Goal: Task Accomplishment & Management: Use online tool/utility

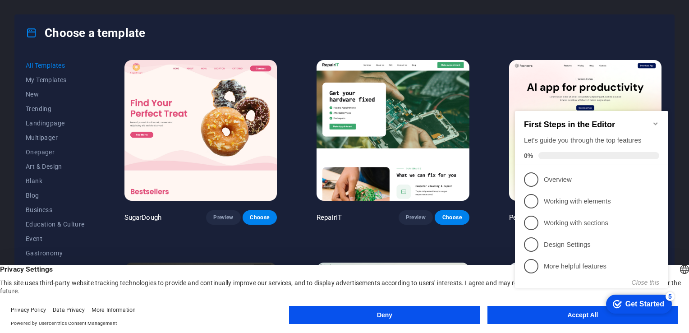
drag, startPoint x: 573, startPoint y: 318, endPoint x: 61, endPoint y: 219, distance: 521.9
click at [573, 318] on appcues-checklist "Contextual help checklist present on screen" at bounding box center [593, 208] width 164 height 222
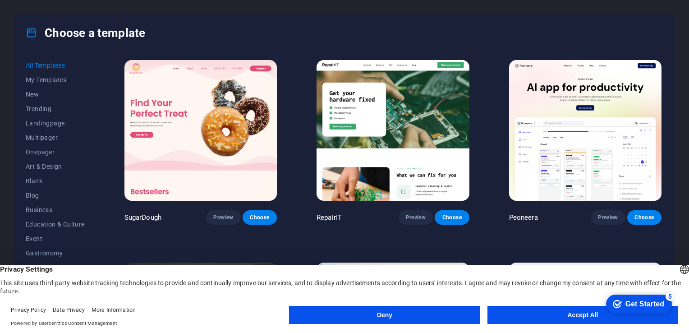
click at [553, 314] on button "Accept All" at bounding box center [582, 315] width 191 height 18
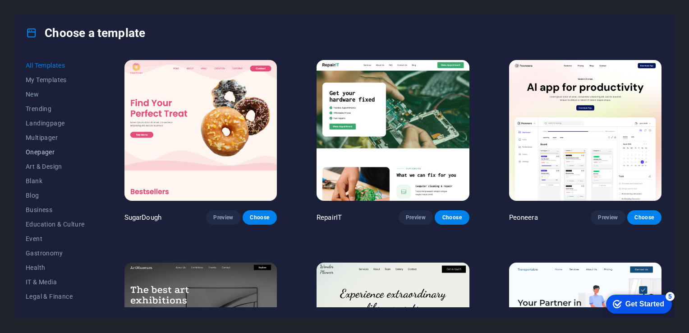
click at [33, 152] on span "Onepager" at bounding box center [55, 151] width 59 height 7
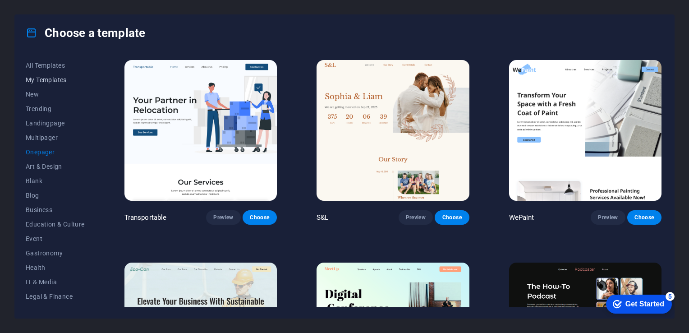
click at [52, 78] on span "My Templates" at bounding box center [55, 79] width 59 height 7
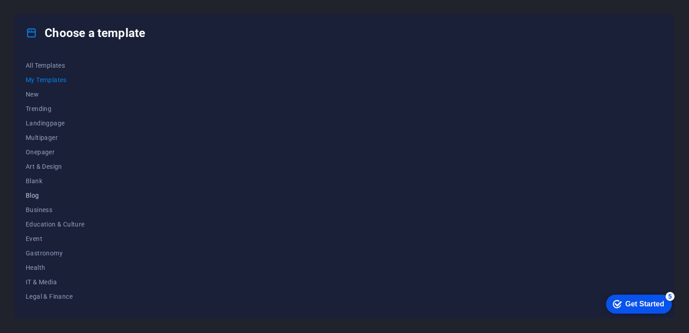
scroll to position [111, 0]
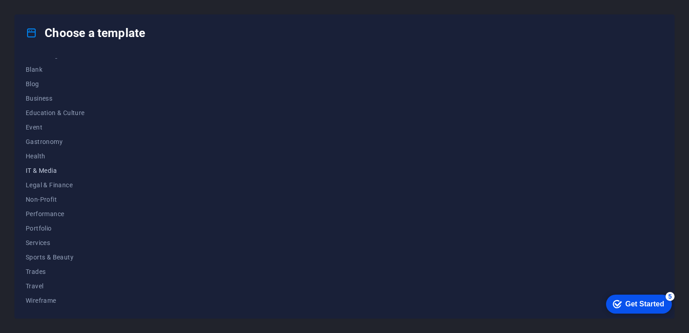
click at [49, 174] on button "IT & Media" at bounding box center [55, 170] width 59 height 14
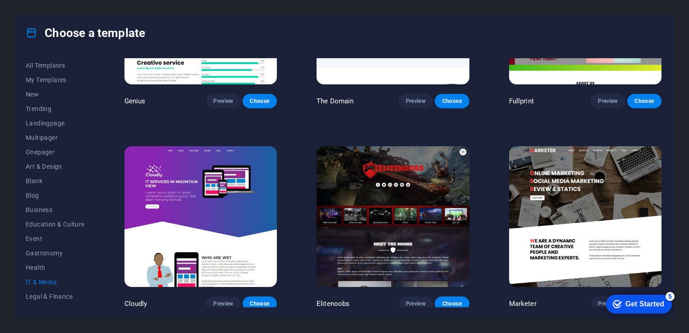
scroll to position [205, 0]
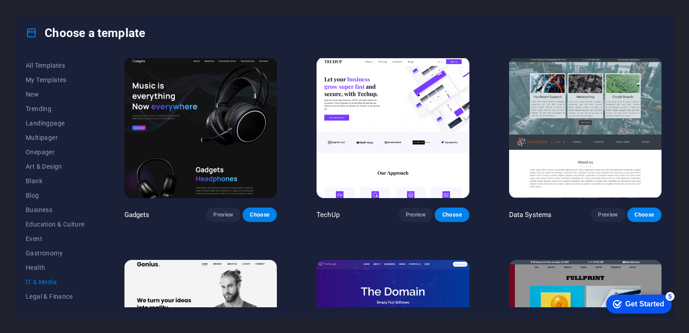
click at [637, 300] on div "Get Started" at bounding box center [644, 304] width 39 height 8
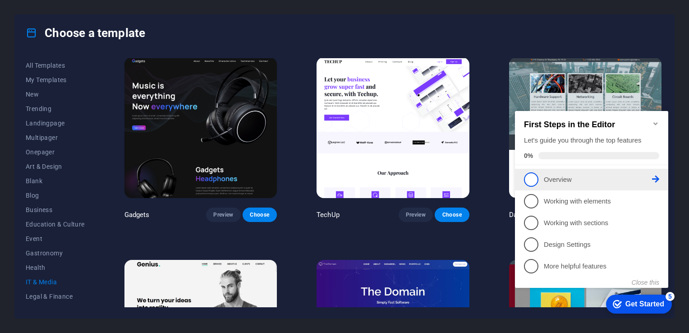
click at [572, 178] on p "Overview - incomplete" at bounding box center [598, 179] width 108 height 9
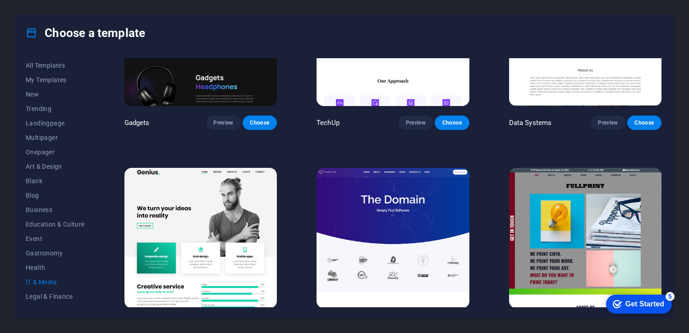
scroll to position [385, 0]
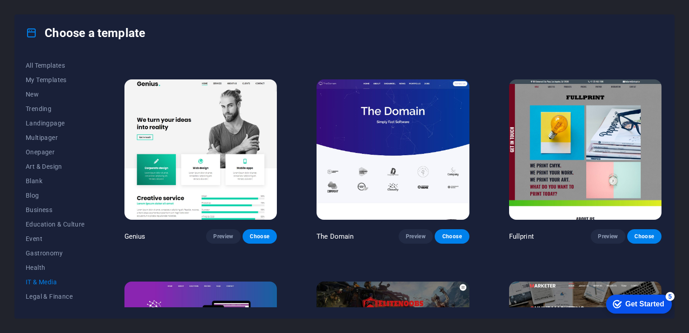
drag, startPoint x: 648, startPoint y: 303, endPoint x: 736, endPoint y: 437, distance: 160.3
click at [648, 302] on div "Get Started" at bounding box center [644, 304] width 39 height 8
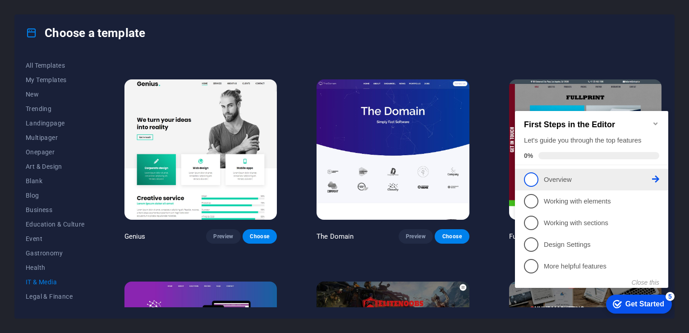
click at [532, 179] on span "1" at bounding box center [531, 179] width 14 height 14
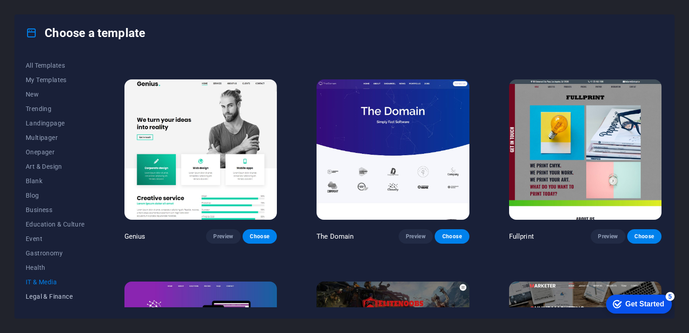
click at [50, 291] on button "Legal & Finance" at bounding box center [55, 296] width 59 height 14
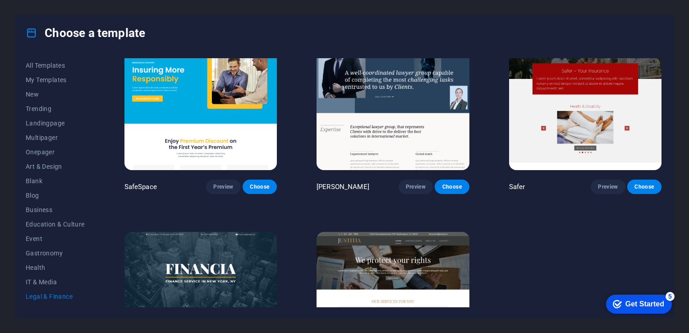
scroll to position [45, 0]
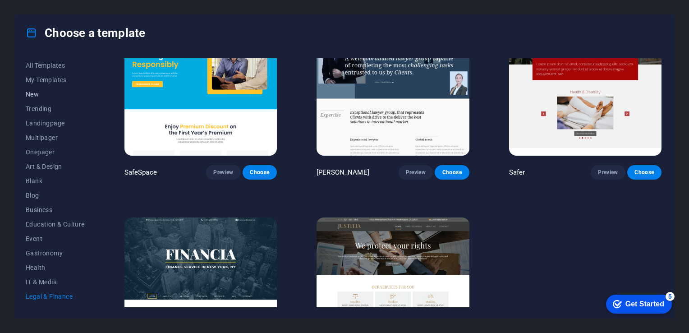
click at [40, 93] on span "New" at bounding box center [55, 94] width 59 height 7
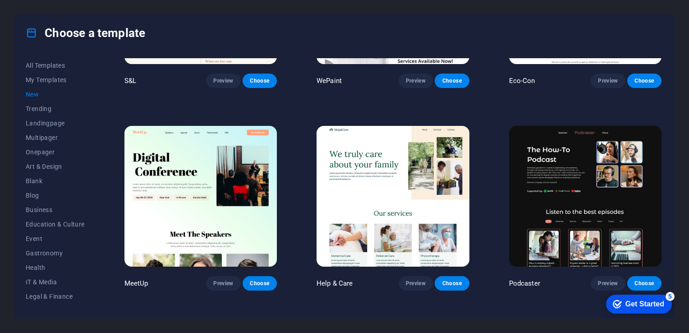
scroll to position [722, 0]
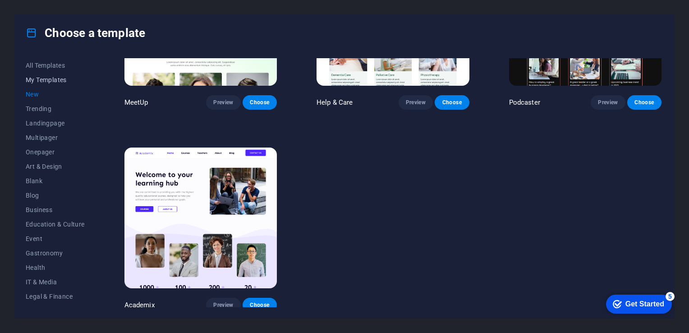
click at [43, 80] on span "My Templates" at bounding box center [55, 79] width 59 height 7
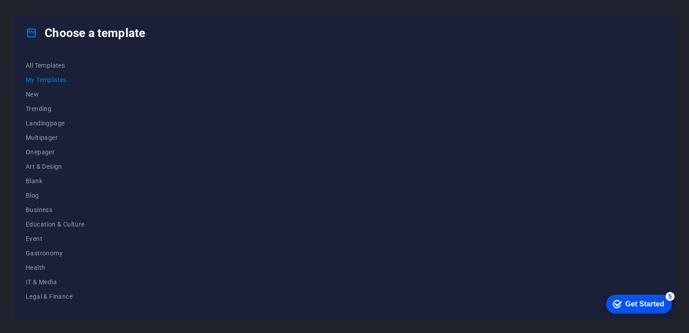
scroll to position [0, 0]
click at [39, 91] on span "New" at bounding box center [55, 94] width 59 height 7
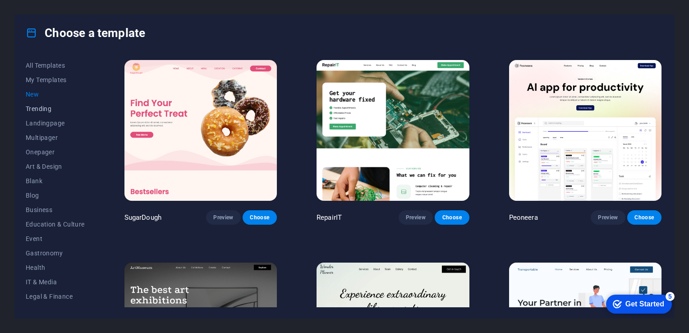
click at [61, 109] on span "Trending" at bounding box center [55, 108] width 59 height 7
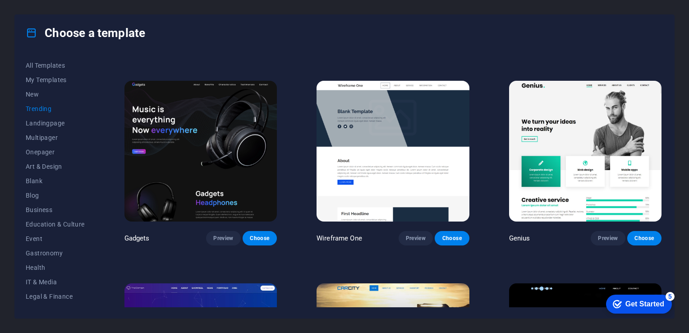
scroll to position [766, 0]
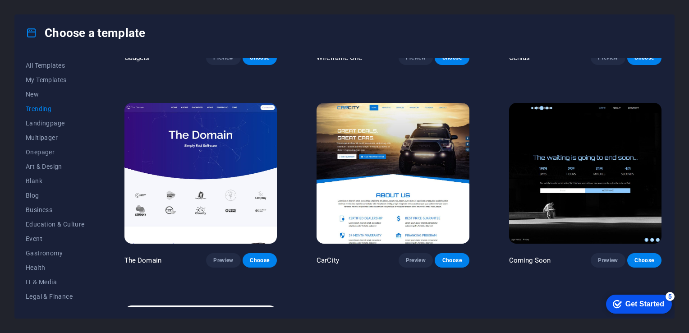
click at [580, 161] on img at bounding box center [585, 173] width 152 height 141
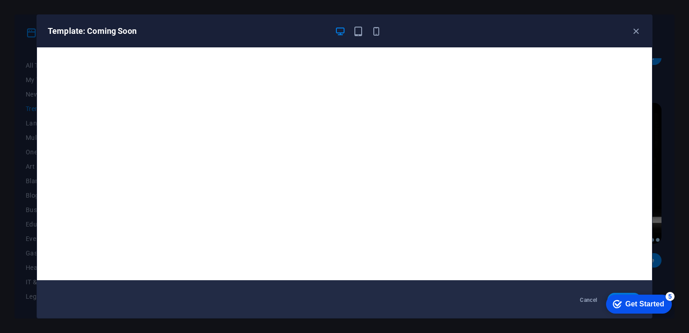
scroll to position [2, 0]
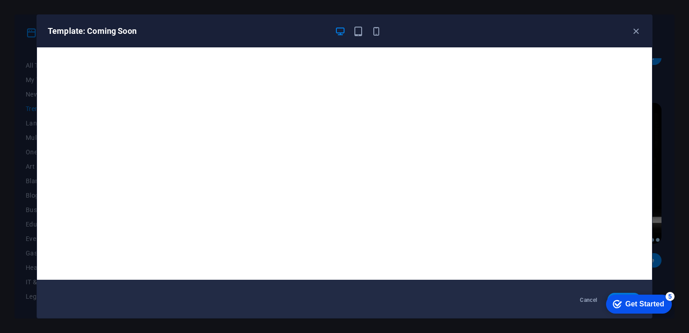
drag, startPoint x: 1241, startPoint y: 579, endPoint x: 645, endPoint y: 295, distance: 659.8
click at [645, 295] on div "checkmark Get Started 5" at bounding box center [639, 303] width 66 height 19
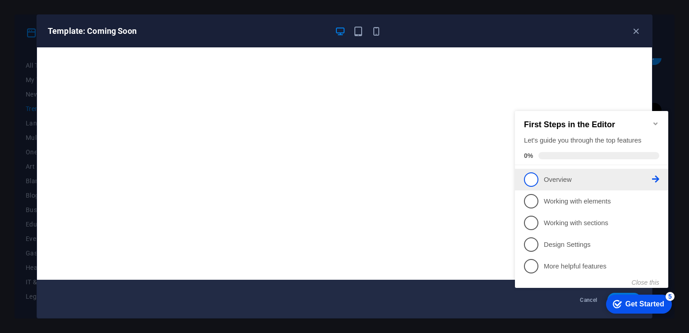
click at [658, 177] on icon at bounding box center [655, 178] width 7 height 7
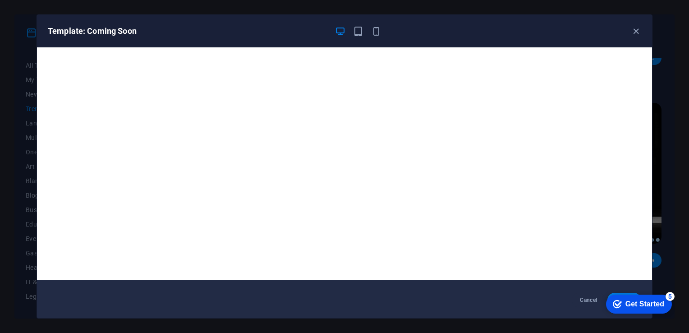
click at [617, 295] on div "checkmark Get Started 5" at bounding box center [639, 303] width 66 height 19
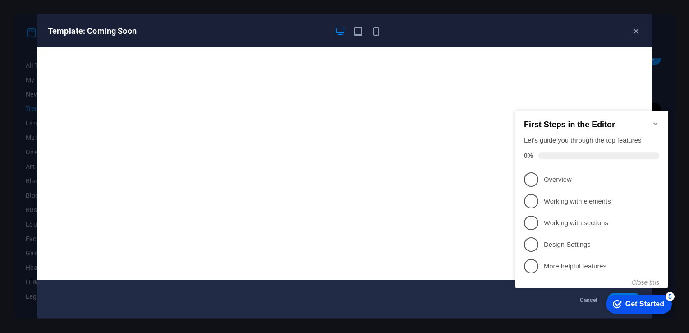
click at [668, 296] on div "5" at bounding box center [669, 296] width 9 height 9
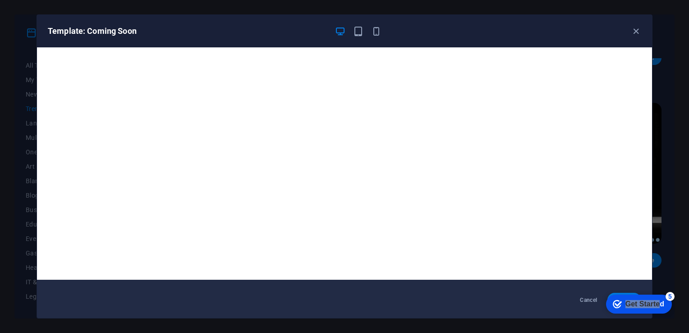
click at [672, 313] on div "checkmark Get Started 5" at bounding box center [639, 303] width 66 height 19
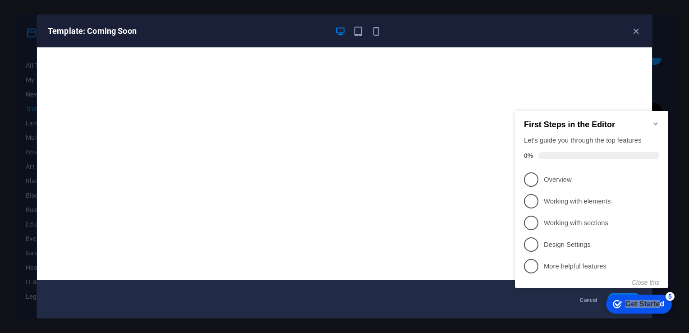
click at [412, 284] on div "Cancel Choose" at bounding box center [344, 300] width 615 height 36
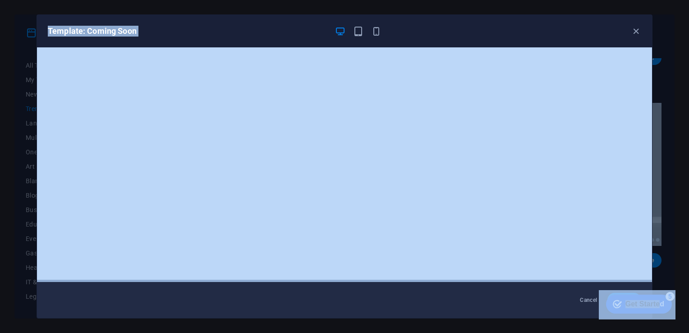
drag, startPoint x: 601, startPoint y: 34, endPoint x: 597, endPoint y: -1, distance: 35.4
click at [597, 0] on html "musichunter.leondee.de Press [Ctrl] + [Alt] + [S] to manage your website's many…" at bounding box center [344, 166] width 689 height 333
click at [653, 302] on div "Get Started" at bounding box center [644, 304] width 39 height 8
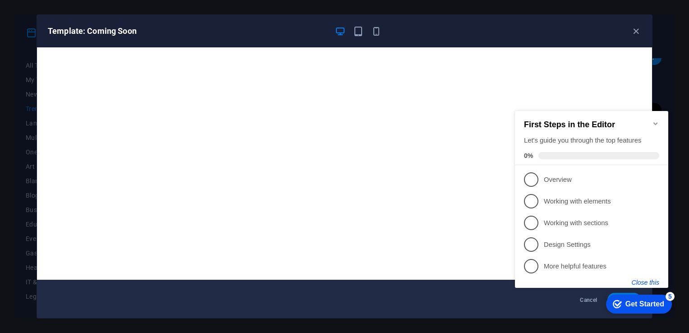
click at [647, 281] on button "Close this" at bounding box center [644, 282] width 27 height 7
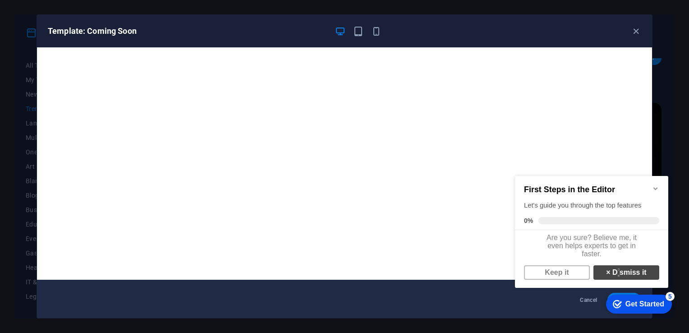
click at [613, 273] on link "× Dismiss it" at bounding box center [626, 272] width 66 height 14
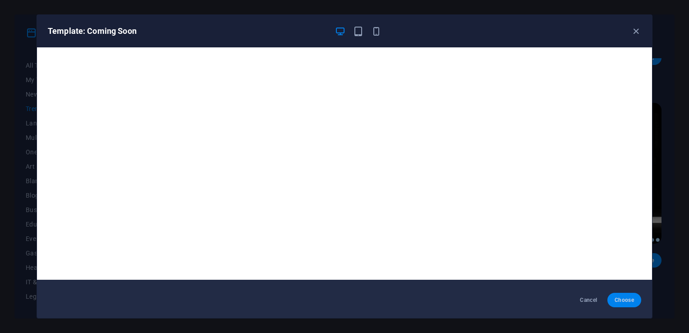
click at [615, 297] on span "Choose" at bounding box center [623, 299] width 19 height 7
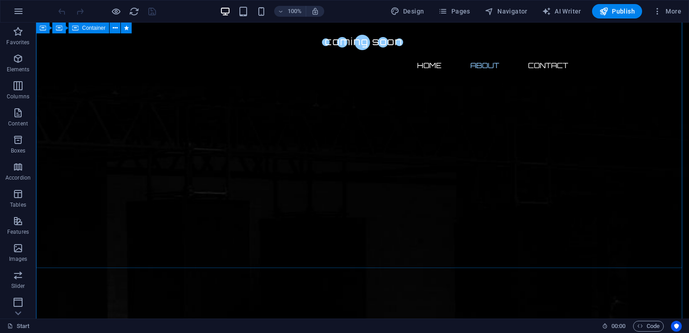
scroll to position [496, 0]
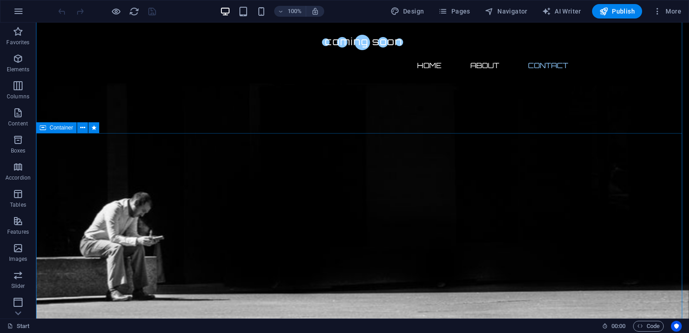
click at [51, 131] on div "Container" at bounding box center [56, 127] width 41 height 11
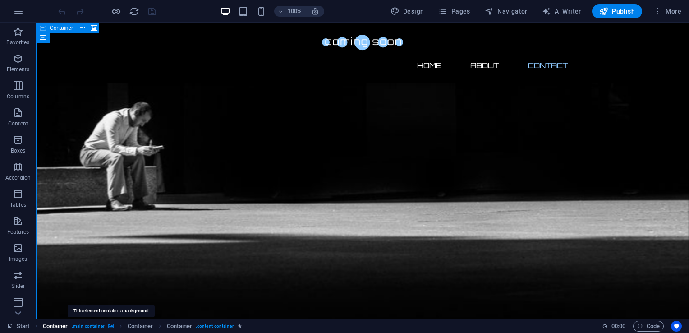
click at [110, 324] on icon "breadcrumb" at bounding box center [110, 325] width 5 height 5
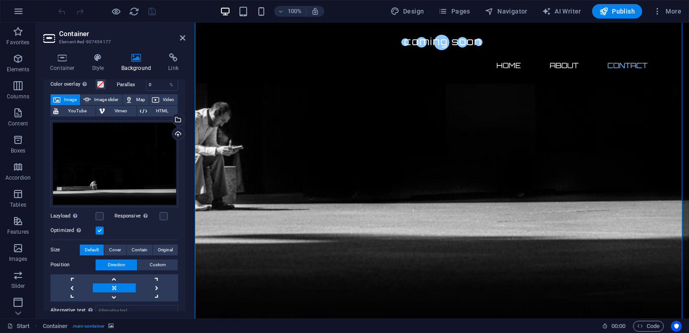
scroll to position [114, 0]
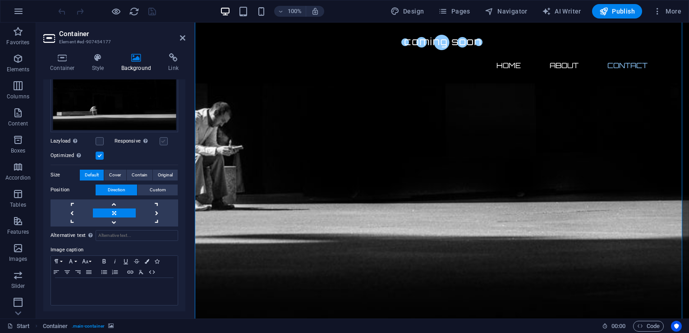
click at [164, 138] on label at bounding box center [164, 141] width 8 height 8
click at [0, 0] on input "Responsive Automatically load retina image and smartphone optimized sizes." at bounding box center [0, 0] width 0 height 0
click at [96, 54] on icon at bounding box center [98, 57] width 26 height 9
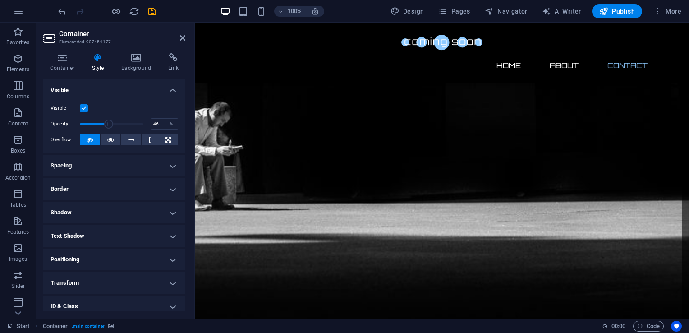
type input "44"
drag, startPoint x: 138, startPoint y: 122, endPoint x: 107, endPoint y: 125, distance: 31.7
click at [107, 125] on span at bounding box center [108, 123] width 9 height 9
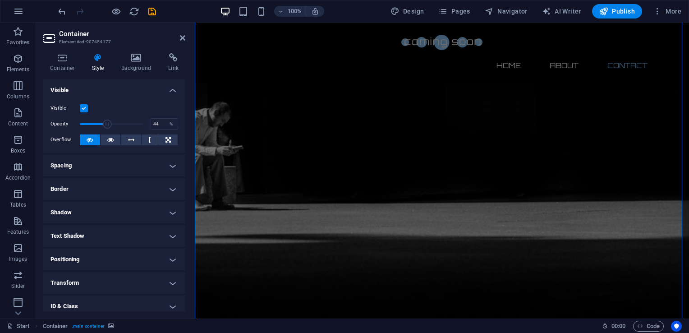
click at [172, 165] on h4 "Spacing" at bounding box center [114, 166] width 142 height 22
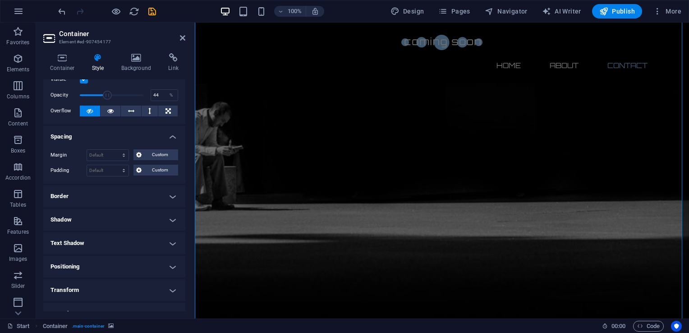
scroll to position [88, 0]
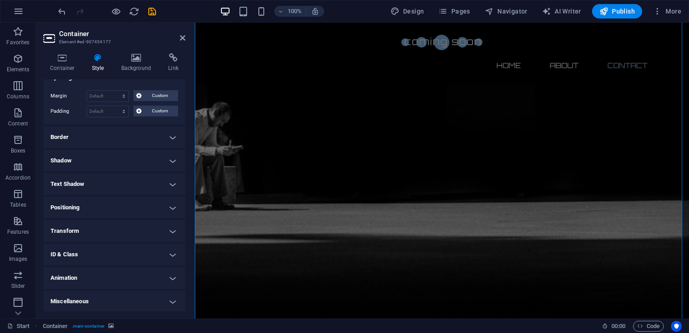
click at [163, 271] on h4 "Animation" at bounding box center [114, 278] width 142 height 22
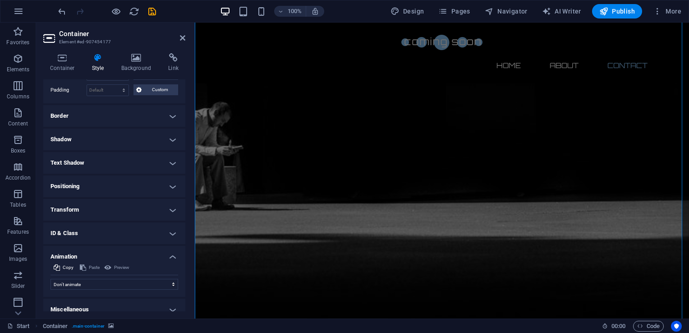
scroll to position [117, 0]
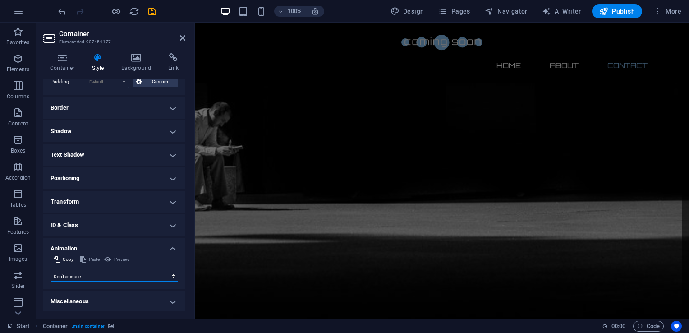
click at [157, 275] on select "Don't animate Show / Hide Slide up/down Zoom in/out Slide left to right Slide r…" at bounding box center [114, 275] width 128 height 11
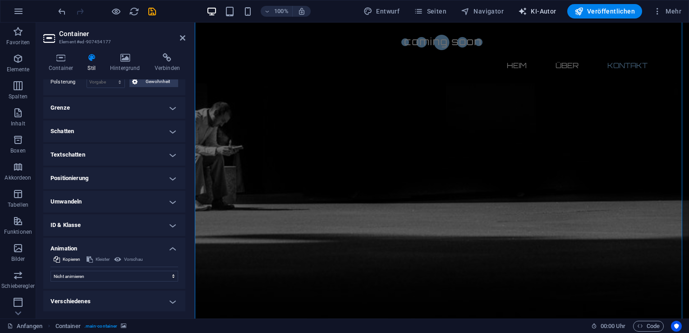
click at [541, 9] on font "KI-Autor" at bounding box center [542, 11] width 25 height 7
select select "English"
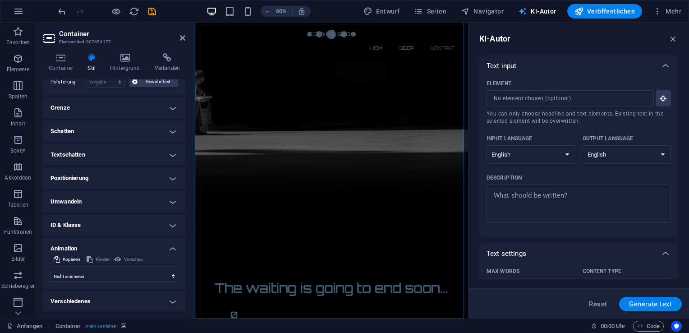
scroll to position [448, 0]
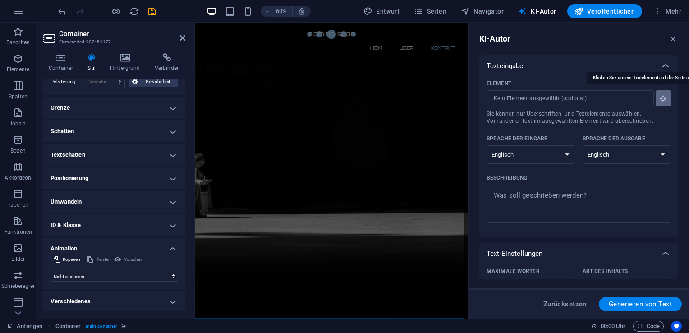
click at [659, 96] on icon "button" at bounding box center [663, 98] width 8 height 8
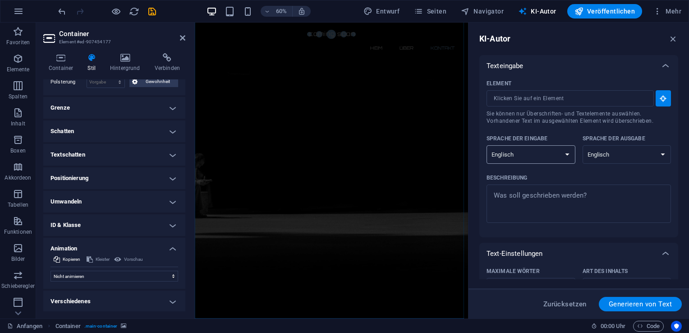
click at [568, 153] on select "Albanisch Arabisch Armenisch Awadhi Aserbaidschanisch Baschkirisch Baskisch Bel…" at bounding box center [530, 154] width 89 height 18
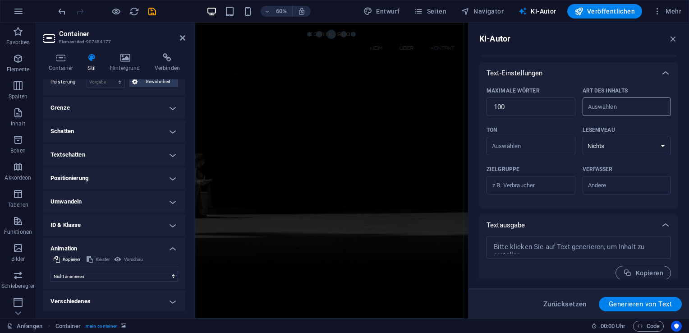
scroll to position [187, 0]
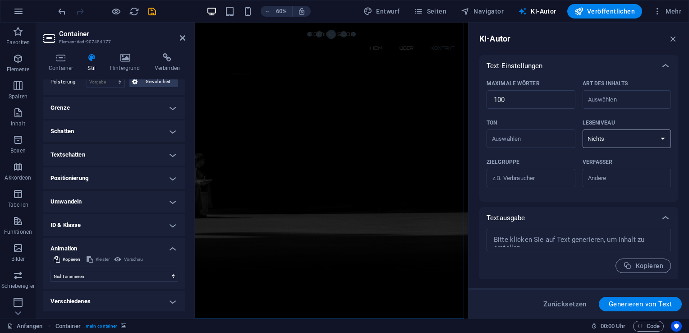
click at [635, 142] on select "Nichts Akademisch Erwachsene Jugendlich Kind" at bounding box center [626, 138] width 89 height 18
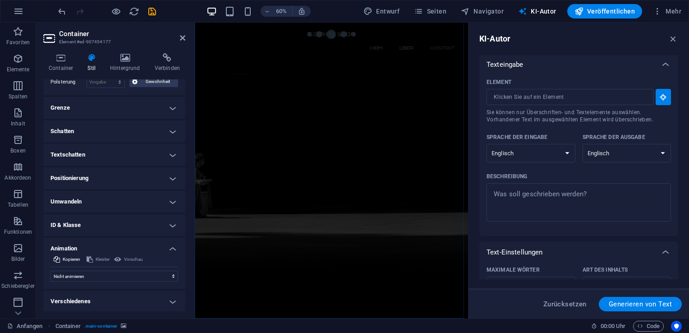
scroll to position [0, 0]
click at [552, 8] on font "KI-Autor" at bounding box center [542, 11] width 25 height 7
click at [672, 35] on icon "button" at bounding box center [673, 39] width 10 height 10
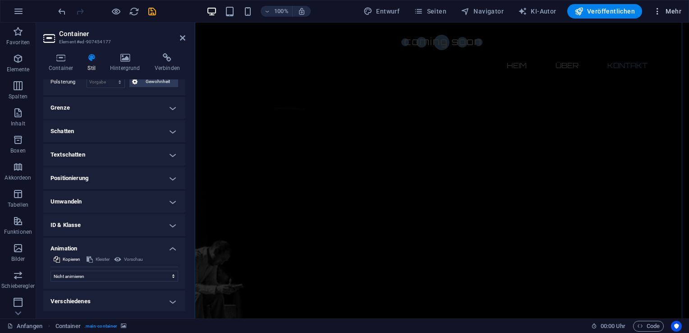
click at [673, 14] on font "Mehr" at bounding box center [673, 11] width 16 height 7
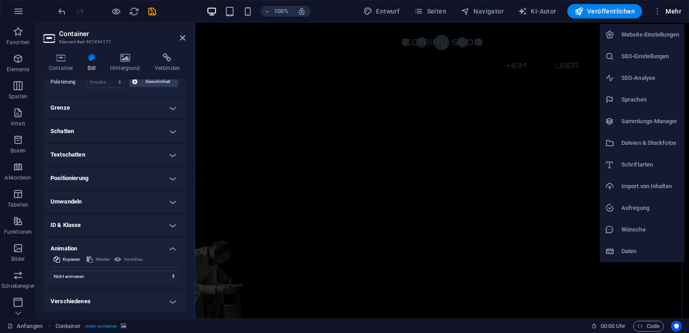
click at [642, 33] on h6 "Website-Einstellungen" at bounding box center [650, 34] width 58 height 11
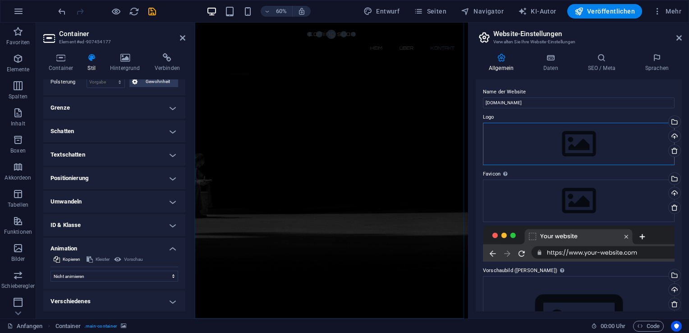
click at [540, 146] on div "Drag files here, click to choose files or select files from Files or our free s…" at bounding box center [579, 144] width 192 height 42
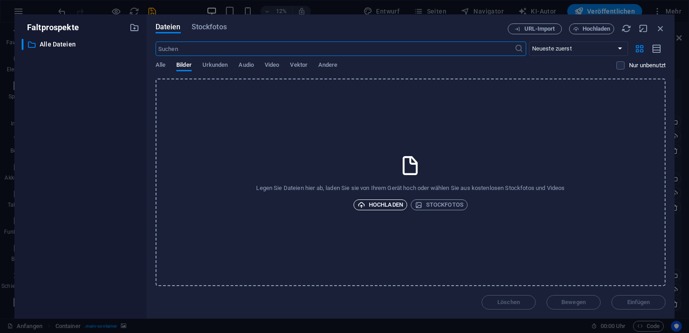
click at [388, 200] on font "Hochladen" at bounding box center [386, 204] width 34 height 11
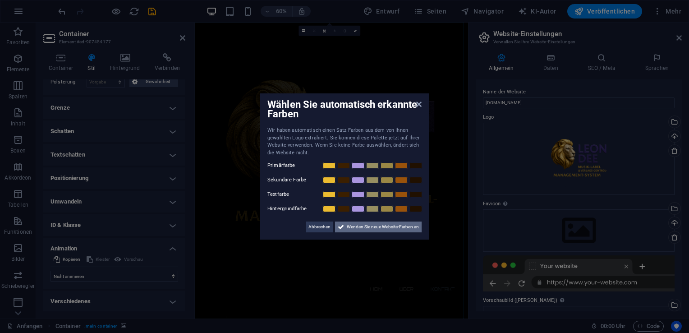
click at [382, 224] on span "Wenden Sie neue Website-Farben an" at bounding box center [383, 226] width 72 height 11
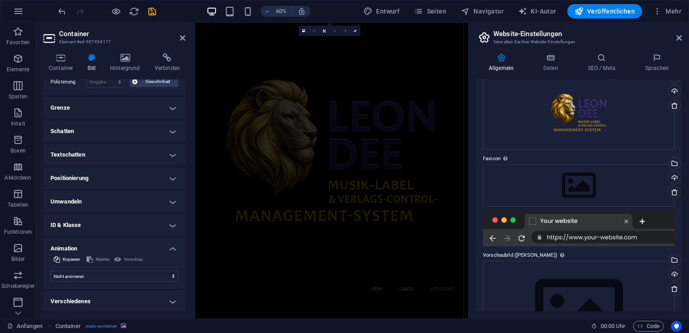
scroll to position [105, 0]
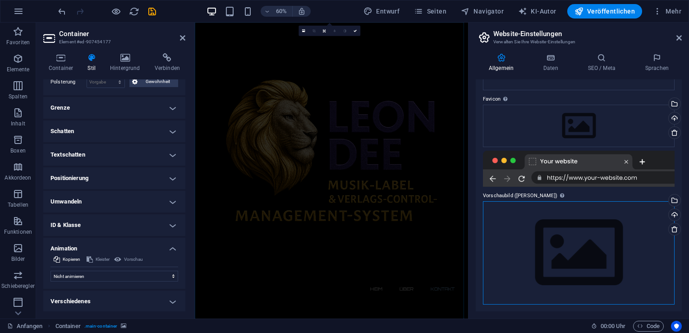
click at [577, 245] on div "Drag files here, click to choose files or select files from Files or our free s…" at bounding box center [579, 252] width 192 height 103
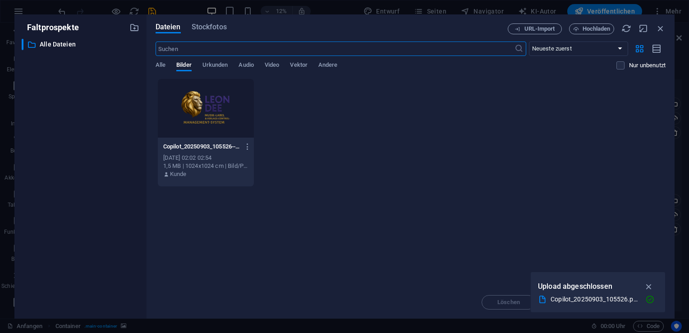
click at [213, 144] on p "Copilot_20250903_105526--WtcqdzBAgcReU7Gidk56Q.png" at bounding box center [201, 146] width 77 height 8
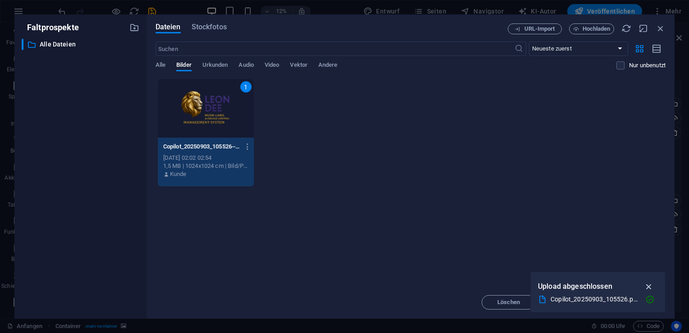
click at [648, 284] on icon "button" at bounding box center [649, 286] width 10 height 10
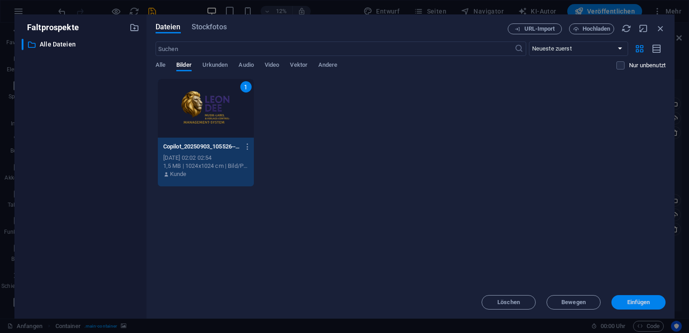
click at [645, 302] on span "Einfügen" at bounding box center [638, 301] width 23 height 5
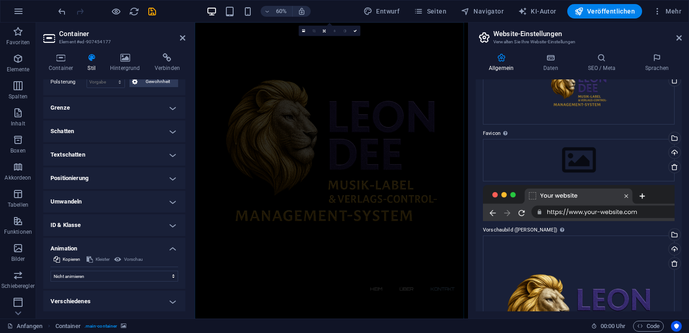
scroll to position [0, 0]
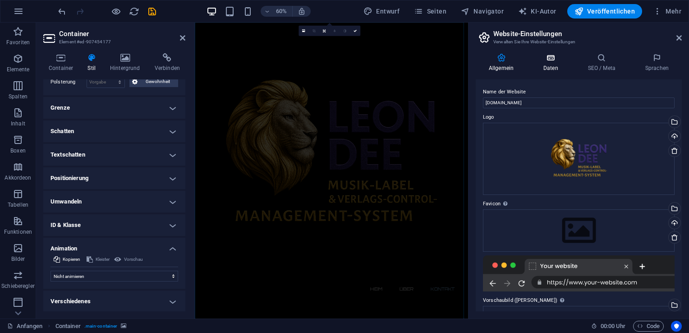
click at [549, 62] on h4 "Daten" at bounding box center [552, 62] width 45 height 19
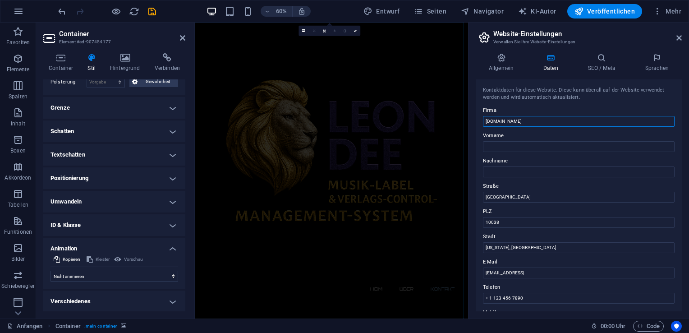
drag, startPoint x: 512, startPoint y: 119, endPoint x: 560, endPoint y: 115, distance: 47.9
click at [560, 116] on input "musichunter.leondee.de" at bounding box center [579, 121] width 192 height 11
type input "musichunter."
click at [526, 145] on input "Vorname" at bounding box center [579, 146] width 192 height 11
type input "Dirk"
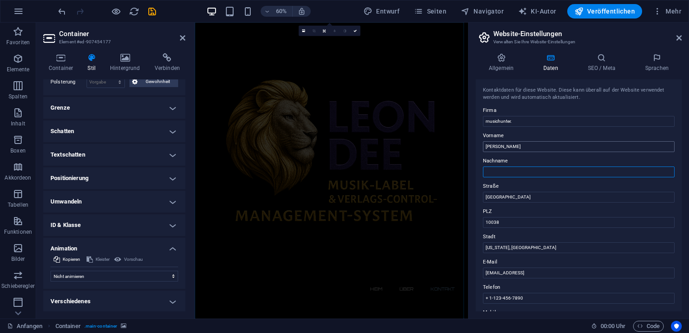
type input "Biallas"
drag, startPoint x: 532, startPoint y: 196, endPoint x: 491, endPoint y: 193, distance: 41.1
click at [491, 193] on input "Brooklyn Bridge" at bounding box center [579, 197] width 192 height 11
type input "B"
type input "[STREET_ADDRESS]"
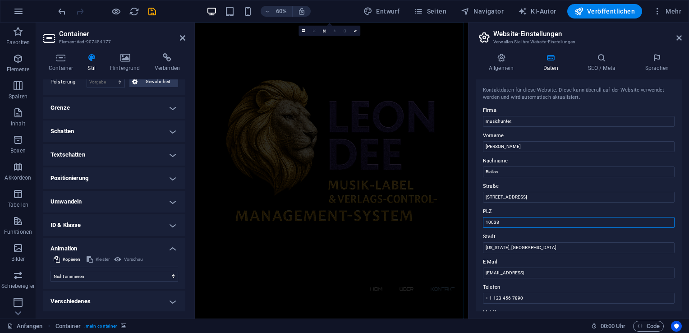
click at [520, 223] on input "10038" at bounding box center [579, 222] width 192 height 11
drag, startPoint x: 714, startPoint y: 244, endPoint x: 581, endPoint y: 357, distance: 174.0
type input "47506"
click at [534, 248] on input "New York, NY" at bounding box center [579, 247] width 192 height 11
drag, startPoint x: 534, startPoint y: 248, endPoint x: 472, endPoint y: 248, distance: 61.3
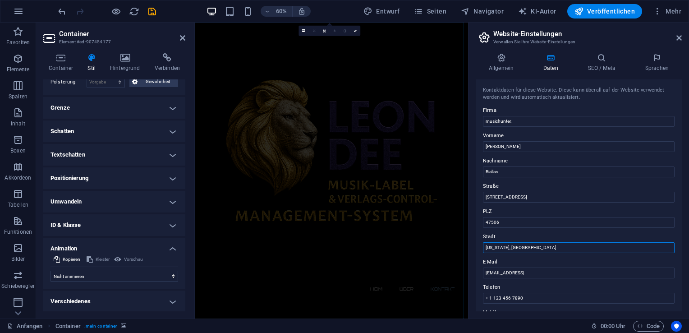
click at [472, 248] on div "Allgemein Daten SEO / Meta Sprachen Name der Website musichunter.leondee.de Log…" at bounding box center [578, 182] width 220 height 272
type input "M"
type input "Neukirchen-[GEOGRAPHIC_DATA]"
click at [612, 271] on input "948d4646e1d8275b255e7ae8cece76@plesk.local" at bounding box center [579, 272] width 192 height 11
drag, startPoint x: 813, startPoint y: 294, endPoint x: 646, endPoint y: 459, distance: 235.2
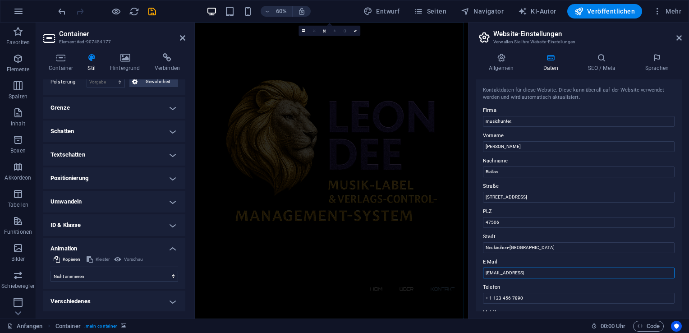
click at [594, 270] on input "948d4646e1d8275b255e7ae8cece76@plesk.local" at bounding box center [579, 272] width 192 height 11
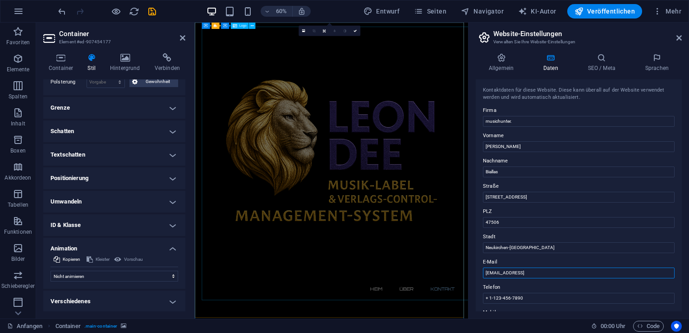
drag, startPoint x: 801, startPoint y: 297, endPoint x: 567, endPoint y: 452, distance: 280.1
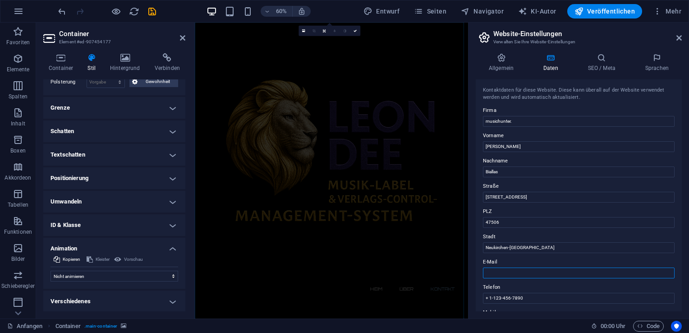
paste input "[PERSON_NAME][EMAIL_ADDRESS][DOMAIN_NAME]"
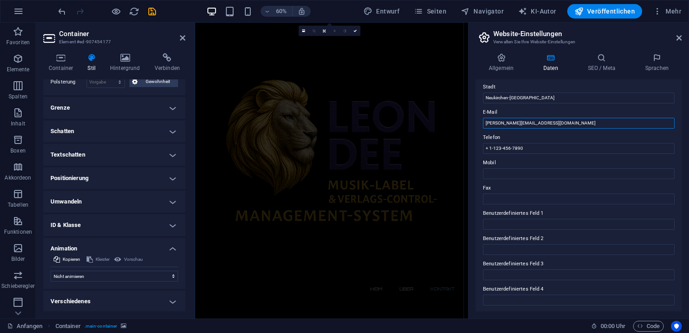
scroll to position [135, 0]
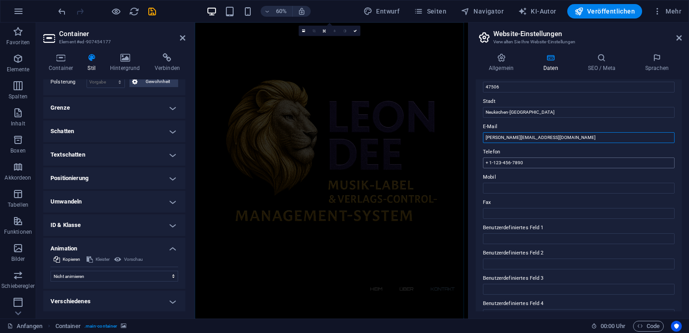
type input "[PERSON_NAME][EMAIL_ADDRESS][DOMAIN_NAME]"
drag, startPoint x: 741, startPoint y: 184, endPoint x: 649, endPoint y: 279, distance: 132.0
type input "+ 1-123-456-789"
click at [535, 187] on input "Mobil" at bounding box center [579, 188] width 192 height 11
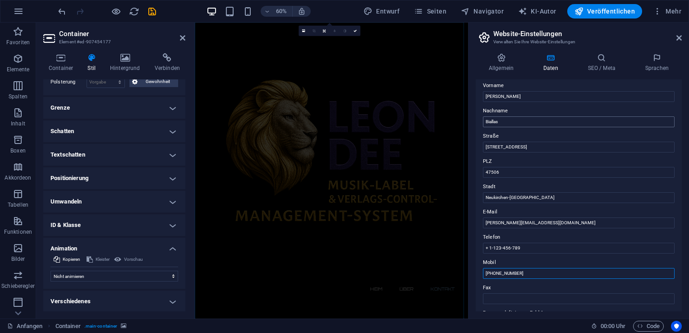
scroll to position [0, 0]
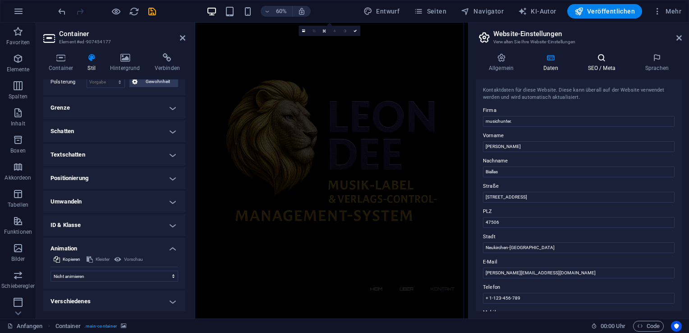
type input "+4915254205824"
click at [604, 62] on h4 "SEO / Meta" at bounding box center [603, 62] width 57 height 19
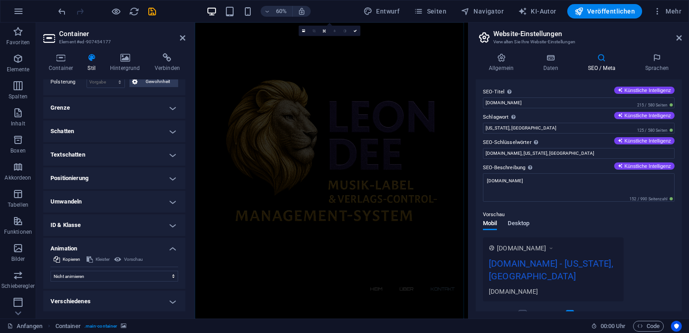
click at [520, 222] on span "Desktop" at bounding box center [519, 224] width 22 height 13
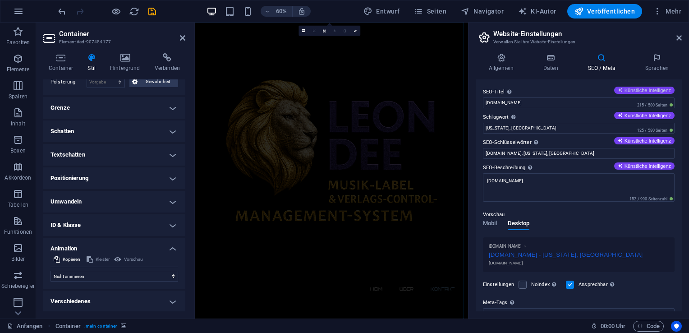
click at [641, 90] on font "Künstliche Intelligenz" at bounding box center [647, 89] width 46 height 5
type input "Exciting Site Launch Coming!"
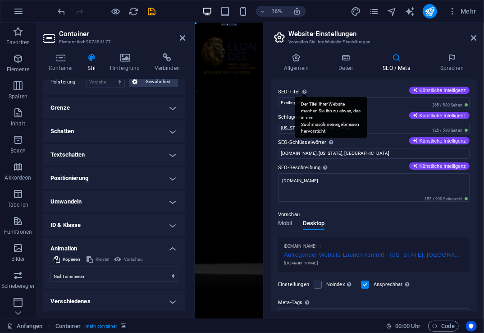
click at [305, 97] on div "Der Titel Ihrer Website - machen Sie ihn zu etwas, das in den Suchmaschinenerge…" at bounding box center [331, 117] width 72 height 41
click at [305, 97] on input "Exciting Site Launch Coming!" at bounding box center [374, 102] width 192 height 11
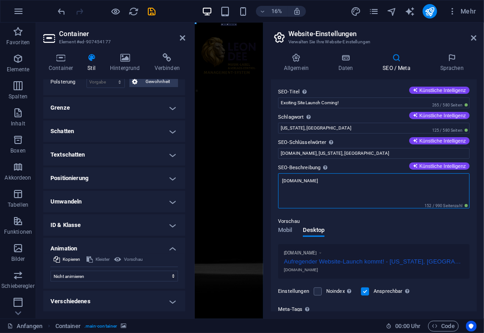
drag, startPoint x: 553, startPoint y: 204, endPoint x: 349, endPoint y: 1022, distance: 843.2
paste textarea "im Musikbusiness gibt es zwei Arten von Spielern: Die, die warten – und die, di…"
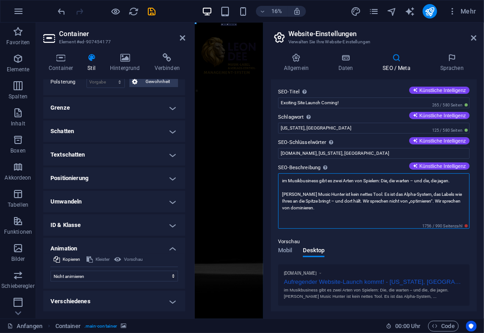
click at [283, 194] on textarea "im Musikbusiness gibt es zwei Arten von Spielern: Die, die warten – und die, di…" at bounding box center [374, 200] width 192 height 55
drag, startPoint x: 325, startPoint y: 192, endPoint x: 378, endPoint y: 201, distance: 53.4
click at [325, 192] on textarea "im Musikbusiness gibt es zwei Arten von Spielern: Die, die warten – und die, di…" at bounding box center [374, 200] width 192 height 55
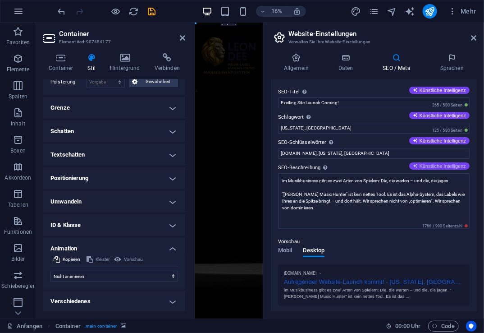
click at [438, 165] on font "Künstliche Intelligenz" at bounding box center [443, 165] width 46 height 5
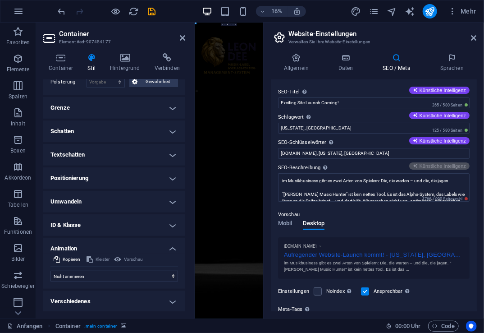
type textarea "Exciting changes are coming! Our site is under construction. Subscribe now to b…"
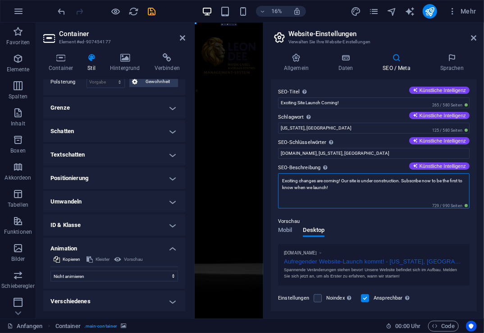
drag, startPoint x: 360, startPoint y: 189, endPoint x: 265, endPoint y: 170, distance: 97.0
click at [265, 170] on aside "Website-Einstellungen Verwalten Sie Ihre Website-Einstellungen Allgemein Daten …" at bounding box center [373, 171] width 221 height 296
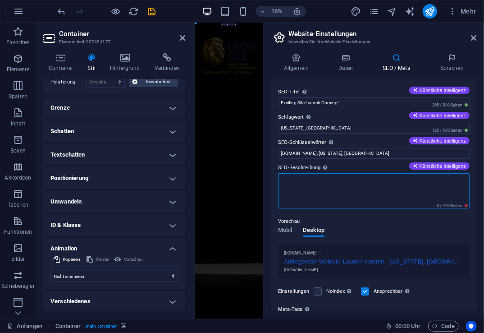
paste textarea "im Musikbusiness gibt es zwei Arten von Spielern: Die, die warten – und die, di…"
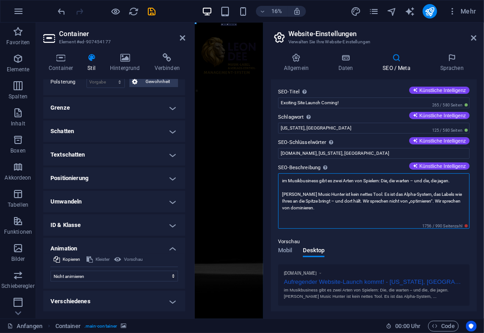
click at [283, 192] on textarea "im Musikbusiness gibt es zwei Arten von Spielern: Die, die warten – und die, di…" at bounding box center [374, 200] width 192 height 55
click at [325, 192] on textarea "im Musikbusiness gibt es zwei Arten von Spielern: Die, die warten – und die, di…" at bounding box center [374, 200] width 192 height 55
type textarea "im Musikbusiness gibt es zwei Arten von Spielern: Die, die warten – und die, di…"
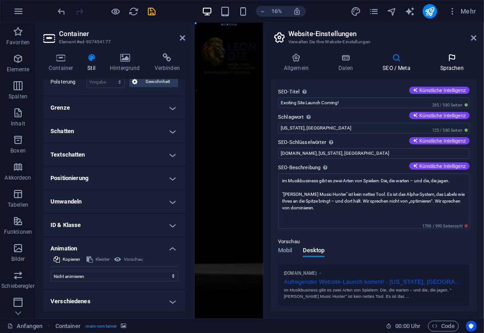
click at [452, 58] on icon at bounding box center [452, 57] width 50 height 9
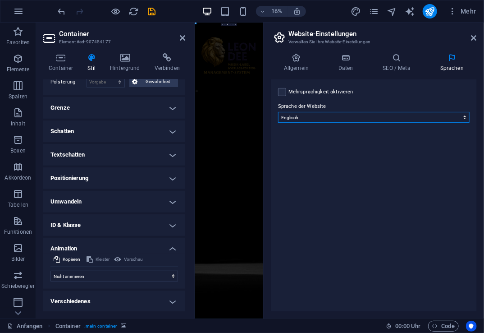
click at [440, 116] on select "Abchasisch Fern Afrikaans Akan Albanisch Amharisch Arabisch Aragonesisch Armeni…" at bounding box center [374, 117] width 192 height 11
select select "55"
click at [278, 112] on select "Abchasisch Fern Afrikaans Akan Albanisch Amharisch Arabisch Aragonesisch Armeni…" at bounding box center [374, 117] width 192 height 11
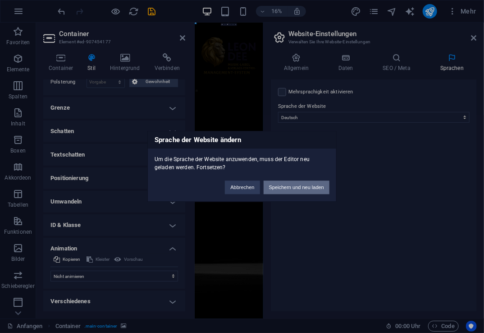
click at [299, 191] on button "Speichern und neu laden" at bounding box center [297, 188] width 66 height 14
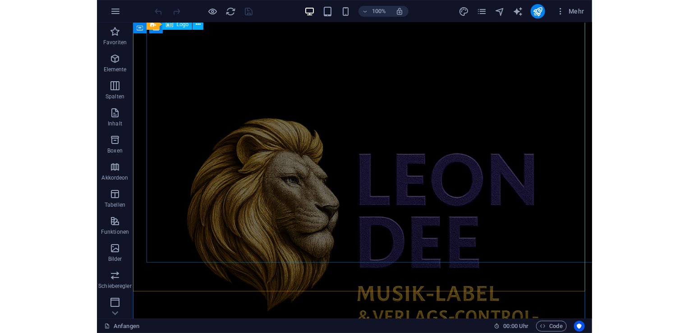
scroll to position [1111, 0]
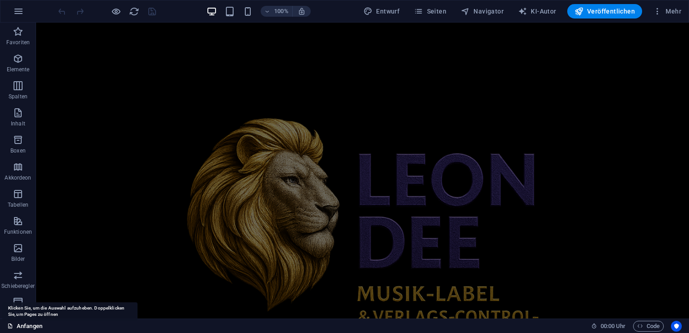
click at [22, 324] on font "Anfangen" at bounding box center [30, 325] width 26 height 11
click at [23, 325] on font "Anfangen" at bounding box center [30, 325] width 26 height 11
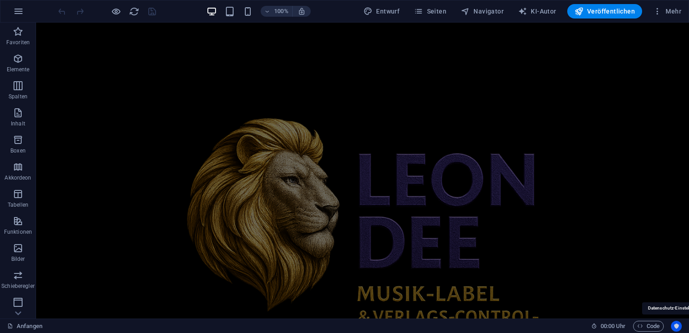
click at [494, 327] on icon "Nutzerzentrik" at bounding box center [676, 326] width 6 height 6
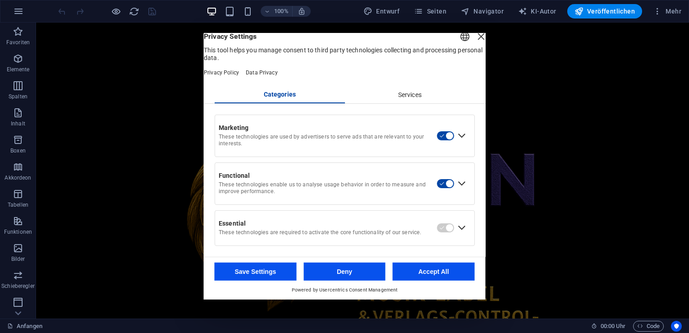
scroll to position [11, 0]
click at [426, 271] on button "Accept All" at bounding box center [434, 271] width 82 height 18
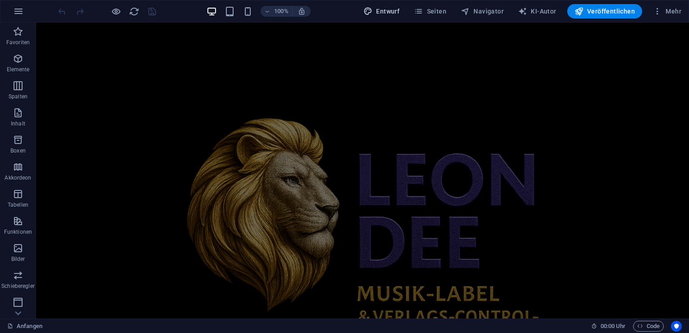
click at [390, 15] on span "Entwurf" at bounding box center [381, 11] width 36 height 9
select select "px"
select select "300"
select select "px"
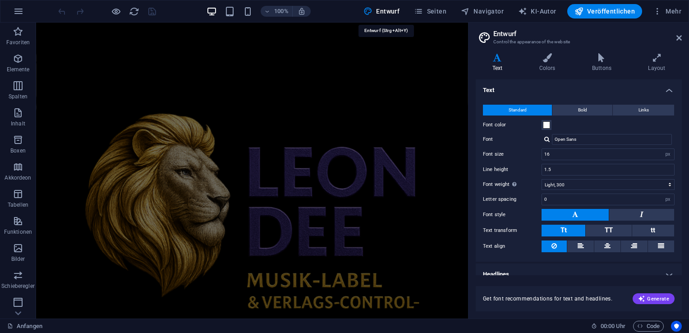
scroll to position [1092, 0]
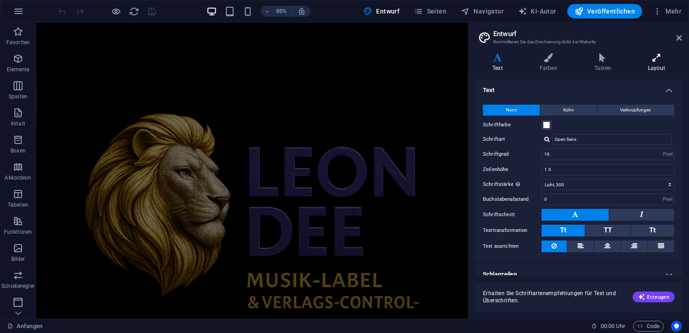
click at [494, 59] on icon at bounding box center [656, 57] width 50 height 9
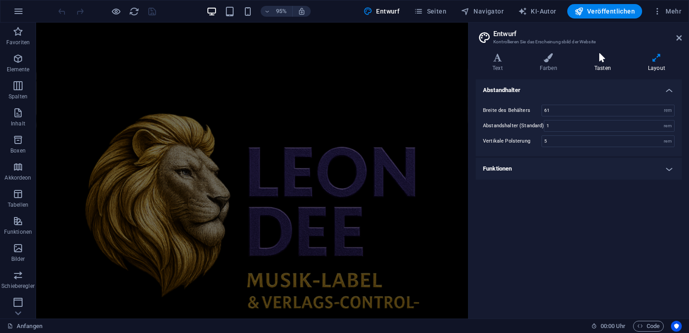
click at [494, 59] on icon at bounding box center [602, 57] width 50 height 9
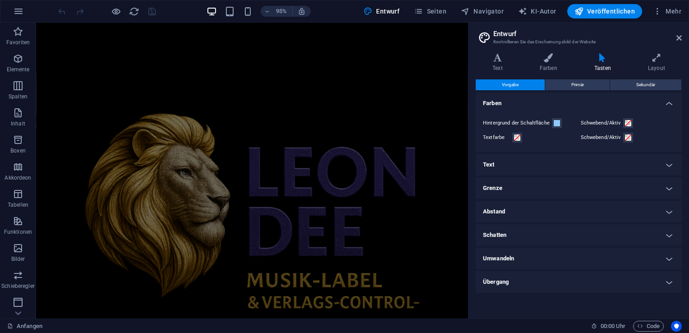
click at [494, 162] on h4 "Text" at bounding box center [579, 165] width 206 height 22
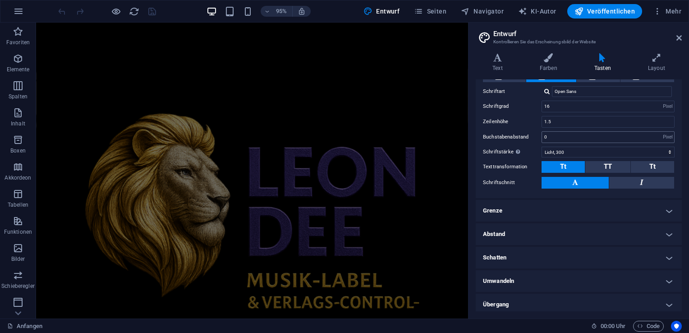
scroll to position [110, 0]
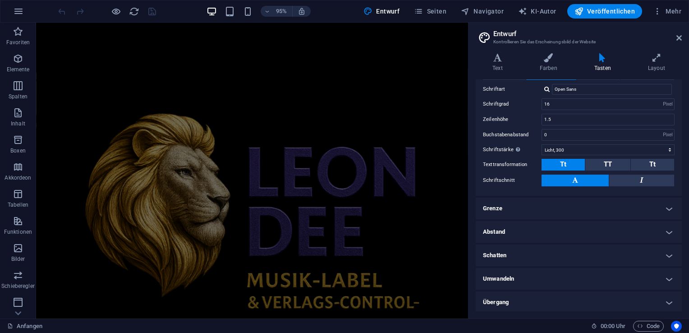
drag, startPoint x: 566, startPoint y: 207, endPoint x: 580, endPoint y: 201, distance: 14.9
click at [494, 206] on h4 "Grenze" at bounding box center [579, 208] width 206 height 22
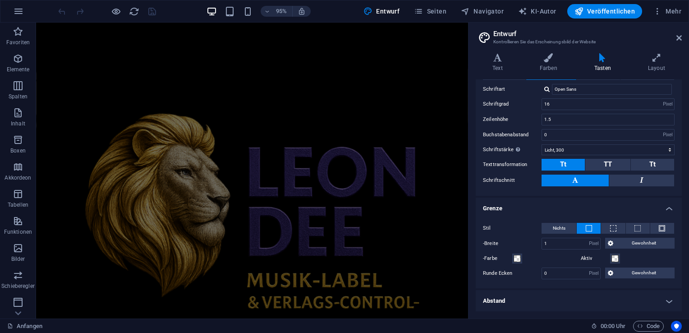
scroll to position [178, 0]
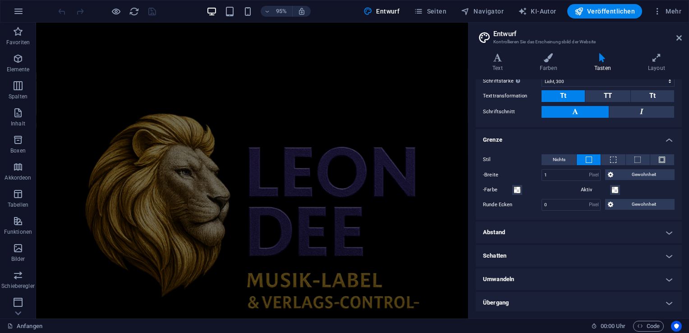
click at [494, 230] on h4 "Abstand" at bounding box center [579, 232] width 206 height 22
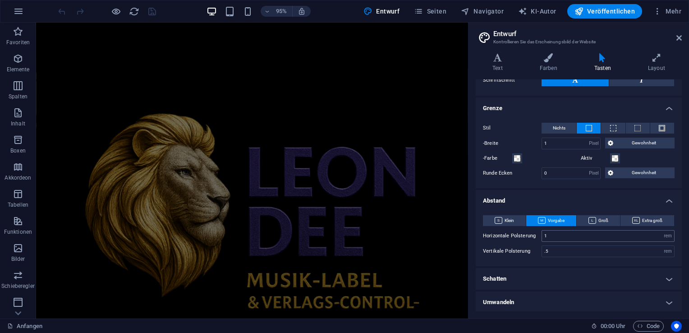
scroll to position [233, 0]
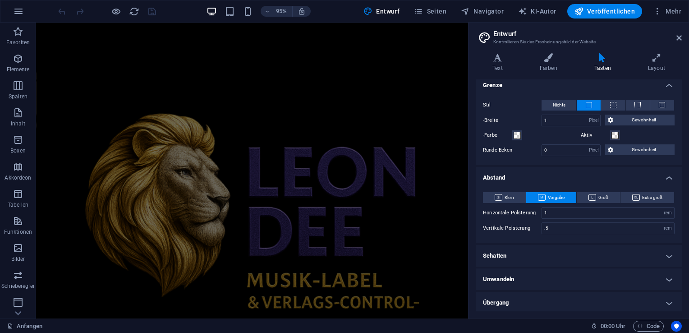
click at [494, 255] on h4 "Schatten" at bounding box center [579, 256] width 206 height 22
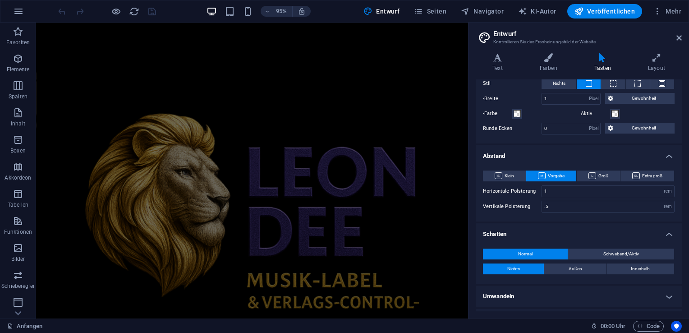
scroll to position [272, 0]
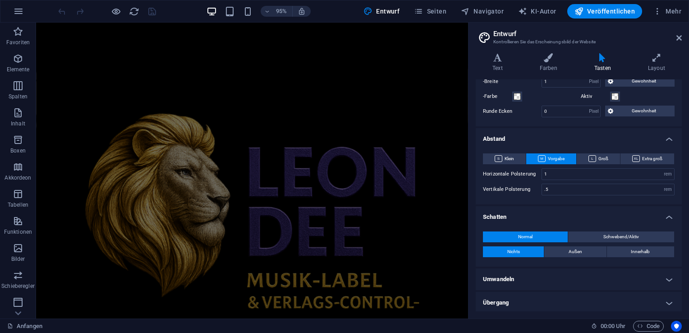
click at [494, 276] on h4 "Umwandeln" at bounding box center [579, 279] width 206 height 22
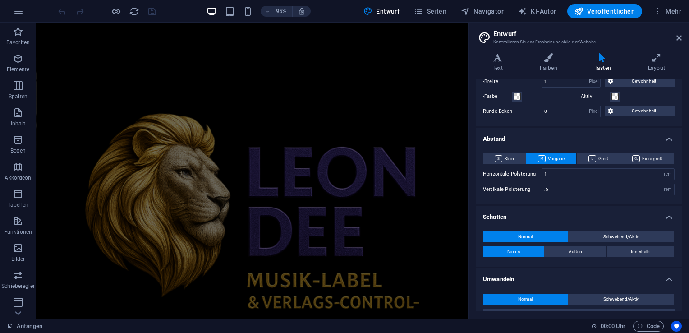
scroll to position [353, 0]
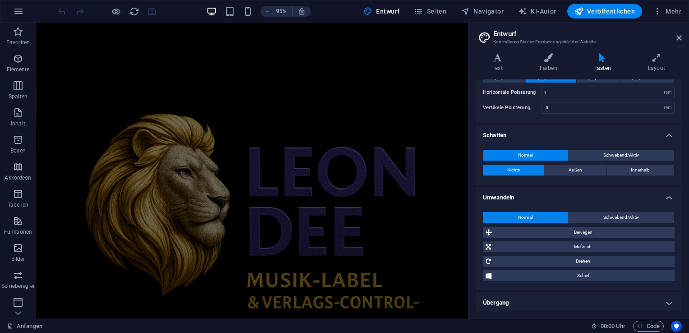
click at [494, 304] on h4 "Übergang" at bounding box center [579, 303] width 206 height 22
click at [494, 64] on h4 "Text" at bounding box center [499, 62] width 47 height 19
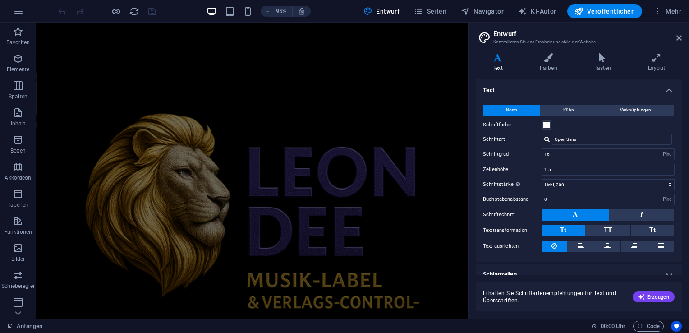
click at [494, 32] on header "Entwurf Kontrollieren Sie das Erscheinungsbild der Website" at bounding box center [579, 34] width 204 height 23
click at [494, 12] on font "KI-Autor" at bounding box center [542, 11] width 25 height 7
select select "English"
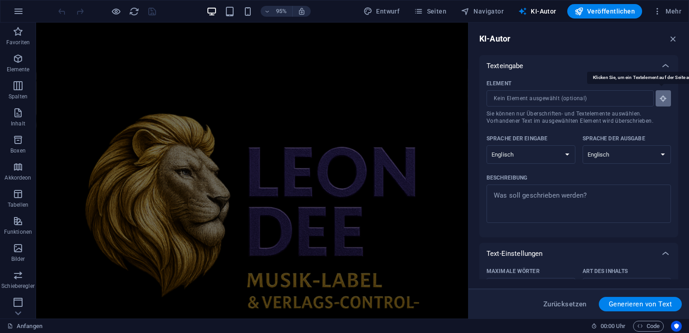
click at [494, 97] on icon "button" at bounding box center [663, 98] width 8 height 8
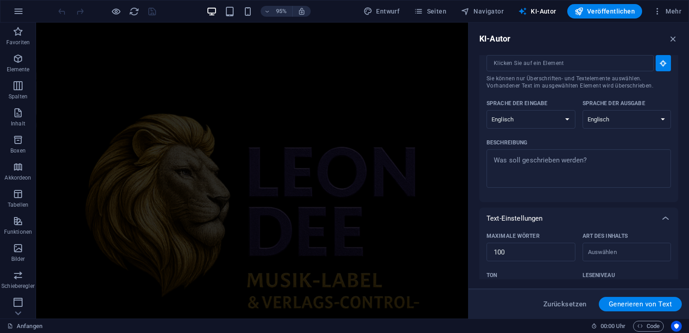
scroll to position [0, 0]
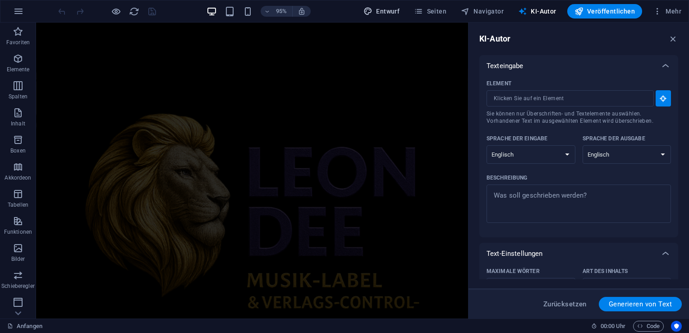
click at [399, 12] on font "Entwurf" at bounding box center [387, 11] width 23 height 7
select select "px"
select select "300"
select select "px"
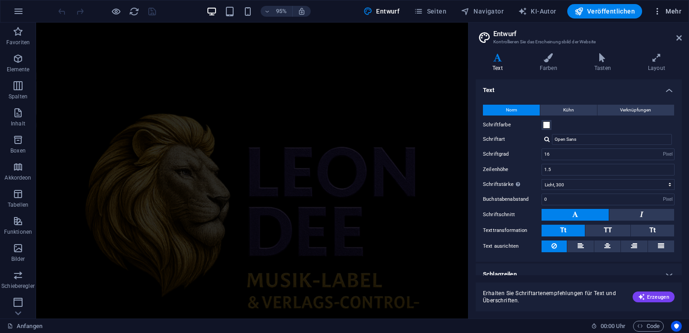
click at [494, 9] on font "Mehr" at bounding box center [673, 11] width 16 height 7
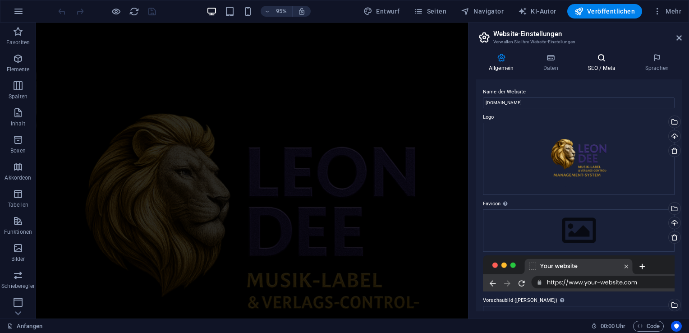
click at [494, 62] on h4 "SEO / Meta" at bounding box center [603, 62] width 57 height 19
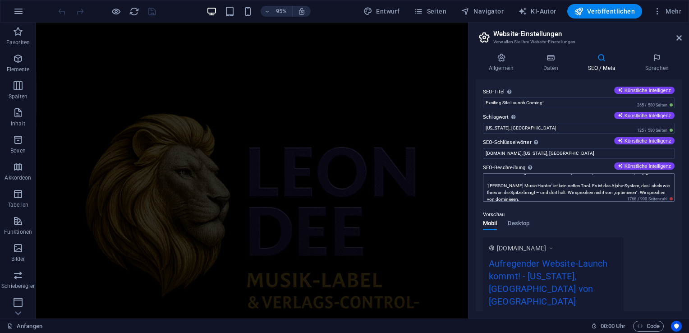
scroll to position [13, 0]
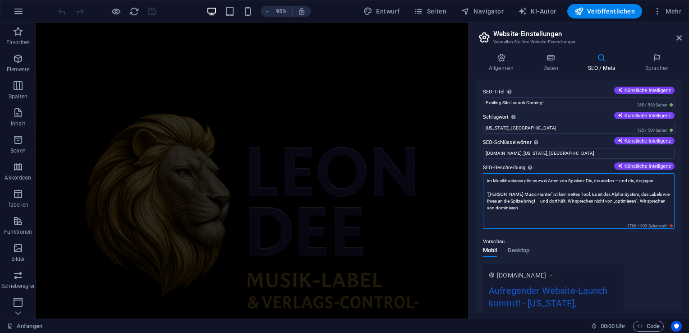
drag, startPoint x: 534, startPoint y: 180, endPoint x: 557, endPoint y: 181, distance: 23.5
click at [494, 180] on textarea "im Musikbusiness gibt es zwei Arten von Spielern: Die, die warten – und die, di…" at bounding box center [579, 200] width 192 height 55
click at [494, 192] on textarea "im Musikbusiness gibt es zwei Arten von Spielern: Die, die warten – und die, di…" at bounding box center [579, 200] width 192 height 55
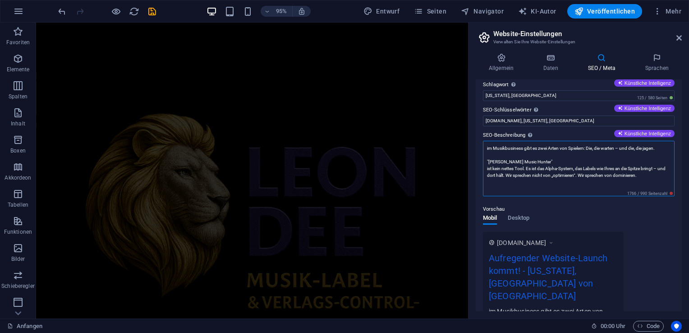
scroll to position [45, 0]
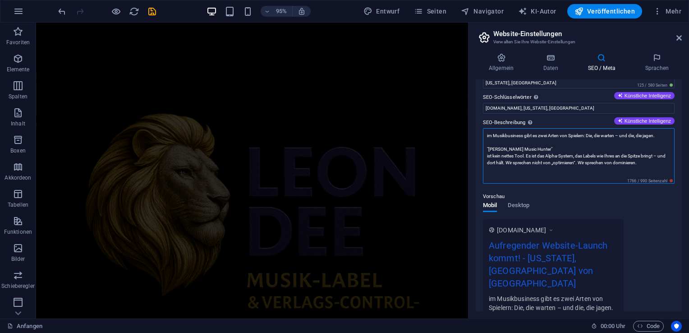
type textarea "im Musikbusiness gibt es zwei Arten von Spielern: Die, die warten – und die, di…"
click at [494, 204] on div "Vorschau Mobil Desktop www.example.com Aufregender Website-Launch kommt! - New …" at bounding box center [579, 264] width 192 height 160
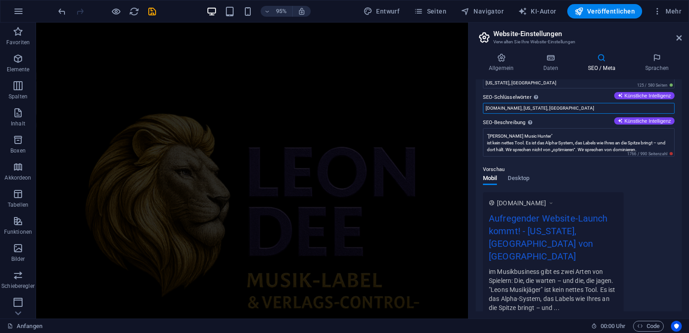
drag, startPoint x: 535, startPoint y: 108, endPoint x: 709, endPoint y: 113, distance: 173.6
click at [494, 113] on html "musichunter. Start Favoriten Elemente Spalten Inhalt Boxen Akkordeon Tabellen F…" at bounding box center [344, 166] width 689 height 333
drag, startPoint x: 510, startPoint y: 108, endPoint x: 610, endPoint y: 91, distance: 101.4
click at [494, 90] on div "SEO-Titel Der Titel Ihrer Website - machen Sie ihn zu etwas, das in den Suchmas…" at bounding box center [579, 195] width 206 height 232
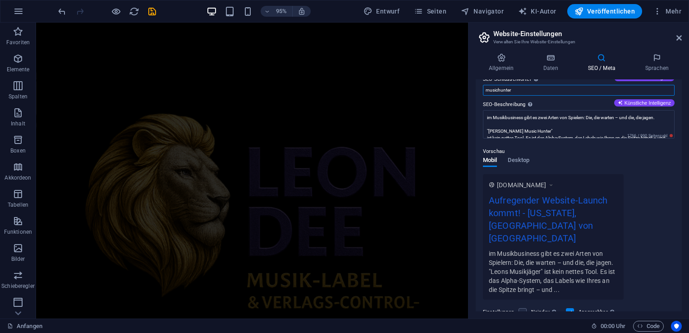
scroll to position [135, 0]
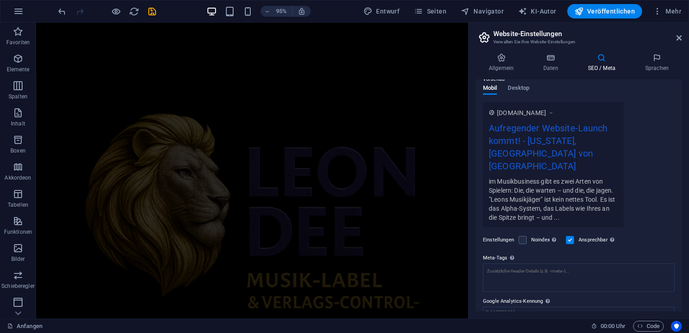
type input "musichunter"
click at [494, 149] on div "Aufregender Website-Launch kommt! - [US_STATE], [GEOGRAPHIC_DATA] von [GEOGRAPH…" at bounding box center [553, 148] width 129 height 55
click at [494, 146] on div "Aufregender Website-Launch kommt! - [US_STATE], [GEOGRAPHIC_DATA] von [GEOGRAPH…" at bounding box center [553, 148] width 129 height 55
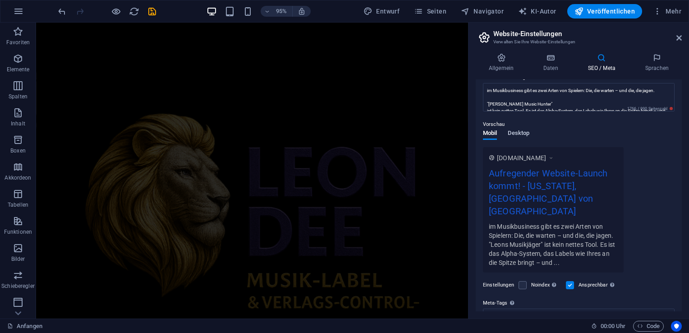
click at [494, 131] on span "Desktop" at bounding box center [519, 134] width 22 height 13
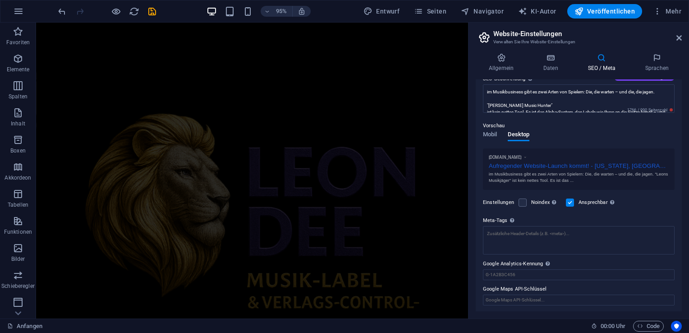
click at [494, 179] on div "im Musikbusiness gibt es zwei Arten von Spielern: Die, die warten – und die, di…" at bounding box center [579, 177] width 180 height 13
click at [494, 166] on div "Aufregender Website-Launch kommt! - New York, Vereinigte Staaten von Amerika" at bounding box center [579, 164] width 180 height 9
click at [494, 160] on div "Aufregender Website-Launch kommt! - New York, Vereinigte Staaten von Amerika" at bounding box center [579, 164] width 180 height 9
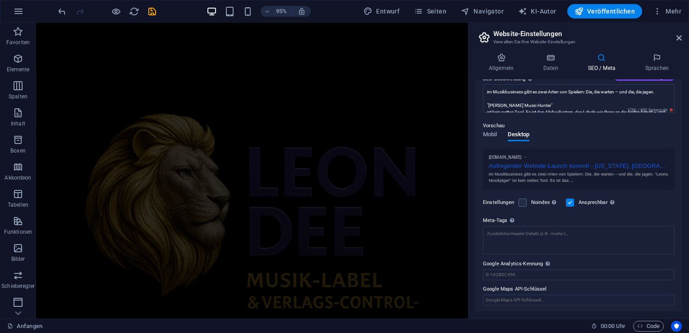
click at [494, 171] on div "im Musikbusiness gibt es zwei Arten von Spielern: Die, die warten – und die, di…" at bounding box center [579, 177] width 180 height 13
click at [494, 175] on div "im Musikbusiness gibt es zwei Arten von Spielern: Die, die warten – und die, di…" at bounding box center [579, 177] width 180 height 13
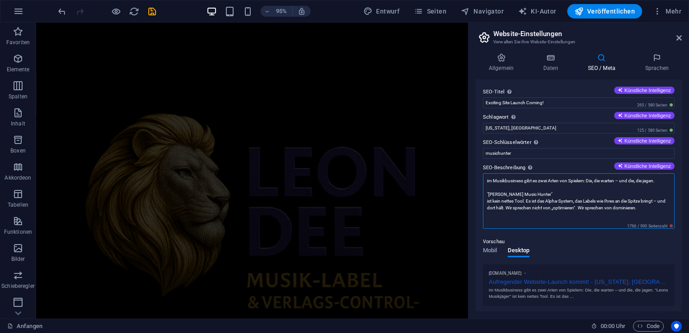
scroll to position [0, 0]
drag, startPoint x: 536, startPoint y: 179, endPoint x: 514, endPoint y: 177, distance: 22.2
click at [494, 177] on textarea "im Musikbusiness gibt es zwei Arten von Spielern: Die, die warten – und die, di…" at bounding box center [579, 200] width 192 height 55
drag, startPoint x: 538, startPoint y: 196, endPoint x: 486, endPoint y: 197, distance: 51.4
click at [486, 197] on textarea "im Musikbusiness gibt es zwei Arten von Spielern: Die, die warten – und die, di…" at bounding box center [579, 200] width 192 height 55
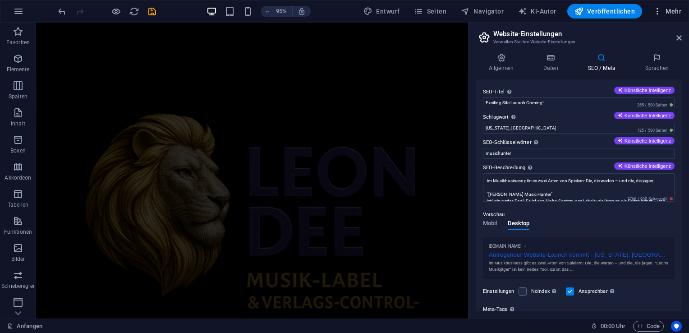
click at [494, 12] on font "Mehr" at bounding box center [673, 11] width 16 height 7
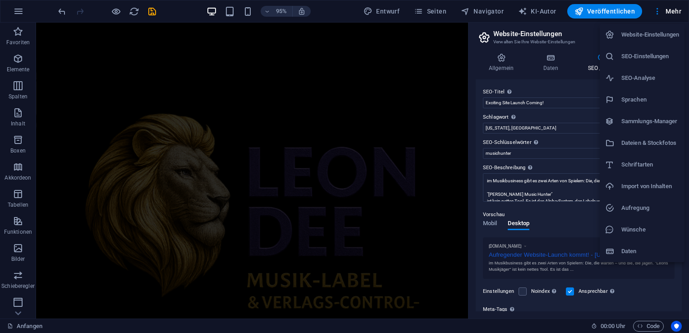
click at [393, 12] on div at bounding box center [344, 166] width 689 height 333
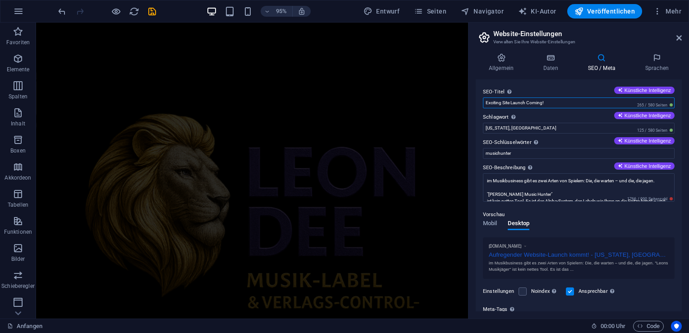
drag, startPoint x: 594, startPoint y: 125, endPoint x: 404, endPoint y: 116, distance: 189.5
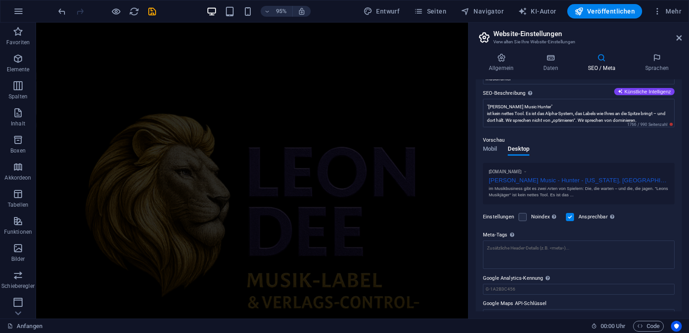
scroll to position [89, 0]
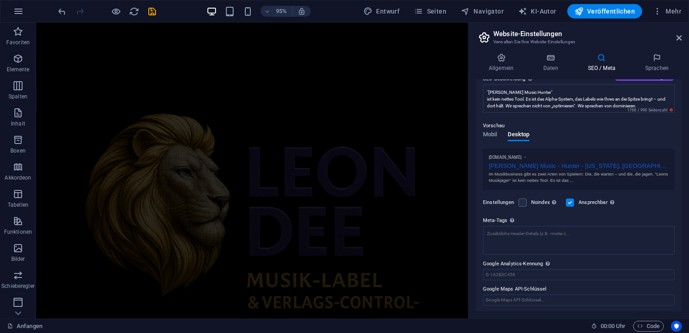
type input "Leon´s Music - Hunter"
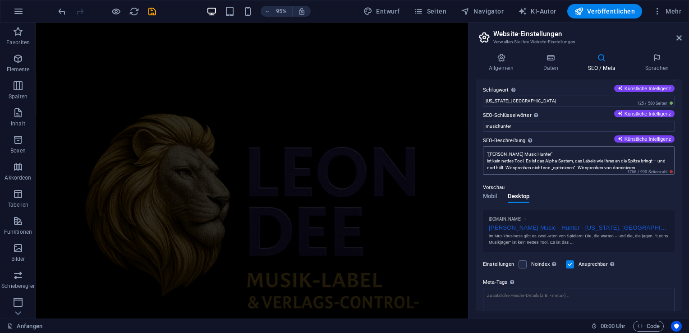
scroll to position [0, 0]
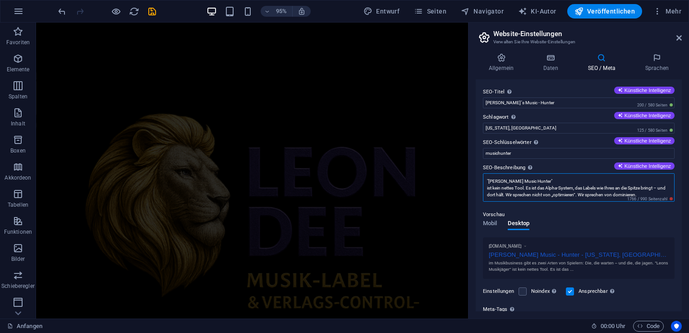
click at [494, 181] on textarea "im Musikbusiness gibt es zwei Arten von Spielern: Die, die warten – und die, di…" at bounding box center [579, 187] width 192 height 28
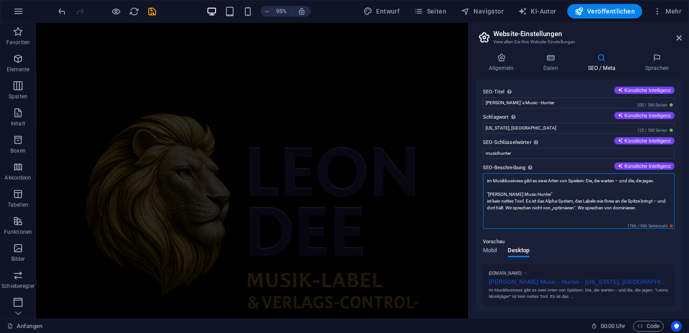
drag, startPoint x: 663, startPoint y: 178, endPoint x: 471, endPoint y: 182, distance: 192.0
click at [471, 182] on div "Allgemein Daten SEO / Meta Sprachen Name der Website musichunter.leondee.de Log…" at bounding box center [578, 182] width 220 height 272
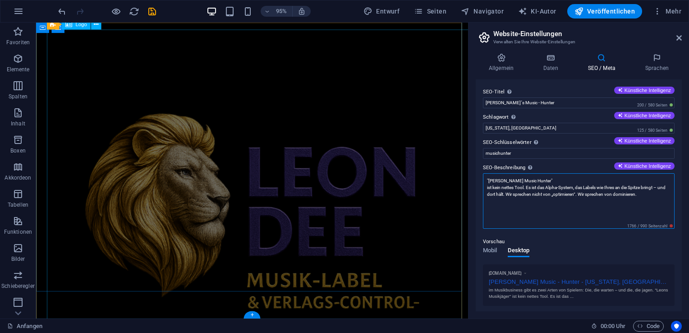
paste textarea "Exklusivität ist kein Zufall. Leon’s Music Hunter ist das Premium-Management-Sy…"
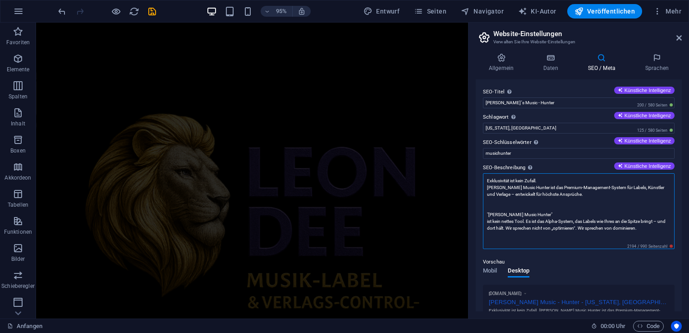
click at [487, 187] on textarea "Exklusivität ist kein Zufall. Leon’s Music Hunter ist das Premium-Management-Sy…" at bounding box center [579, 211] width 192 height 76
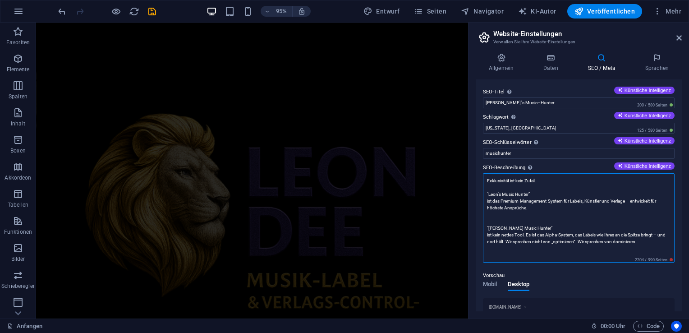
click at [494, 202] on textarea "Exklusivität ist kein Zufall. "Leon’s Music Hunter" ist das Premium-Management-…" at bounding box center [579, 217] width 192 height 89
click at [494, 225] on textarea "Exklusivität ist kein Zufall. "Leon’s Music Hunter" ist das Premium-Management-…" at bounding box center [579, 217] width 192 height 89
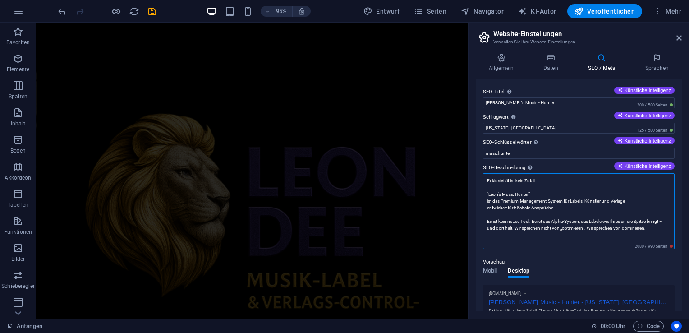
click at [494, 221] on textarea "Exklusivität ist kein Zufall. "Leon’s Music Hunter" ist das Premium-Management-…" at bounding box center [579, 211] width 192 height 76
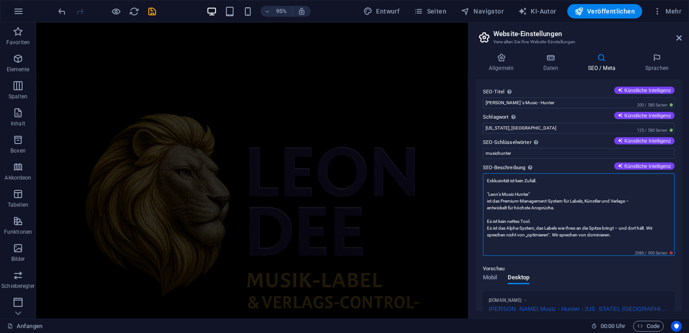
click at [487, 178] on textarea "Exklusivität ist kein Zufall. "Leon’s Music Hunter" ist das Premium-Management-…" at bounding box center [579, 214] width 192 height 82
click at [494, 178] on textarea ""Exklusivität ist kein Zufall. "Leon’s Music Hunter" ist das Premium-Management…" at bounding box center [579, 214] width 192 height 82
click at [494, 199] on textarea ""Exklusivität ist kein Zufall." "Leon’s Music Hunter" ist das Premium-Managemen…" at bounding box center [579, 214] width 192 height 82
click at [494, 212] on textarea ""Exklusivität ist kein Zufall." "Leon’s Music Hunter" ist das Premium-Managemen…" at bounding box center [579, 214] width 192 height 82
type textarea ""Exklusivität ist kein Zufall." "Leon’s Music Hunter" ist das Premium-Managemen…"
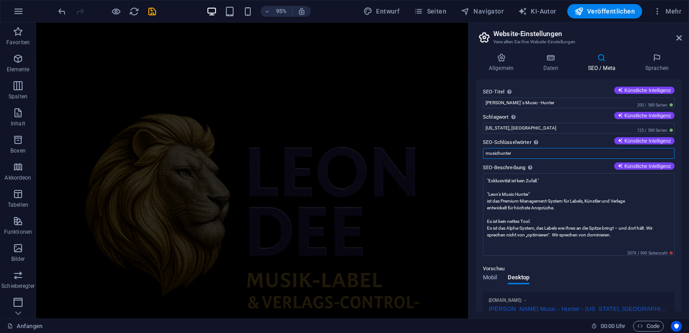
click at [489, 151] on input "musichunter" at bounding box center [579, 153] width 192 height 11
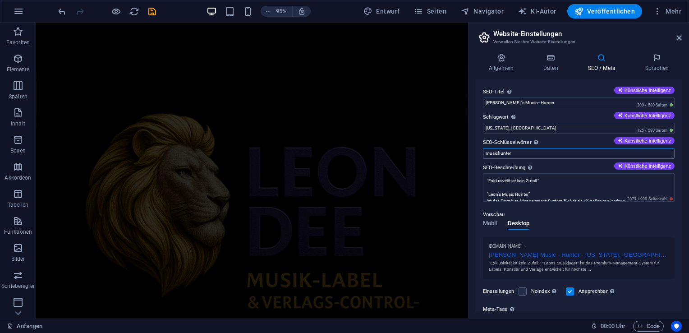
click at [485, 151] on input "musichunter" at bounding box center [579, 153] width 192 height 11
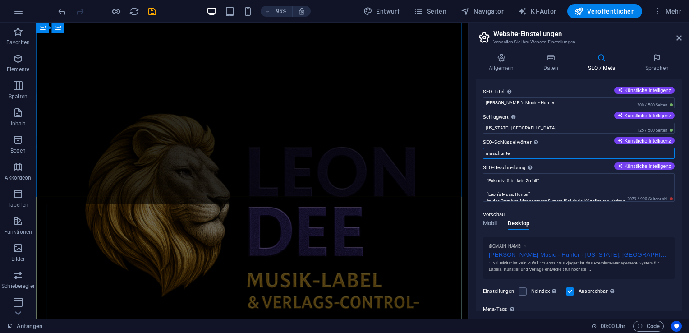
scroll to position [1092, 0]
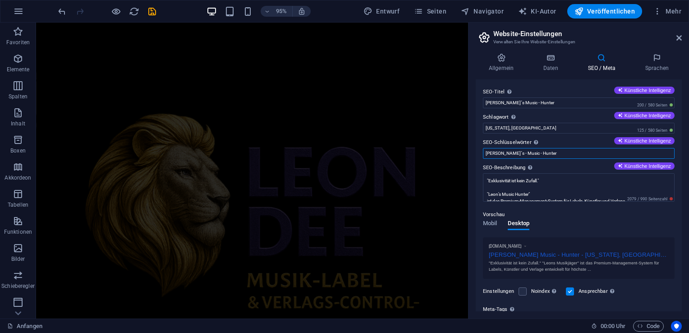
type input "Leon´s - Music - Hunter"
click at [494, 101] on input "Leon´s Music - Hunter" at bounding box center [579, 102] width 192 height 11
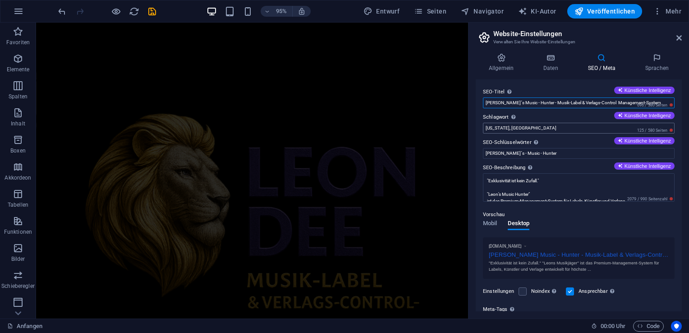
type input "Leon´s Music - Hunter - Musik-Label & Verlags-Control Management-System"
click at [494, 129] on input "New York, NY" at bounding box center [579, 128] width 192 height 11
drag, startPoint x: 571, startPoint y: 151, endPoint x: 484, endPoint y: 136, distance: 88.3
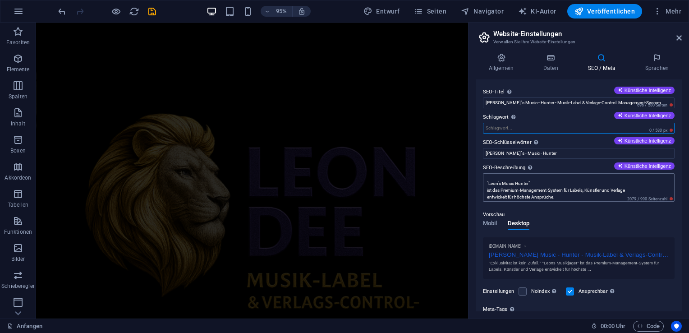
scroll to position [40, 0]
click at [494, 187] on textarea ""Exklusivität ist kein Zufall." "Leon’s Music Hunter" ist das Premium-Managemen…" at bounding box center [579, 187] width 192 height 28
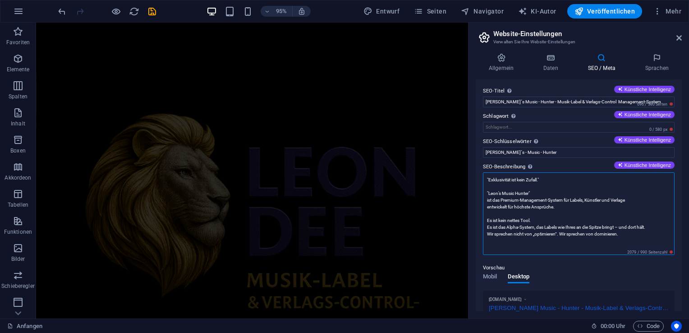
scroll to position [0, 0]
drag, startPoint x: 594, startPoint y: 206, endPoint x: 479, endPoint y: 187, distance: 116.9
type textarea ""Exklusivität ist kein Zufall." "Leon’s Music Hunter" ist das Premium-Managemen…"
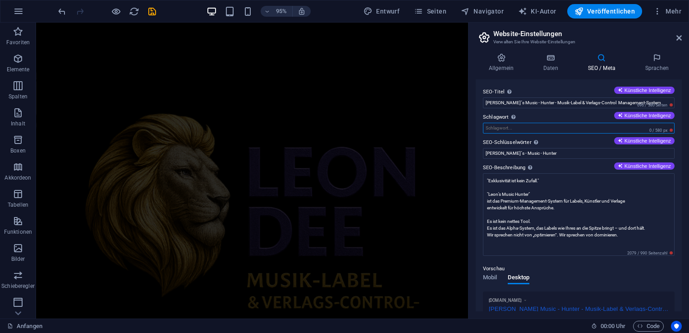
click at [494, 126] on input "Schlagwort Der Slogan Ihrer Website. Künstliche Intelligenz" at bounding box center [579, 128] width 192 height 11
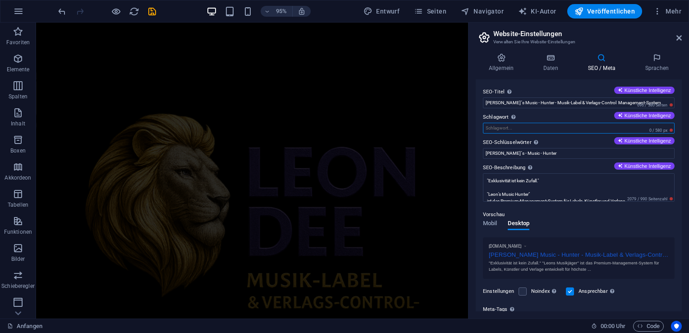
paste input ""Exklusivität ist kein Zufall.""
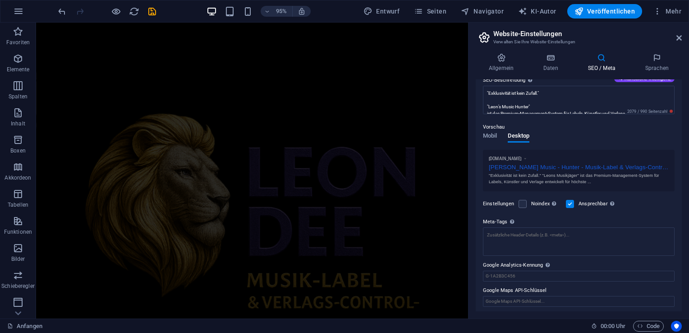
scroll to position [89, 0]
click at [494, 94] on textarea ""Exklusivität ist kein Zufall." "Leon’s Music Hunter" ist das Premium-Managemen…" at bounding box center [579, 98] width 192 height 28
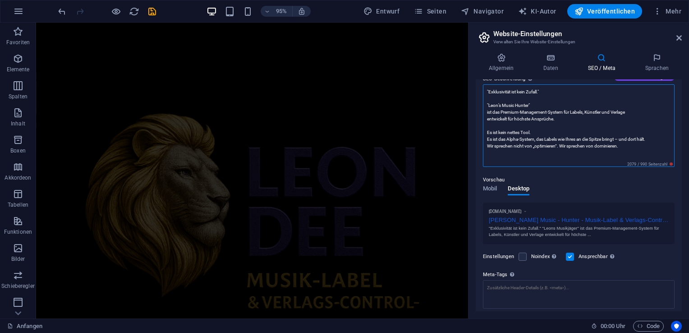
drag, startPoint x: 622, startPoint y: 146, endPoint x: 484, endPoint y: 149, distance: 138.4
click at [484, 149] on textarea ""Exklusivität ist kein Zufall." "Leon’s Music Hunter" ist das Premium-Managemen…" at bounding box center [579, 125] width 192 height 82
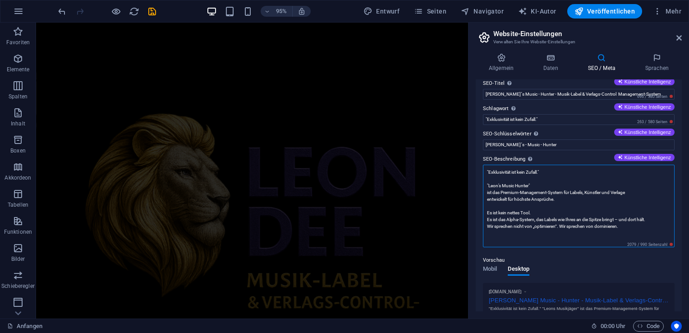
scroll to position [0, 0]
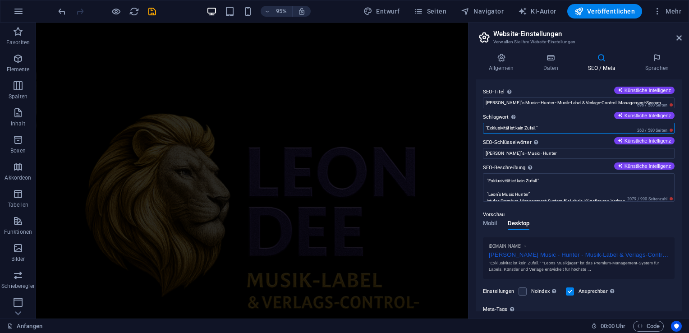
click at [494, 127] on input ""Exklusivität ist kein Zufall."" at bounding box center [579, 128] width 192 height 11
paste input "Wir sprechen nicht von „optimieren“. Wir sprechen von dominieren."
click at [494, 128] on input ""Exklusivität ist kein Zufall." denn wir Wir sprechen nicht von „optimieren“. W…" at bounding box center [579, 128] width 192 height 11
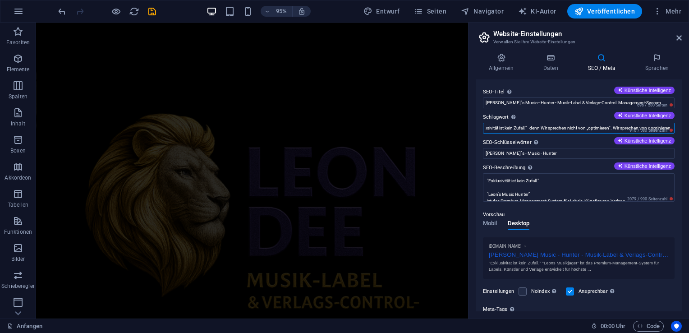
type input ""Exklusivität ist kein Zufall." denn Wir sprechen nicht von „optimieren“. Wir s…"
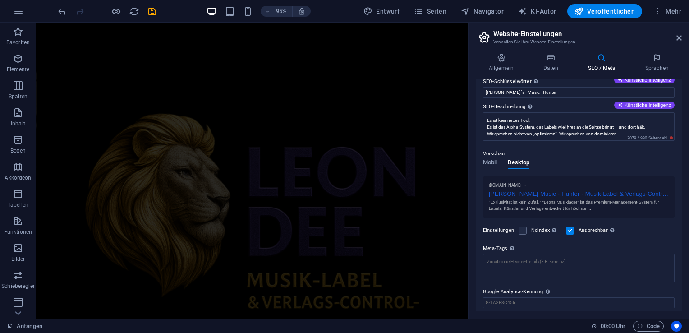
scroll to position [89, 0]
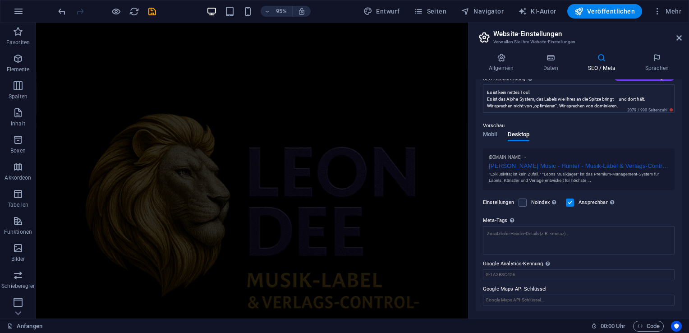
click at [494, 174] on div ""Exklusivität ist kein Zufall." "Leons Musikjäger" ist das Premium-Management-S…" at bounding box center [579, 177] width 180 height 13
click at [494, 201] on label at bounding box center [522, 202] width 8 height 8
click at [0, 0] on input "Noindex Weisen Sie Suchmaschinen an, diese Website aus den Suchergebnissen ausz…" at bounding box center [0, 0] width 0 height 0
click at [494, 199] on label at bounding box center [522, 202] width 8 height 8
click at [0, 0] on input "Noindex Weisen Sie Suchmaschinen an, diese Website aus den Suchergebnissen ausz…" at bounding box center [0, 0] width 0 height 0
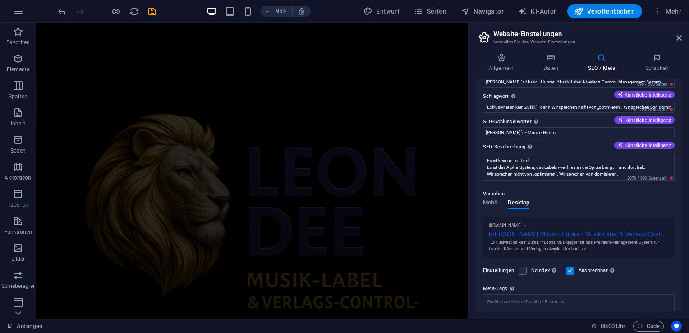
scroll to position [0, 0]
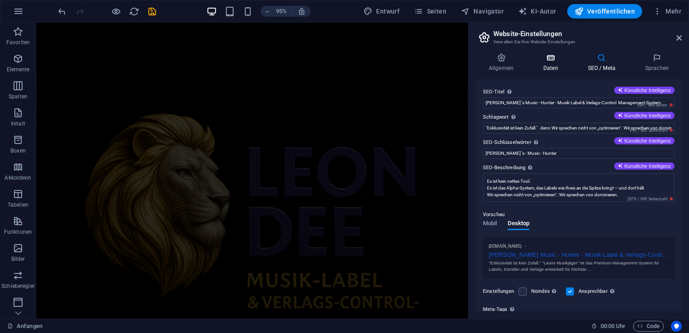
click at [494, 65] on font "Daten" at bounding box center [550, 68] width 15 height 6
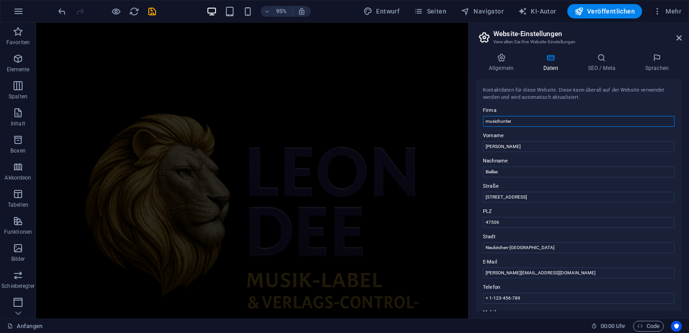
drag, startPoint x: 564, startPoint y: 144, endPoint x: 471, endPoint y: 126, distance: 95.5
type input "Music - Hunter"
click at [494, 65] on font "Sprachen" at bounding box center [656, 68] width 23 height 6
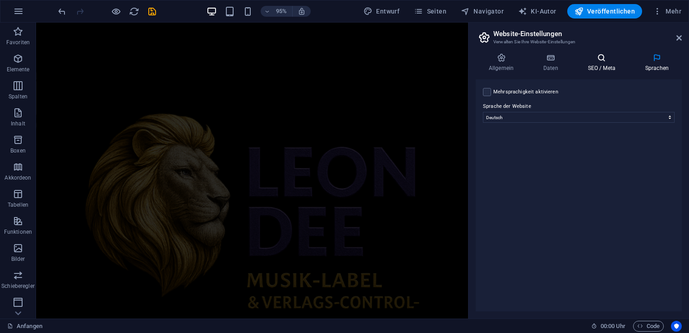
click at [494, 59] on icon at bounding box center [602, 57] width 54 height 9
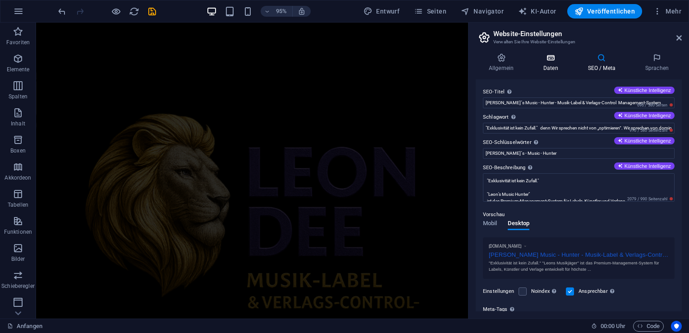
click at [494, 57] on icon at bounding box center [550, 57] width 41 height 9
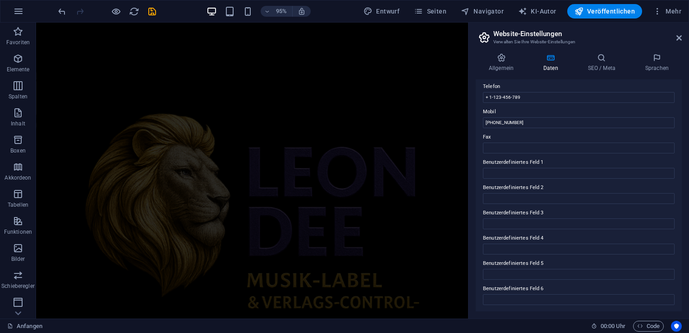
scroll to position [65, 0]
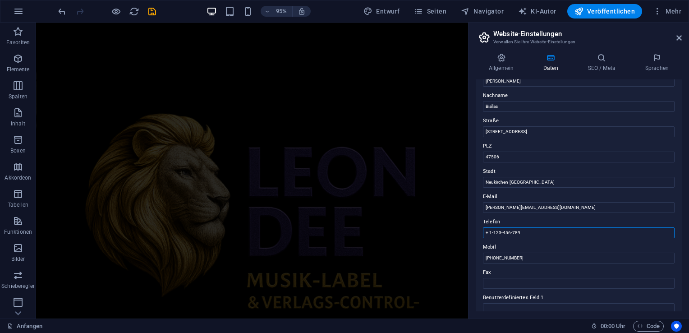
drag, startPoint x: 569, startPoint y: 254, endPoint x: 421, endPoint y: 242, distance: 148.4
drag, startPoint x: 501, startPoint y: 61, endPoint x: 508, endPoint y: 60, distance: 6.8
click at [494, 61] on icon at bounding box center [501, 57] width 51 height 9
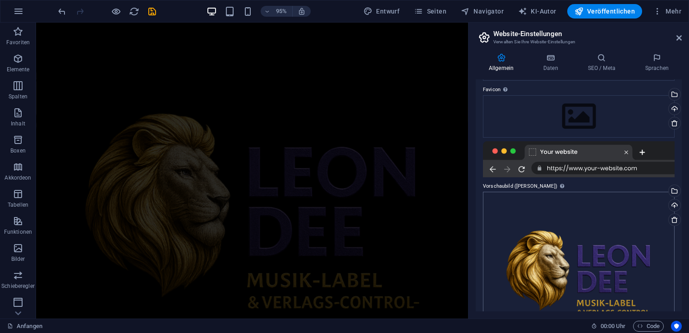
scroll to position [182, 0]
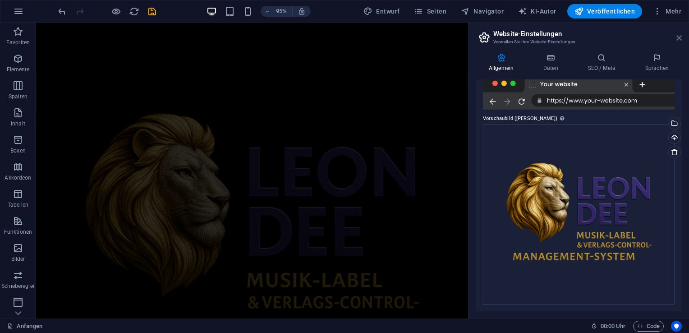
click at [494, 37] on icon at bounding box center [678, 37] width 5 height 7
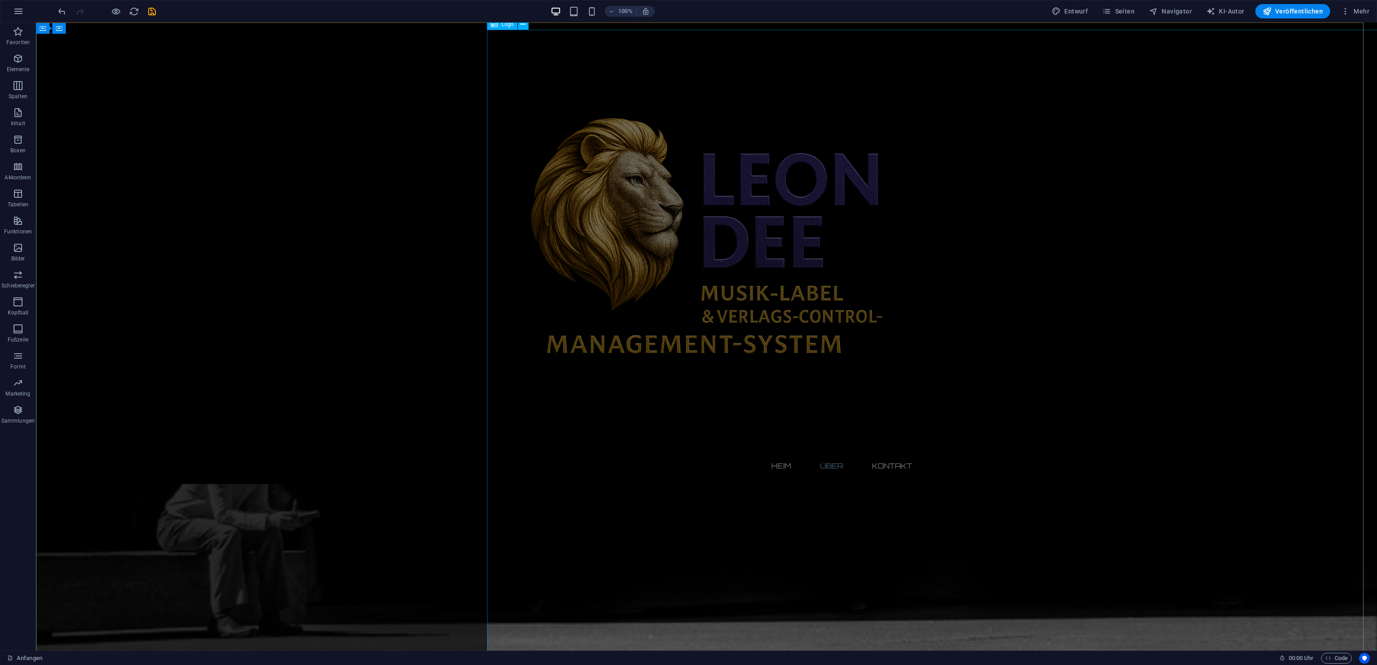
scroll to position [753, 0]
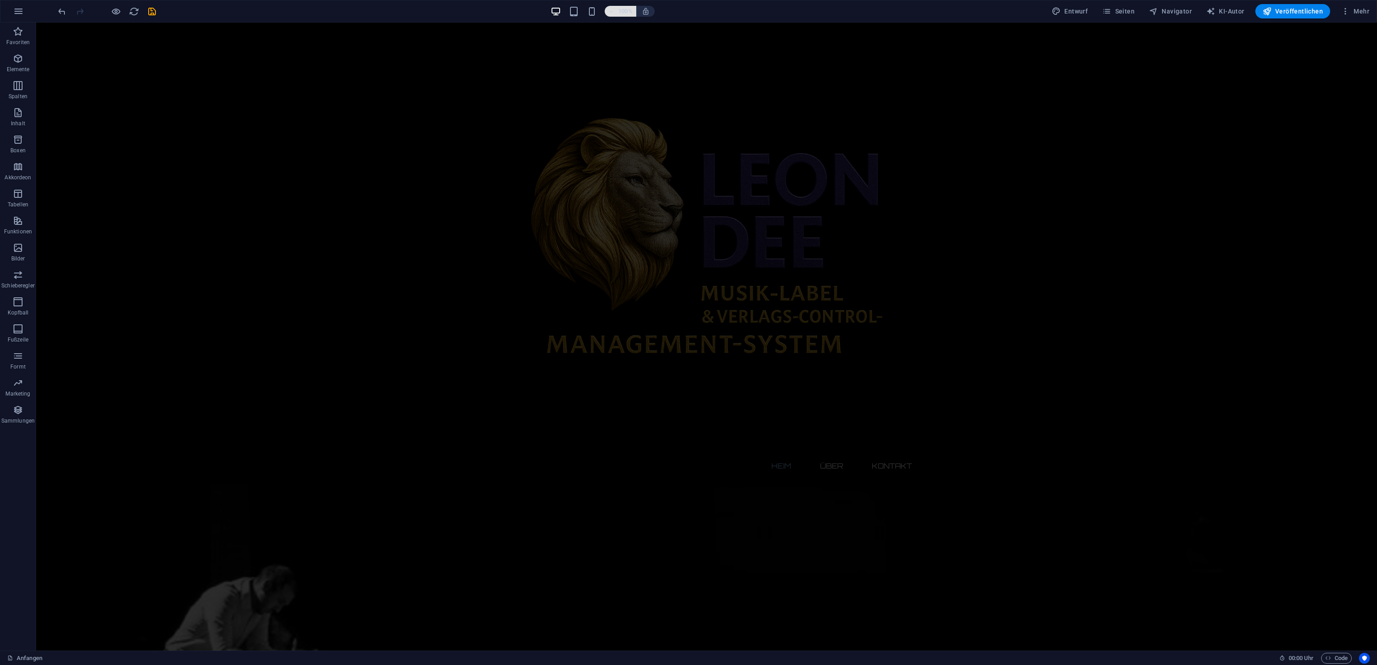
click at [494, 11] on icon "button" at bounding box center [611, 12] width 6 height 6
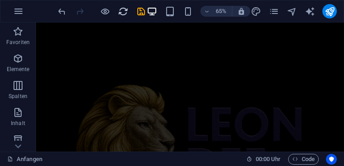
scroll to position [482, 0]
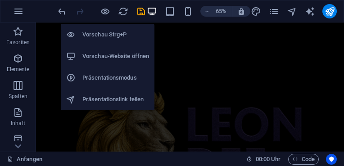
click at [108, 53] on h6 "Vorschau-Website öffnen" at bounding box center [115, 56] width 67 height 11
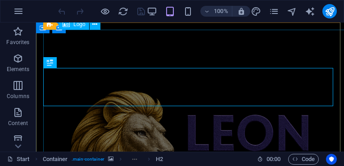
click at [78, 28] on div "Logo" at bounding box center [74, 24] width 30 height 11
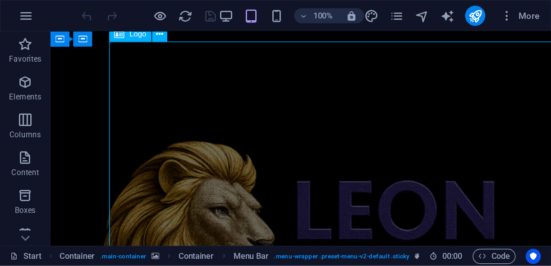
scroll to position [324, 0]
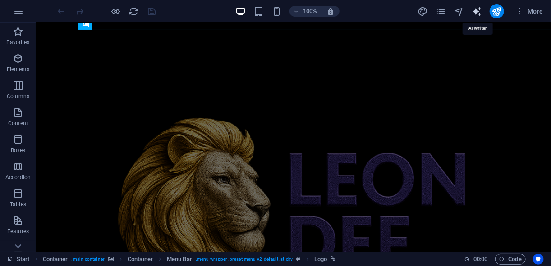
click at [344, 8] on icon "text_generator" at bounding box center [476, 11] width 10 height 10
select select "English"
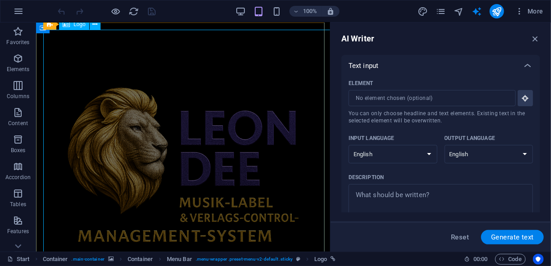
click at [77, 25] on span "Logo" at bounding box center [79, 24] width 12 height 5
click at [75, 53] on div at bounding box center [182, 168] width 279 height 279
click at [322, 166] on span "Logo" at bounding box center [320, 259] width 13 height 11
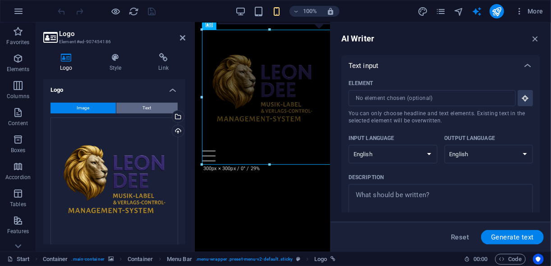
click at [133, 107] on button "Text" at bounding box center [146, 108] width 61 height 11
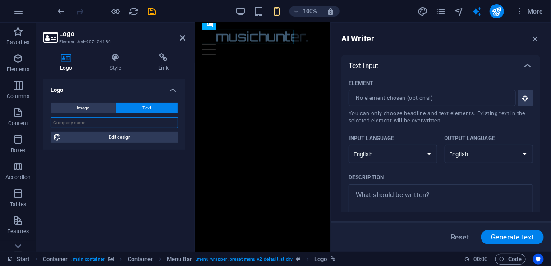
click at [92, 121] on input "text" at bounding box center [114, 123] width 128 height 11
click at [95, 123] on input "text" at bounding box center [114, 123] width 128 height 11
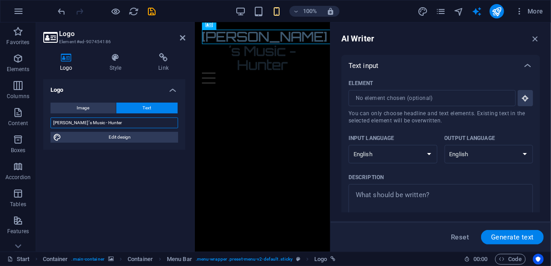
type input "[PERSON_NAME]´s Music - Hunter"
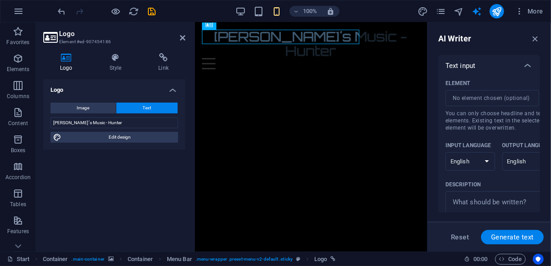
drag, startPoint x: 331, startPoint y: 145, endPoint x: 440, endPoint y: 147, distance: 109.1
click at [344, 147] on aside "AI Writer Text input Element ​ You can only choose headline and text elements. …" at bounding box center [489, 137] width 124 height 229
click at [89, 110] on span "Image" at bounding box center [83, 108] width 13 height 11
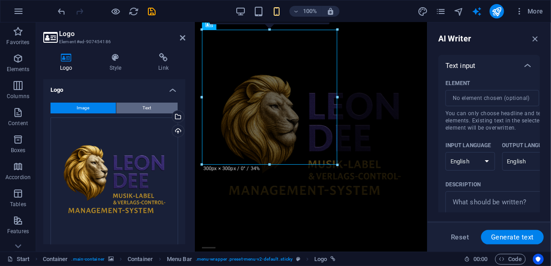
click at [137, 104] on button "Text" at bounding box center [146, 108] width 61 height 11
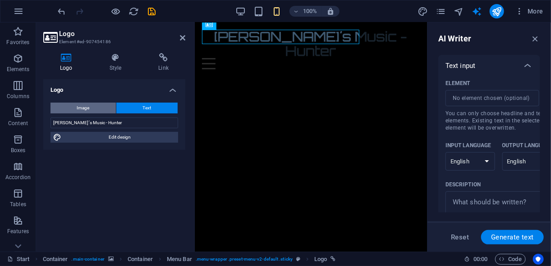
click at [88, 110] on span "Image" at bounding box center [83, 108] width 13 height 11
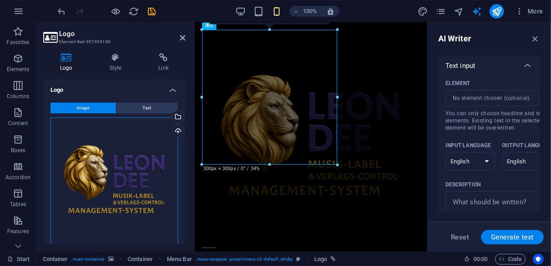
click at [99, 166] on div "Drag files here, click to choose files or select files from Files or our free s…" at bounding box center [114, 182] width 128 height 128
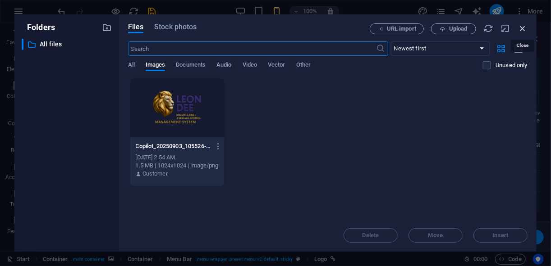
click at [344, 27] on icon "button" at bounding box center [522, 28] width 10 height 10
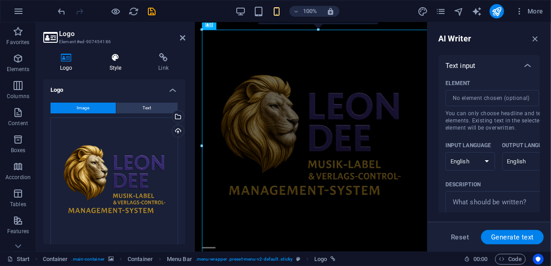
click at [109, 62] on icon at bounding box center [116, 57] width 46 height 9
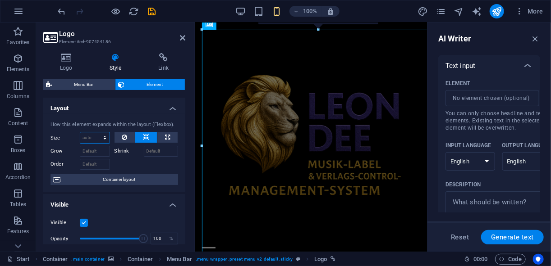
click at [95, 135] on select "Default auto px % 1/1 1/2 1/3 1/4 1/5 1/6 1/7 1/8 1/9 1/10" at bounding box center [94, 138] width 29 height 11
click at [80, 133] on select "Default auto px % 1/1 1/2 1/3 1/4 1/5 1/6 1/7 1/8 1/9 1/10" at bounding box center [94, 138] width 29 height 11
select select "DISABLED_OPTION_VALUE"
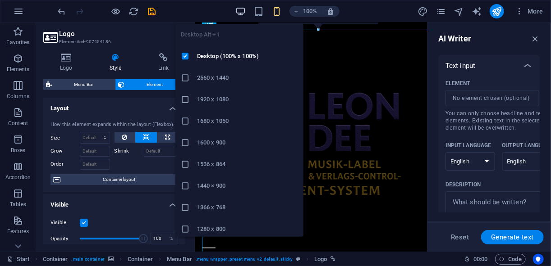
click at [242, 8] on icon "button" at bounding box center [240, 11] width 10 height 10
drag, startPoint x: 206, startPoint y: 78, endPoint x: 11, endPoint y: 54, distance: 196.2
click at [206, 77] on h6 "2560 x 1440" at bounding box center [247, 78] width 101 height 11
click at [241, 12] on icon "button" at bounding box center [240, 11] width 10 height 10
click at [242, 11] on icon "button" at bounding box center [240, 11] width 10 height 10
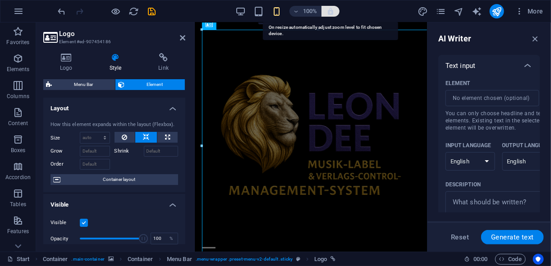
click at [329, 9] on icon "button" at bounding box center [330, 11] width 8 height 8
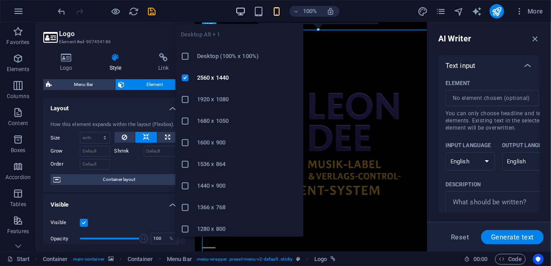
click at [242, 11] on icon "button" at bounding box center [240, 11] width 10 height 10
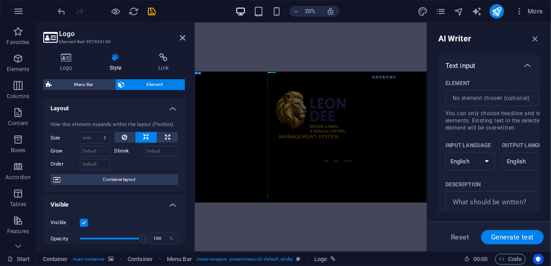
scroll to position [541, 0]
click at [344, 39] on icon "button" at bounding box center [535, 39] width 10 height 10
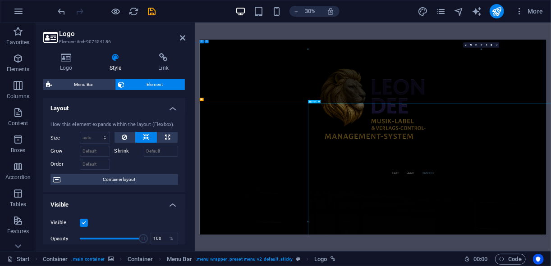
scroll to position [469, 0]
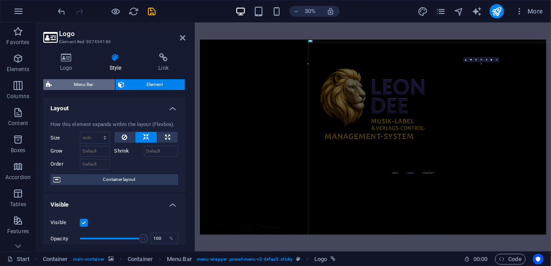
click at [87, 87] on span "Menu Bar" at bounding box center [84, 84] width 58 height 11
select select "rem"
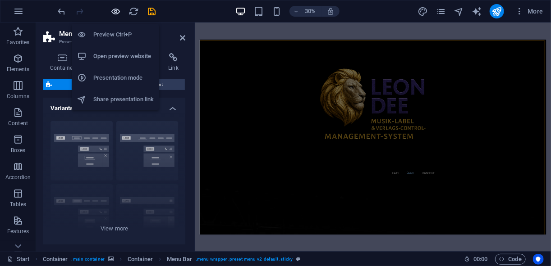
click at [115, 8] on icon "button" at bounding box center [116, 11] width 10 height 10
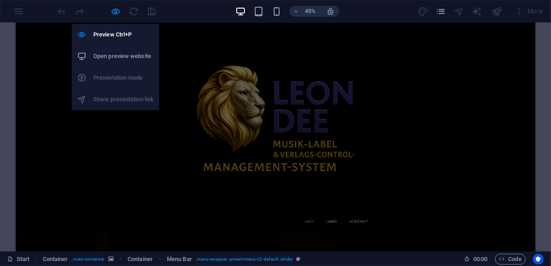
click at [101, 76] on ul "Preview Ctrl+P Open preview website Presentation mode Share presentation link" at bounding box center [115, 67] width 87 height 87
click at [110, 57] on h6 "Open preview website" at bounding box center [123, 56] width 60 height 11
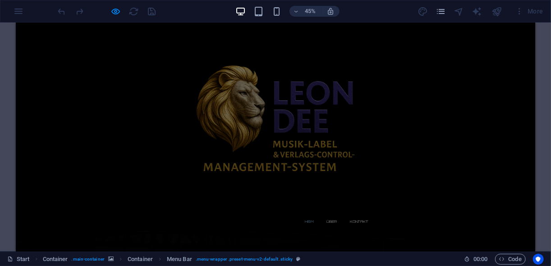
scroll to position [180, 0]
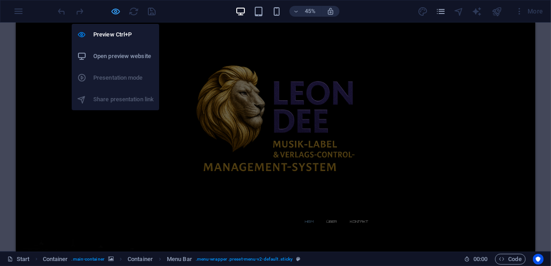
click at [111, 11] on icon "button" at bounding box center [116, 11] width 10 height 10
select select "rem"
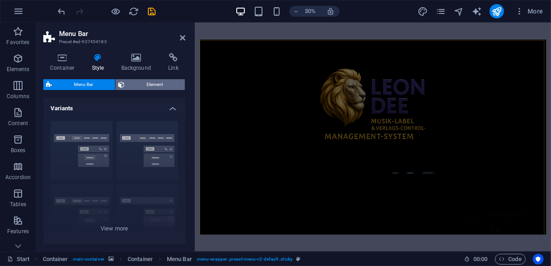
click at [137, 82] on span "Element" at bounding box center [154, 84] width 55 height 11
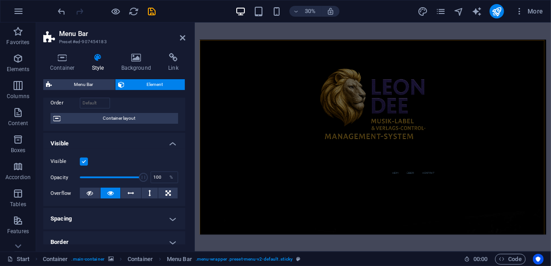
scroll to position [72, 0]
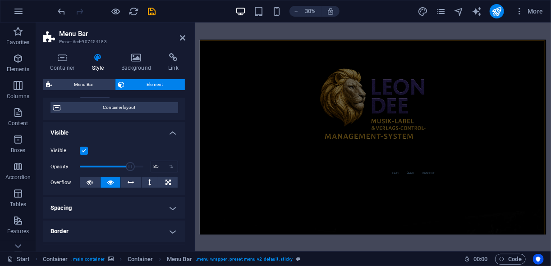
type input "86"
drag, startPoint x: 139, startPoint y: 166, endPoint x: 133, endPoint y: 167, distance: 5.9
click at [133, 166] on span at bounding box center [130, 166] width 9 height 9
click at [134, 59] on icon at bounding box center [136, 57] width 44 height 9
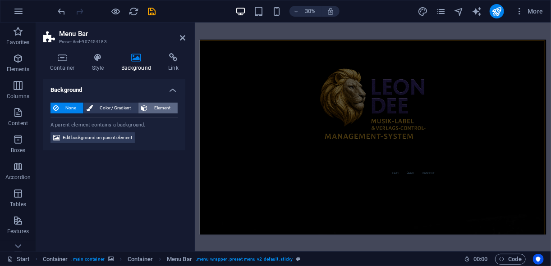
click at [155, 105] on span "Element" at bounding box center [162, 108] width 25 height 11
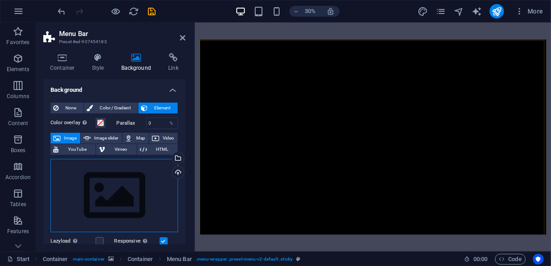
click at [123, 166] on div "Drag files here, click to choose files or select files from Files or our free s…" at bounding box center [114, 196] width 128 height 74
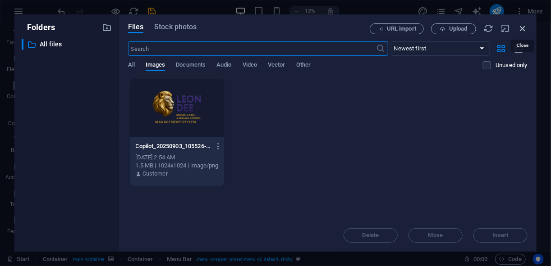
click at [344, 27] on icon "button" at bounding box center [522, 28] width 10 height 10
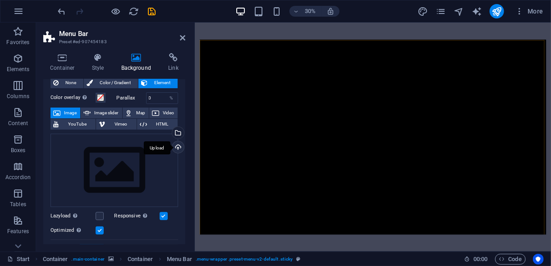
scroll to position [108, 0]
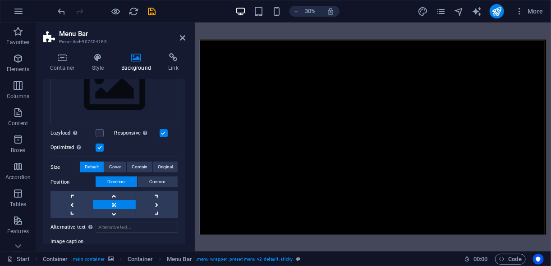
click at [58, 165] on label "Size" at bounding box center [64, 167] width 29 height 11
click at [116, 166] on span "Cover" at bounding box center [115, 167] width 12 height 11
drag, startPoint x: 59, startPoint y: 168, endPoint x: 50, endPoint y: 178, distance: 13.8
click at [58, 166] on label "Size" at bounding box center [64, 167] width 29 height 11
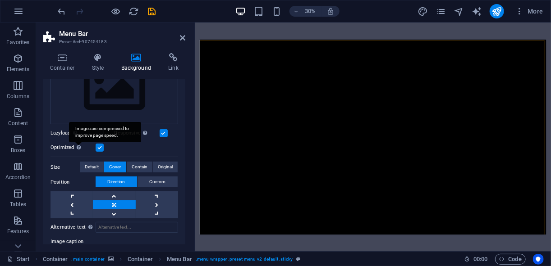
click at [77, 148] on icon at bounding box center [79, 147] width 4 height 5
click at [0, 0] on input "Optimized Images are compressed to improve page speed." at bounding box center [0, 0] width 0 height 0
click at [98, 144] on label at bounding box center [100, 148] width 8 height 8
click at [0, 0] on input "Optimized Images are compressed to improve page speed." at bounding box center [0, 0] width 0 height 0
click at [164, 166] on span "Original" at bounding box center [165, 167] width 15 height 11
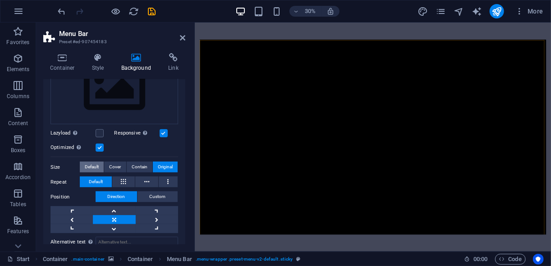
click at [101, 166] on button "Default" at bounding box center [92, 167] width 24 height 11
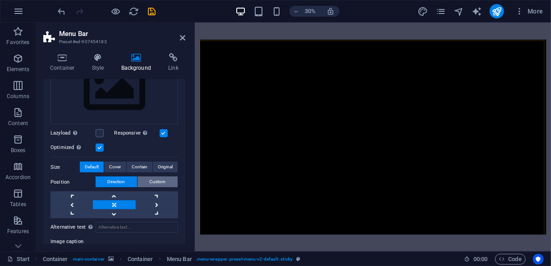
click at [147, 166] on button "Custom" at bounding box center [157, 182] width 40 height 11
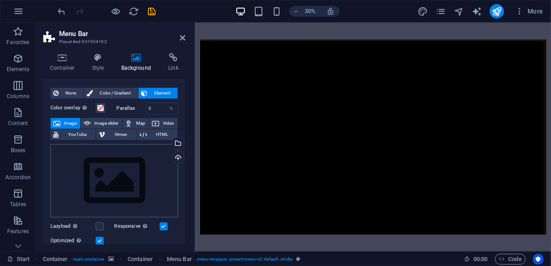
scroll to position [0, 0]
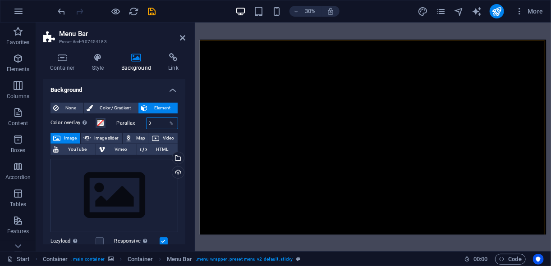
click at [155, 125] on input "0" at bounding box center [162, 123] width 32 height 11
click at [100, 107] on span "Color / Gradient" at bounding box center [116, 108] width 40 height 11
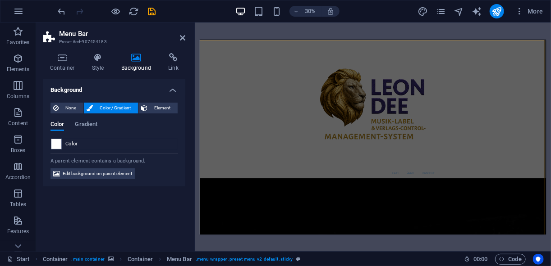
click at [124, 109] on span "Color / Gradient" at bounding box center [116, 108] width 40 height 11
click at [149, 106] on button "Element" at bounding box center [157, 108] width 39 height 11
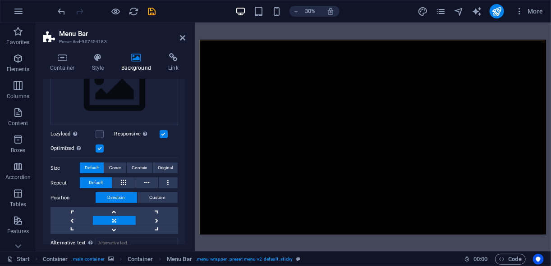
scroll to position [108, 0]
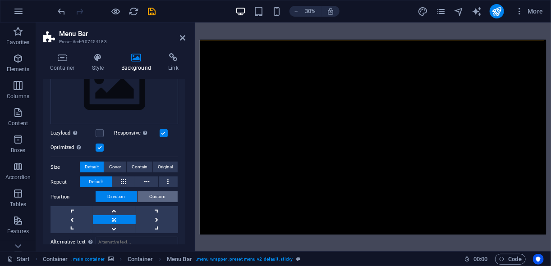
click at [147, 166] on button "Custom" at bounding box center [157, 197] width 40 height 11
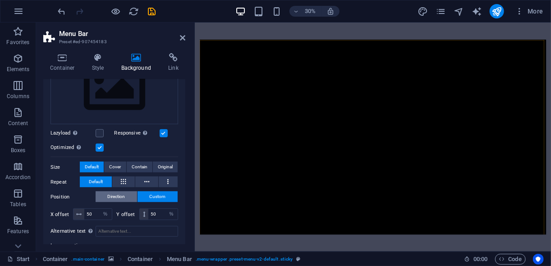
click at [112, 166] on span "Direction" at bounding box center [117, 197] width 18 height 11
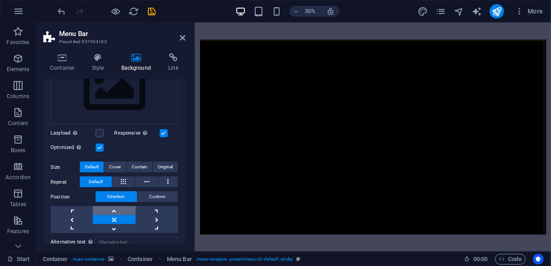
click at [114, 166] on link at bounding box center [114, 210] width 42 height 9
click at [113, 166] on link at bounding box center [114, 210] width 42 height 9
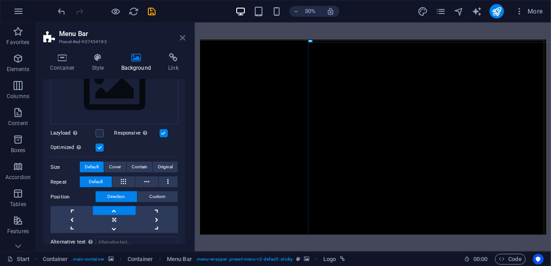
drag, startPoint x: 299, startPoint y: 32, endPoint x: 183, endPoint y: 36, distance: 115.4
click at [183, 36] on icon at bounding box center [182, 37] width 5 height 7
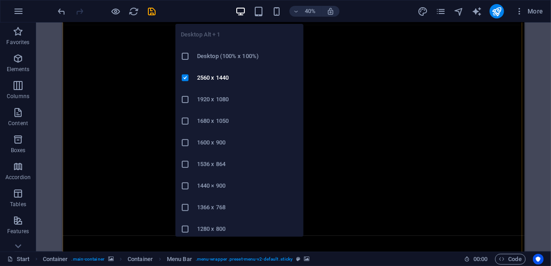
click at [224, 166] on h6 "1536 x 864" at bounding box center [247, 164] width 101 height 11
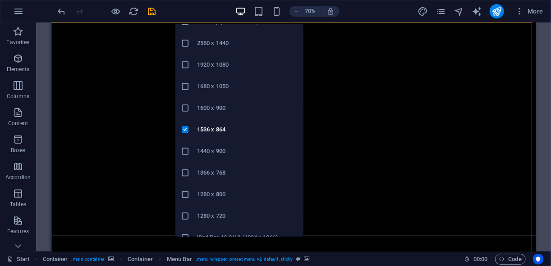
scroll to position [68, 0]
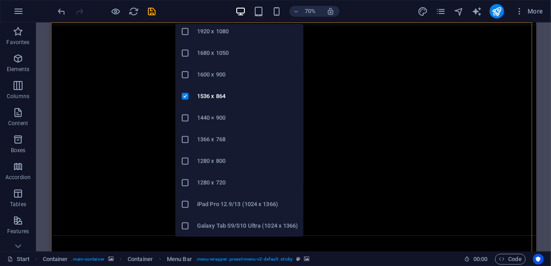
click at [206, 166] on h6 "iPad Pro 12.9/13 (1024 x 1366)" at bounding box center [247, 204] width 101 height 11
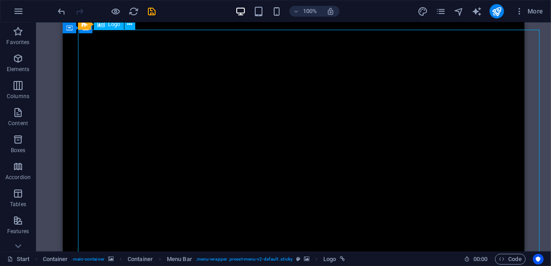
drag, startPoint x: 517, startPoint y: 114, endPoint x: 510, endPoint y: 182, distance: 68.0
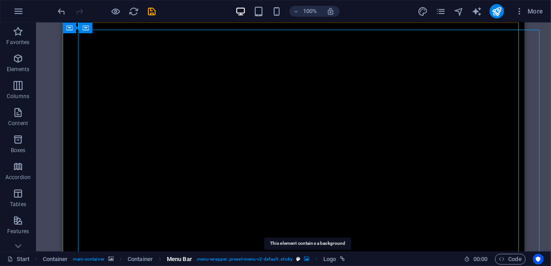
click at [306, 166] on icon "breadcrumb" at bounding box center [306, 259] width 5 height 5
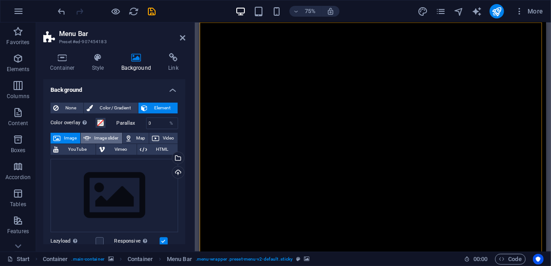
click at [100, 140] on span "Image slider" at bounding box center [106, 138] width 26 height 11
select select "ms"
select select "s"
select select "progressive"
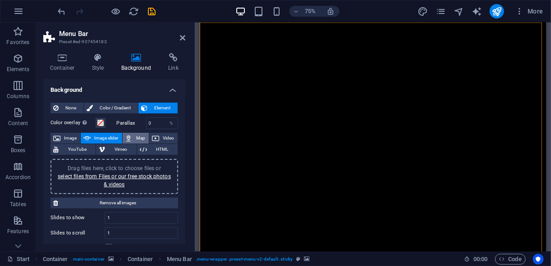
click at [132, 133] on button "Map" at bounding box center [136, 138] width 26 height 11
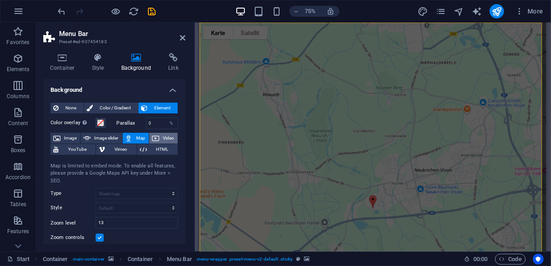
click at [157, 135] on icon at bounding box center [155, 138] width 7 height 11
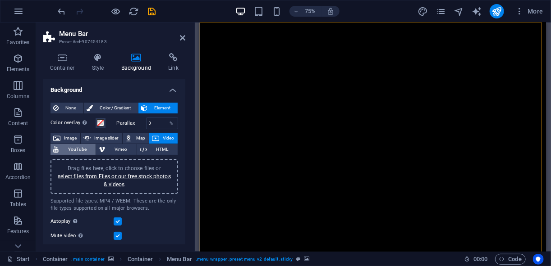
click at [68, 146] on span "YouTube" at bounding box center [77, 149] width 32 height 11
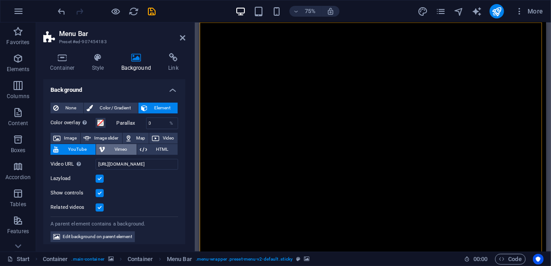
click at [110, 146] on span "Vimeo" at bounding box center [121, 149] width 26 height 11
select select "ar16_9"
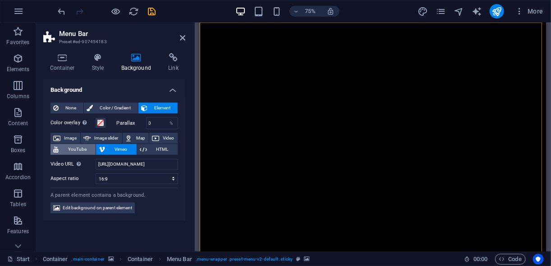
click at [82, 147] on span "YouTube" at bounding box center [77, 149] width 32 height 11
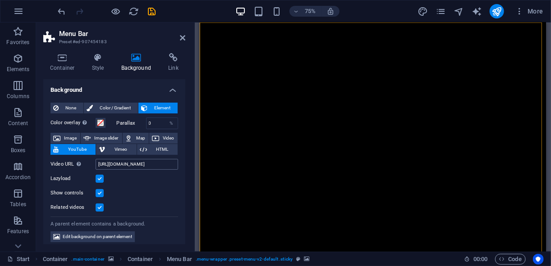
scroll to position [5, 0]
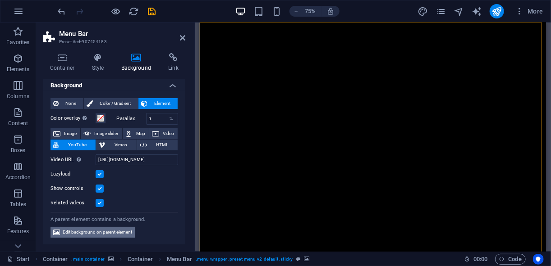
click at [115, 166] on span "Edit background on parent element" at bounding box center [97, 232] width 69 height 11
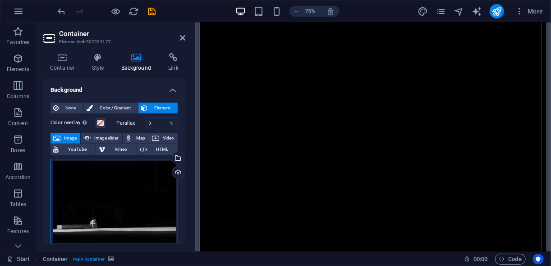
click at [103, 166] on div "Drag files here, click to choose files or select files from Files or our free s…" at bounding box center [114, 202] width 128 height 87
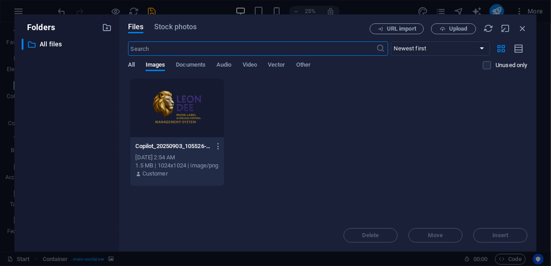
click at [133, 64] on span "All" at bounding box center [131, 65] width 7 height 13
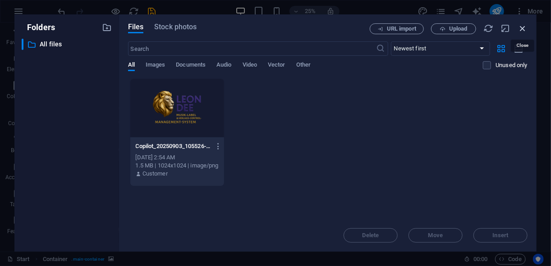
click at [344, 29] on icon "button" at bounding box center [522, 28] width 10 height 10
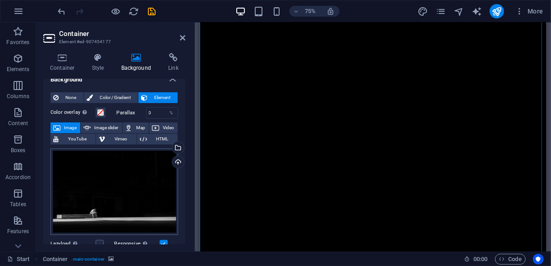
scroll to position [0, 0]
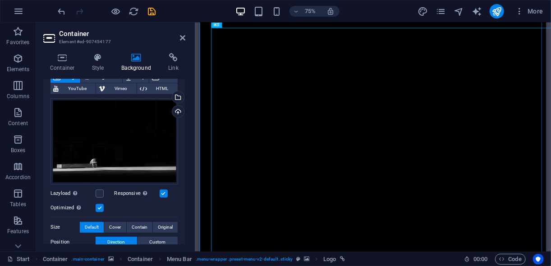
scroll to position [108, 0]
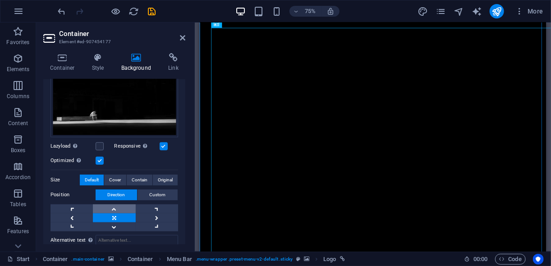
click at [115, 166] on link at bounding box center [114, 209] width 42 height 9
click at [110, 166] on link at bounding box center [114, 218] width 42 height 9
click at [154, 166] on link at bounding box center [157, 218] width 42 height 9
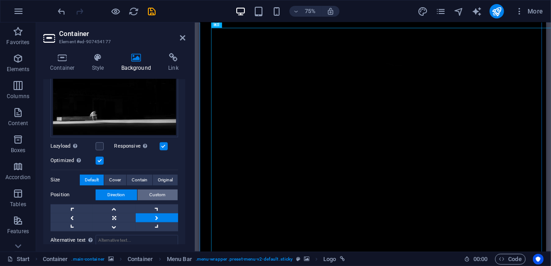
click at [164, 166] on span "Custom" at bounding box center [158, 195] width 16 height 11
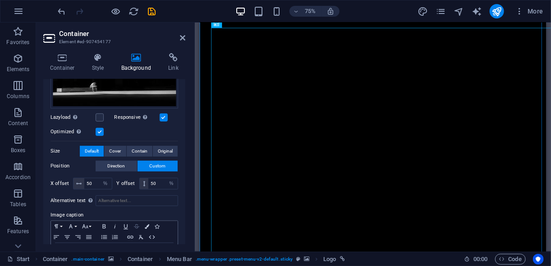
scroll to position [169, 0]
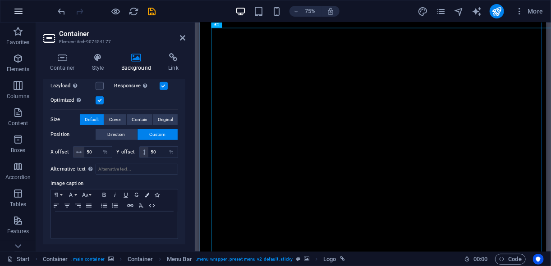
click at [19, 13] on icon "button" at bounding box center [18, 11] width 11 height 11
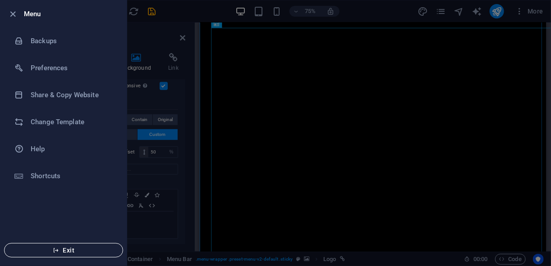
click at [67, 166] on span "Exit" at bounding box center [64, 250] width 104 height 7
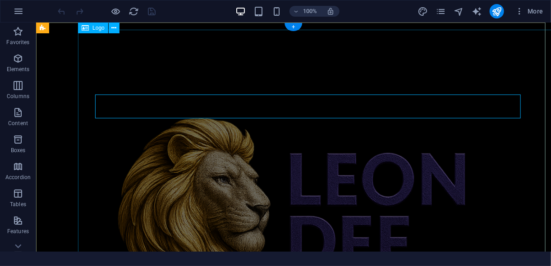
scroll to position [484, 0]
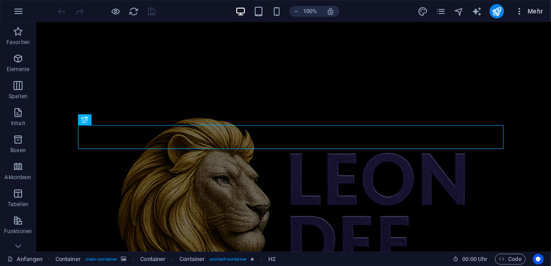
click at [536, 13] on font "Mehr" at bounding box center [535, 11] width 16 height 7
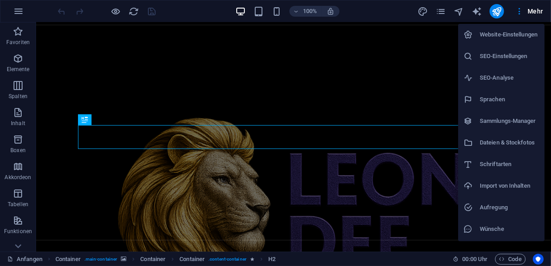
click at [519, 38] on h6 "Website-Einstellungen" at bounding box center [509, 34] width 59 height 11
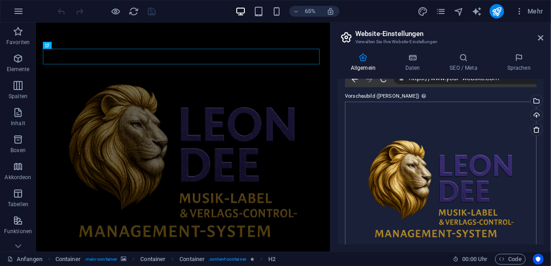
scroll to position [248, 0]
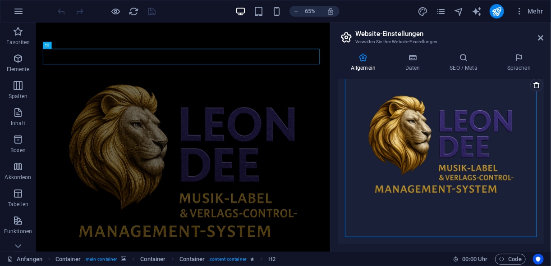
click at [448, 142] on div "Drag files here, click to choose files or select files from Files or our free s…" at bounding box center [441, 147] width 192 height 180
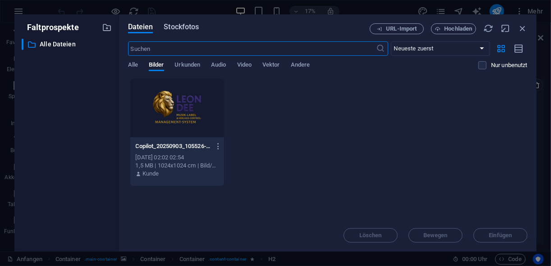
click at [182, 28] on span "Stockfotos" at bounding box center [181, 27] width 35 height 11
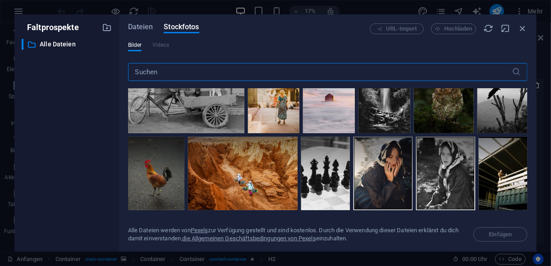
scroll to position [433, 0]
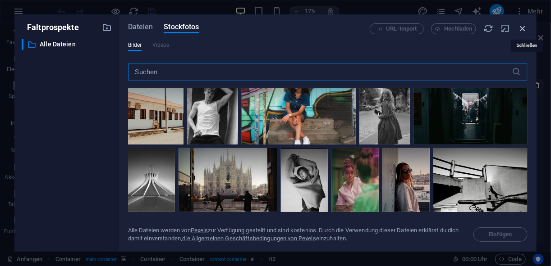
click at [526, 23] on icon "button" at bounding box center [522, 28] width 10 height 10
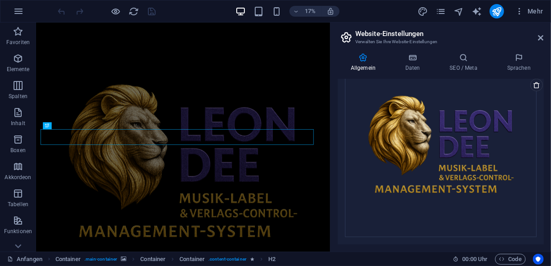
scroll to position [347, 0]
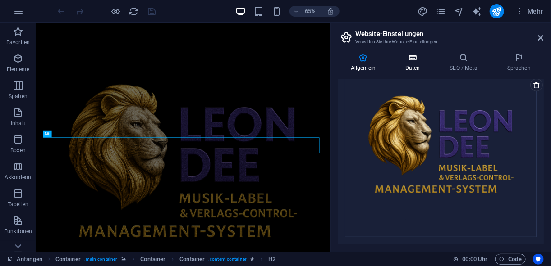
click at [407, 59] on icon at bounding box center [412, 57] width 41 height 9
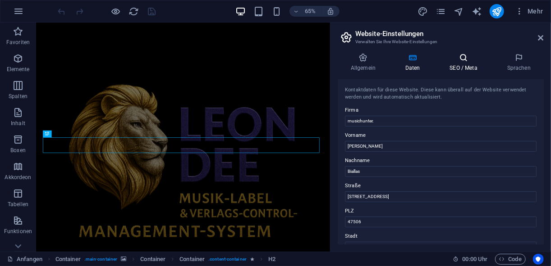
click at [464, 62] on h4 "SEO / Meta" at bounding box center [465, 62] width 57 height 19
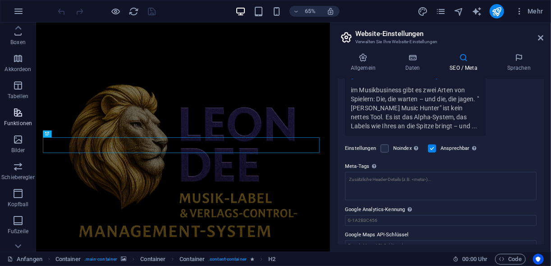
scroll to position [176, 0]
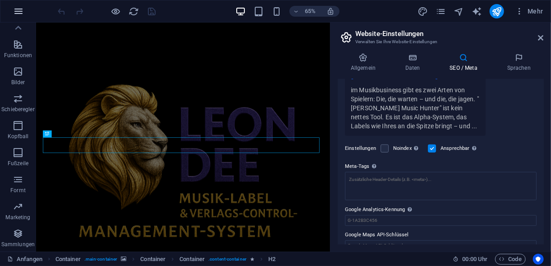
click at [18, 8] on icon "button" at bounding box center [18, 11] width 11 height 11
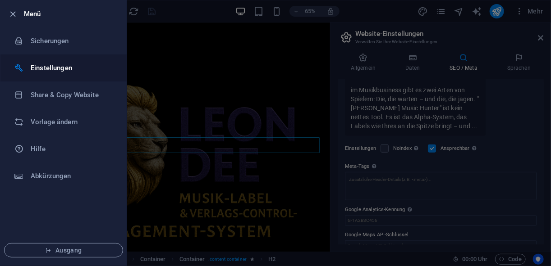
click at [28, 60] on li "Einstellungen" at bounding box center [63, 68] width 126 height 27
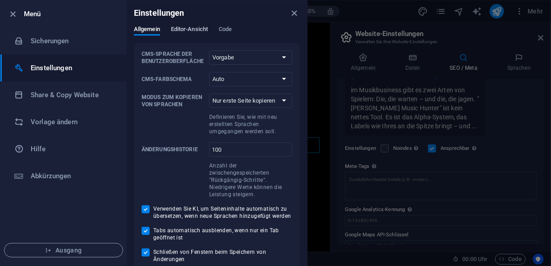
click at [189, 27] on span "Editor-Ansicht" at bounding box center [189, 30] width 37 height 13
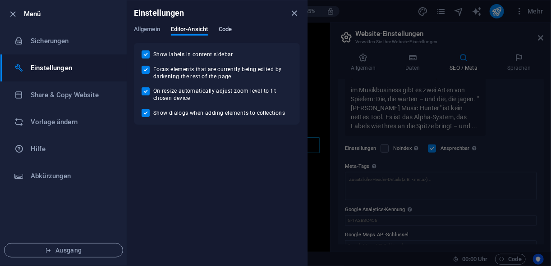
click at [231, 30] on span "Code" at bounding box center [225, 30] width 13 height 13
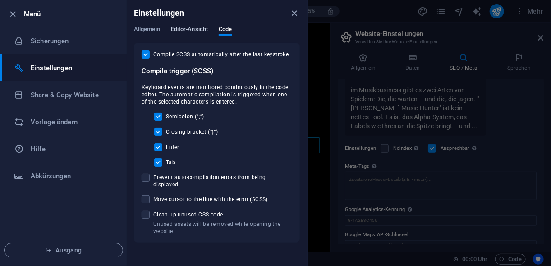
click at [178, 31] on span "Editor-Ansicht" at bounding box center [189, 30] width 37 height 13
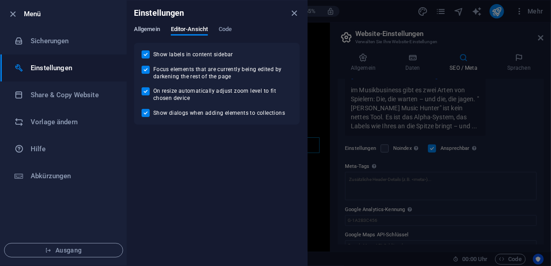
click at [146, 28] on span "Allgemein" at bounding box center [147, 30] width 26 height 13
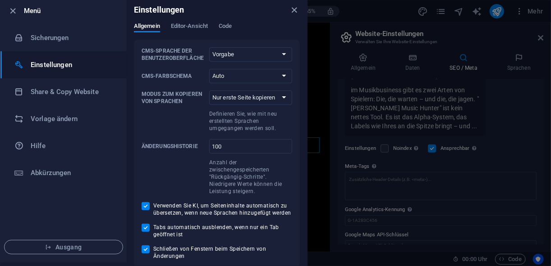
scroll to position [4, 0]
click at [61, 91] on h6 "Share & Copy Website" at bounding box center [72, 91] width 83 height 11
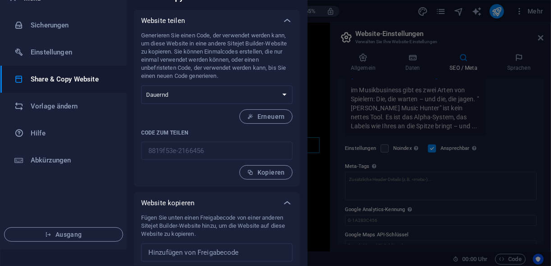
scroll to position [0, 0]
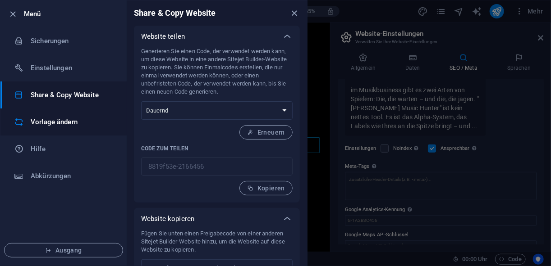
click at [83, 121] on h6 "Vorlage ändern" at bounding box center [72, 122] width 83 height 11
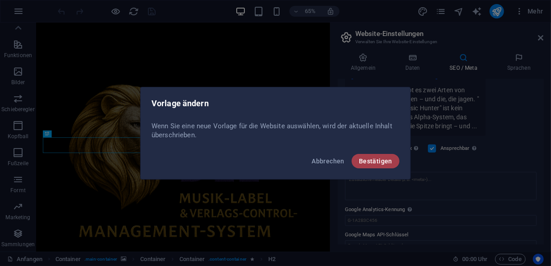
click at [380, 161] on span "Bestätigen" at bounding box center [375, 161] width 33 height 7
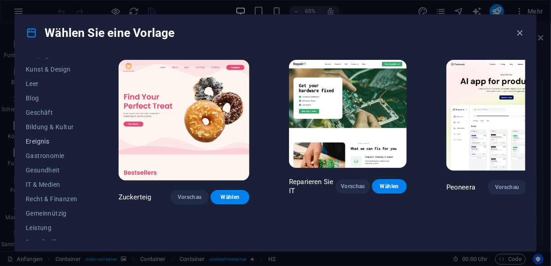
scroll to position [144, 0]
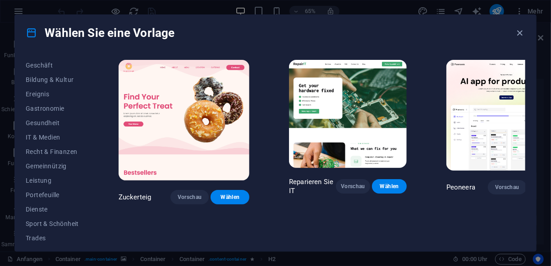
click at [523, 36] on icon "button" at bounding box center [520, 33] width 10 height 10
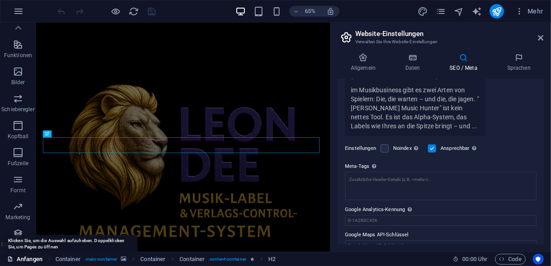
click at [33, 258] on font "Anfangen" at bounding box center [30, 259] width 26 height 11
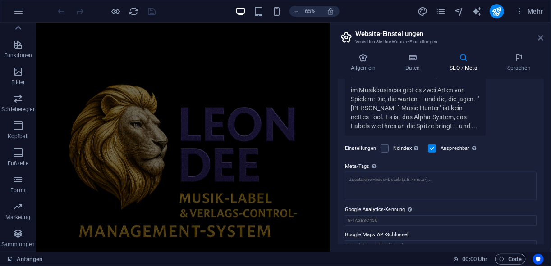
click at [540, 37] on icon at bounding box center [540, 37] width 5 height 7
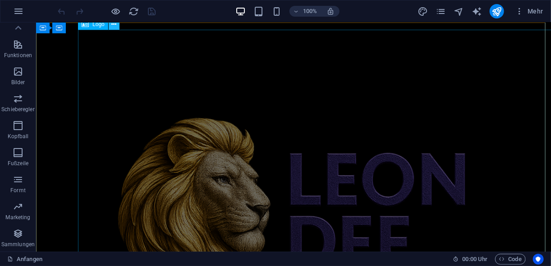
click at [113, 27] on icon at bounding box center [113, 24] width 5 height 9
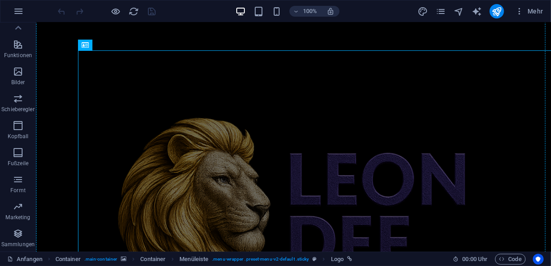
scroll to position [197, 0]
drag, startPoint x: 127, startPoint y: 50, endPoint x: 77, endPoint y: 51, distance: 50.5
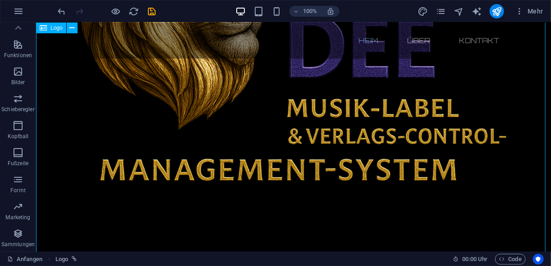
scroll to position [53, 0]
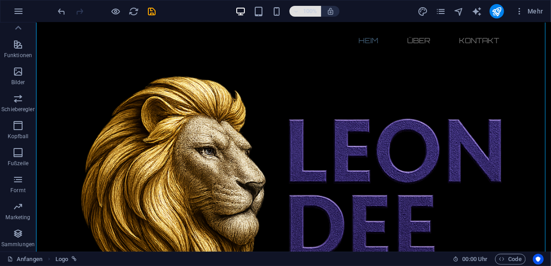
click at [293, 7] on button "100%" at bounding box center [305, 11] width 32 height 11
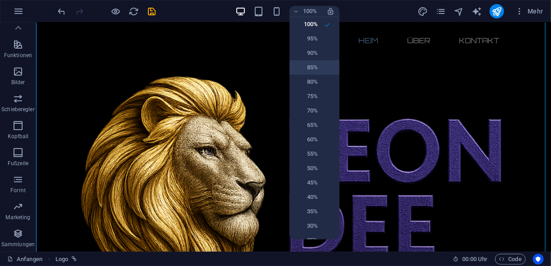
click at [315, 66] on h6 "85%" at bounding box center [306, 67] width 23 height 11
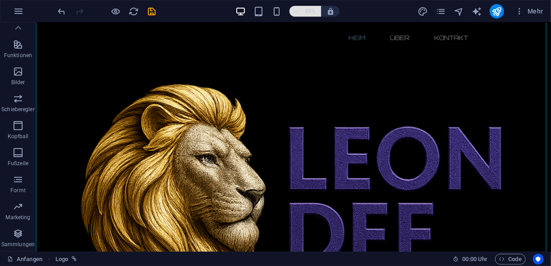
click at [310, 10] on h6 "85%" at bounding box center [310, 11] width 14 height 11
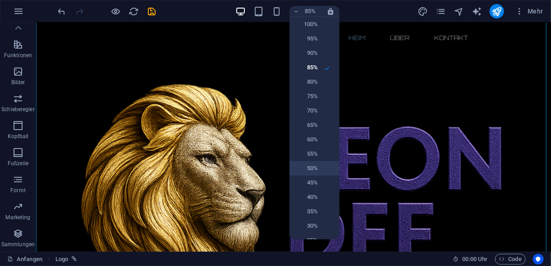
click at [314, 166] on h6 "50%" at bounding box center [306, 168] width 23 height 11
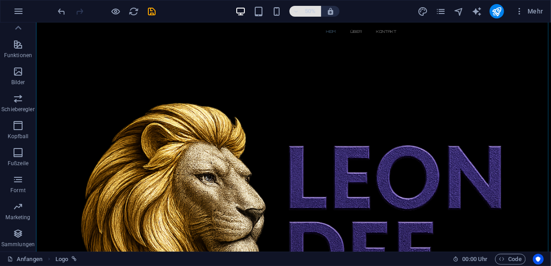
click at [294, 9] on icon "button" at bounding box center [296, 12] width 6 height 6
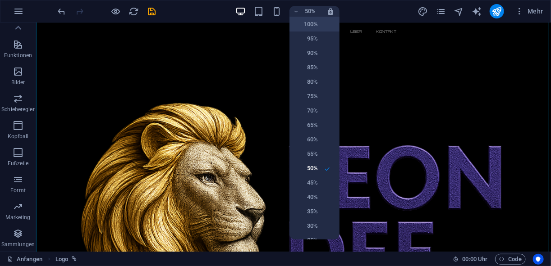
click at [304, 19] on h6 "100%" at bounding box center [306, 24] width 23 height 11
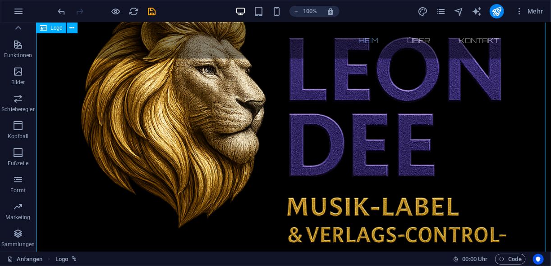
scroll to position [125, 0]
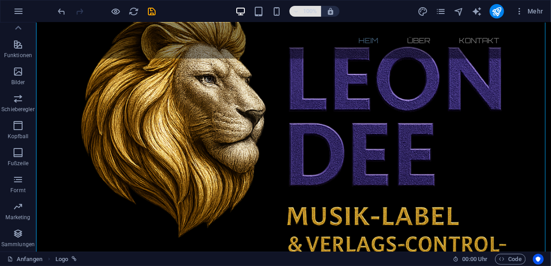
click at [295, 9] on icon "button" at bounding box center [296, 12] width 6 height 6
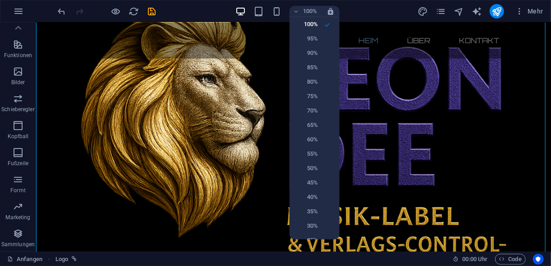
click at [264, 90] on div at bounding box center [275, 133] width 551 height 266
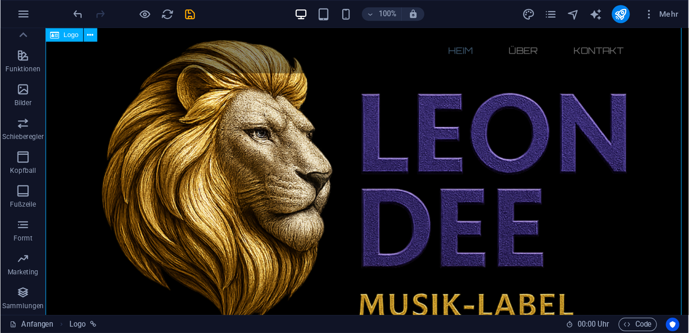
scroll to position [108, 0]
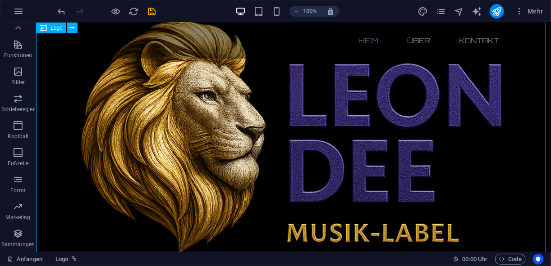
click at [269, 97] on div at bounding box center [293, 171] width 515 height 515
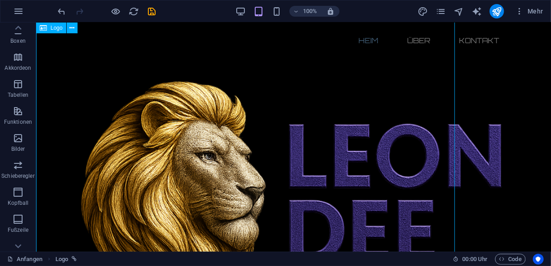
scroll to position [48, 0]
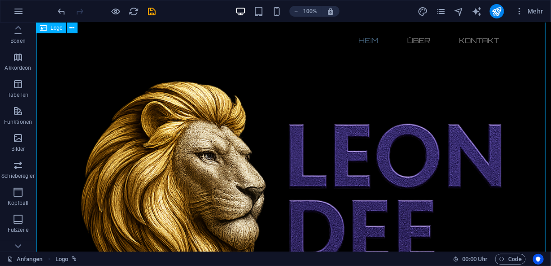
click at [53, 77] on div at bounding box center [293, 231] width 515 height 515
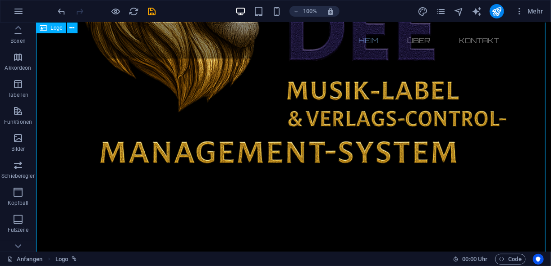
scroll to position [325, 0]
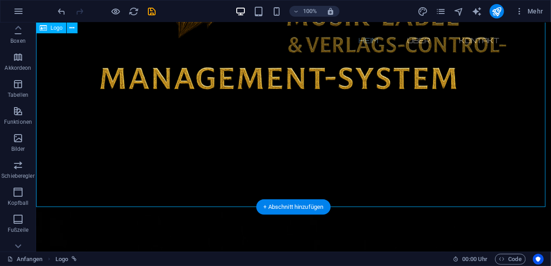
drag, startPoint x: 336, startPoint y: 225, endPoint x: 303, endPoint y: 144, distance: 88.0
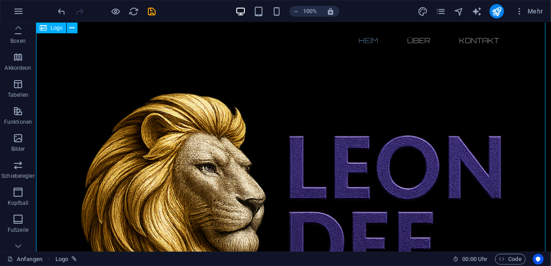
scroll to position [0, 0]
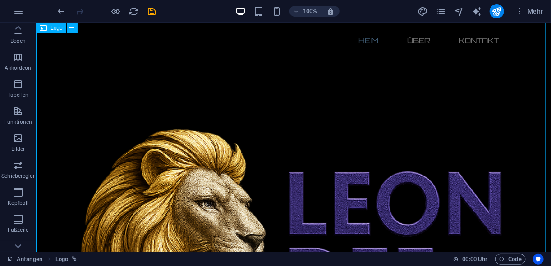
click at [43, 27] on icon at bounding box center [43, 28] width 7 height 11
drag, startPoint x: 79, startPoint y: 50, endPoint x: 60, endPoint y: 59, distance: 21.0
click at [70, 28] on icon at bounding box center [71, 27] width 5 height 9
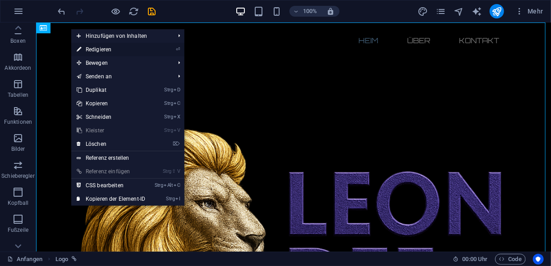
click at [93, 50] on font "Redigieren" at bounding box center [99, 49] width 26 height 6
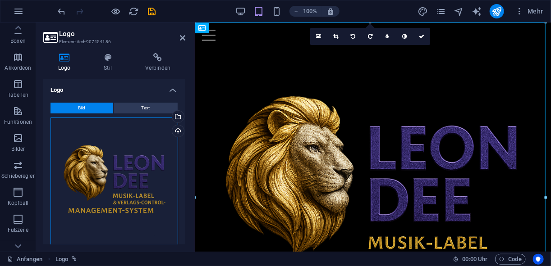
click at [138, 165] on div "Drag files here, click to choose files or select files from Files or our free s…" at bounding box center [114, 182] width 128 height 128
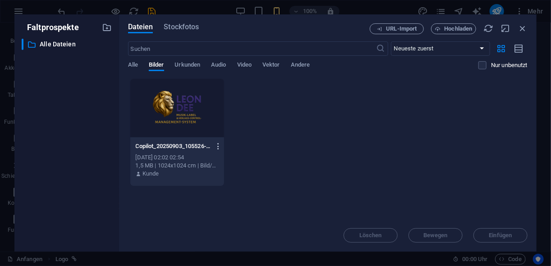
click at [217, 150] on icon "button" at bounding box center [218, 146] width 9 height 8
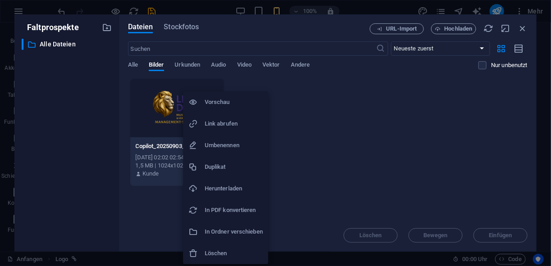
click at [77, 95] on div at bounding box center [275, 133] width 551 height 266
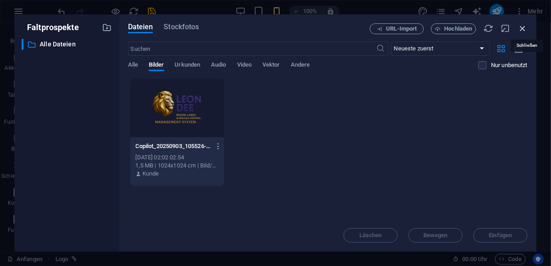
click at [527, 29] on icon "button" at bounding box center [522, 28] width 10 height 10
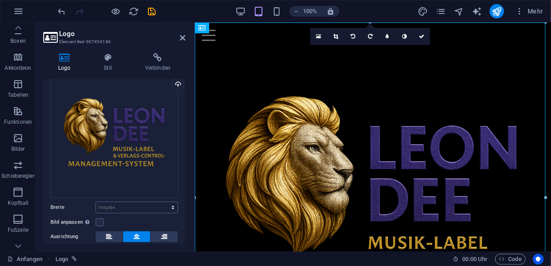
scroll to position [140, 0]
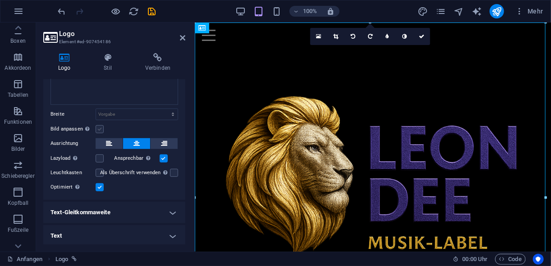
click at [97, 125] on label at bounding box center [100, 129] width 8 height 8
click at [0, 0] on input "Bild anpassen Automatisches Anpassen des Bildes an eine feste Breite und Höhe" at bounding box center [0, 0] width 0 height 0
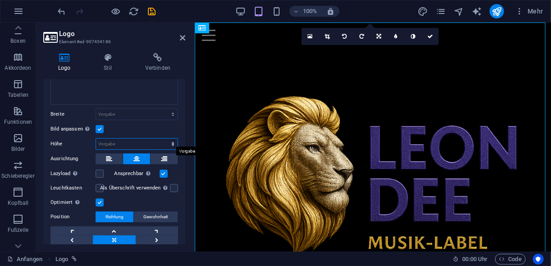
click at [142, 139] on select "Vorgabe Auto Pixel" at bounding box center [137, 144] width 82 height 11
click at [96, 139] on select "Vorgabe Auto Pixel" at bounding box center [137, 144] width 82 height 11
click at [151, 141] on select "Vorgabe Auto Pixel" at bounding box center [137, 144] width 82 height 11
select select "px"
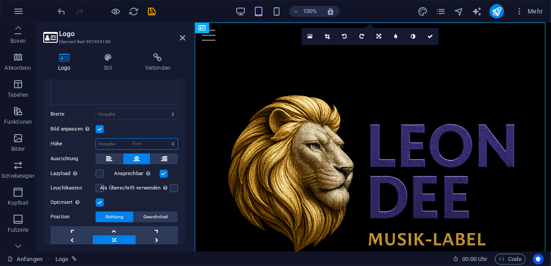
click at [163, 139] on select "Vorgabe Auto Pixel" at bounding box center [137, 144] width 82 height 11
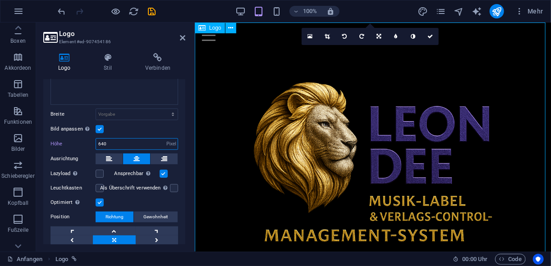
type input "640"
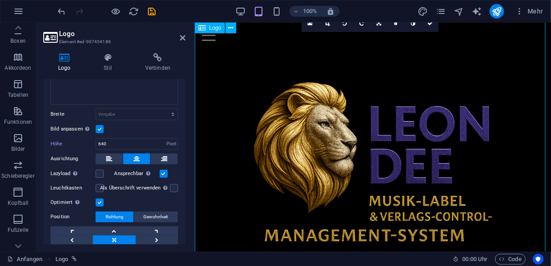
scroll to position [0, 0]
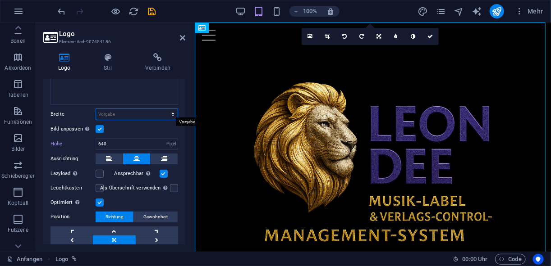
click at [134, 113] on select "Vorgabe Auto Pixel rem % Em vh Vw" at bounding box center [137, 114] width 82 height 11
click at [96, 109] on select "Vorgabe Auto Pixel rem % Em vh Vw" at bounding box center [137, 114] width 82 height 11
select select "DISABLED_OPTION_VALUE"
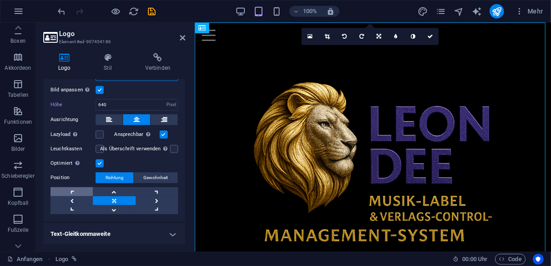
scroll to position [201, 0]
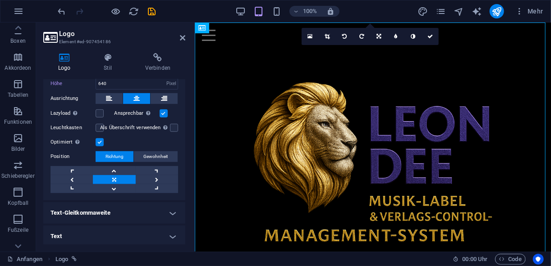
click at [165, 212] on h4 "Text-Gleitkommaweite" at bounding box center [114, 213] width 142 height 22
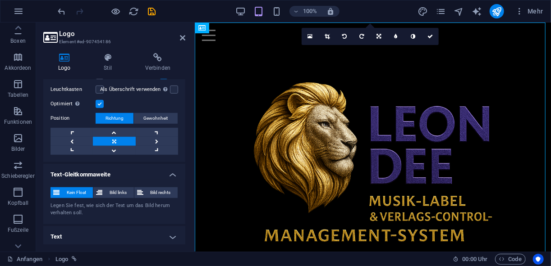
scroll to position [239, 0]
click at [124, 239] on h4 "Text" at bounding box center [114, 237] width 142 height 22
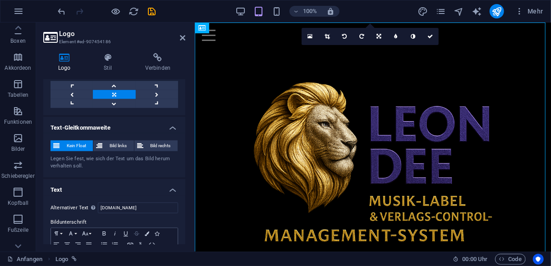
scroll to position [324, 0]
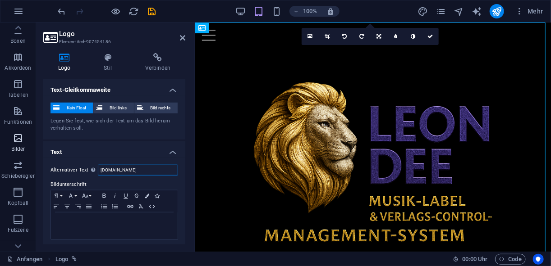
drag, startPoint x: 153, startPoint y: 169, endPoint x: 0, endPoint y: 139, distance: 155.7
click at [0, 139] on html "musichunter. Anfangen Favoriten Elemente Spalten Inhalt Boxen Akkordeon Tabelle…" at bounding box center [275, 133] width 551 height 266
type input "[PERSON_NAME]´s Music - Hunter"
click at [532, 9] on font "Mehr" at bounding box center [535, 11] width 16 height 7
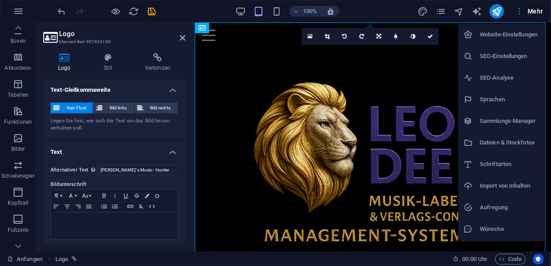
click at [490, 58] on h6 "SEO-Einstellungen" at bounding box center [509, 56] width 59 height 11
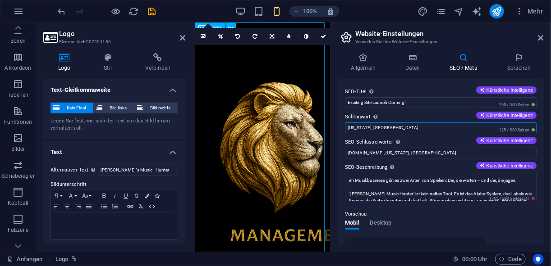
drag, startPoint x: 585, startPoint y: 150, endPoint x: 314, endPoint y: 110, distance: 273.7
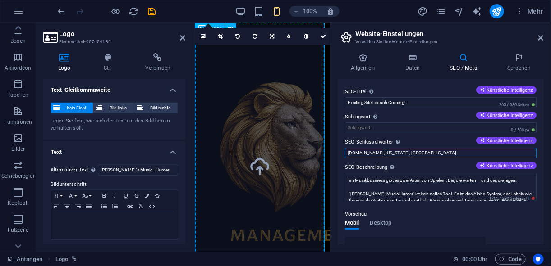
drag, startPoint x: 644, startPoint y: 173, endPoint x: 296, endPoint y: 150, distance: 348.7
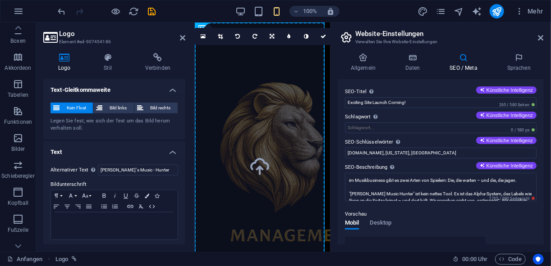
click at [393, 94] on label "SEO-Titel Der Titel Ihrer Website - machen Sie ihn zu etwas, das in den Suchmas…" at bounding box center [441, 92] width 192 height 11
click at [393, 97] on input "Exciting Site Launch Coming!" at bounding box center [441, 102] width 192 height 11
click at [413, 78] on div "Allgemein Daten SEO / Meta Sprachen Name der Website [DOMAIN_NAME] Logo Ziehen …" at bounding box center [441, 149] width 206 height 192
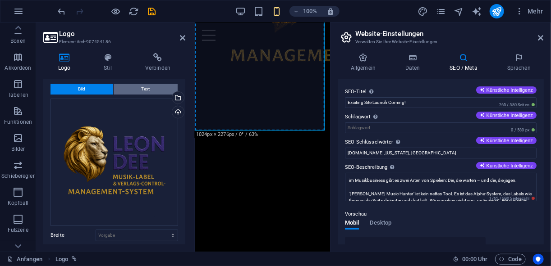
scroll to position [0, 0]
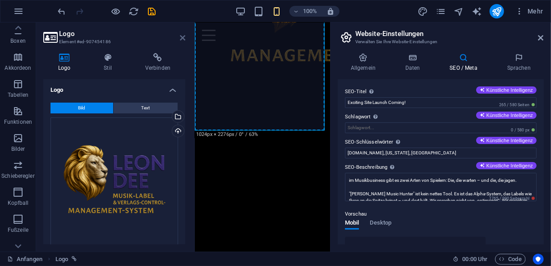
click at [183, 40] on icon at bounding box center [182, 37] width 5 height 7
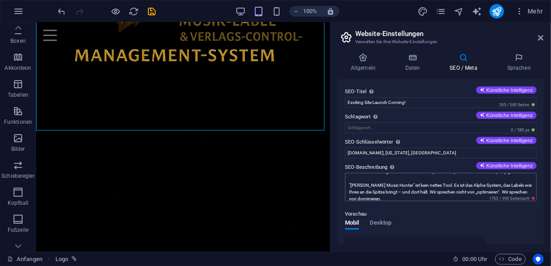
scroll to position [14, 0]
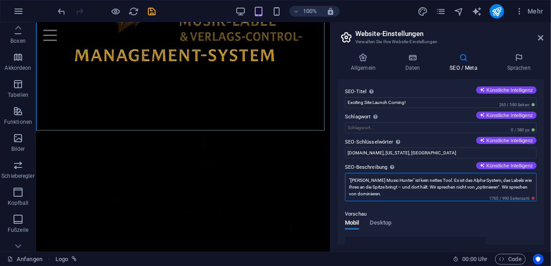
click at [492, 187] on textarea "im Musikbusiness gibt es zwei Arten von Spielern: Die, die warten – und die, di…" at bounding box center [441, 187] width 192 height 28
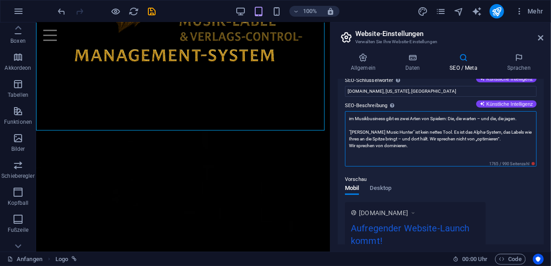
scroll to position [61, 0]
type textarea "im Musikbusiness gibt es zwei Arten von Spielern: Die, die warten – und die, di…"
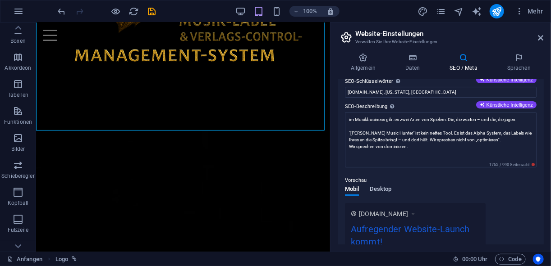
click at [383, 188] on div "Vorschau Mobil Desktop [DOMAIN_NAME] Aufregender Website-Launch kommt! im Musik…" at bounding box center [441, 235] width 192 height 135
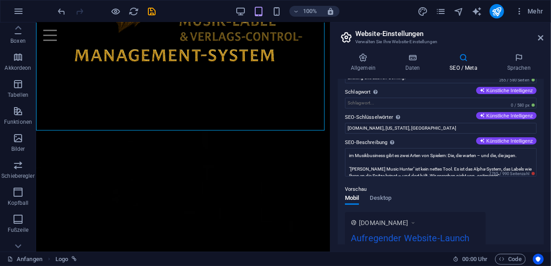
scroll to position [0, 0]
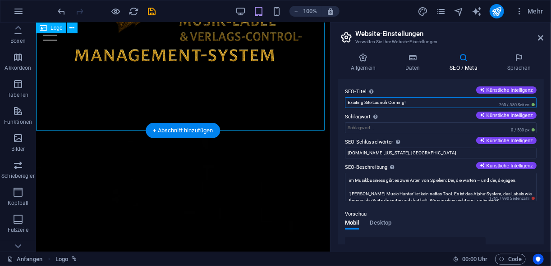
drag, startPoint x: 410, startPoint y: 123, endPoint x: 297, endPoint y: 95, distance: 116.4
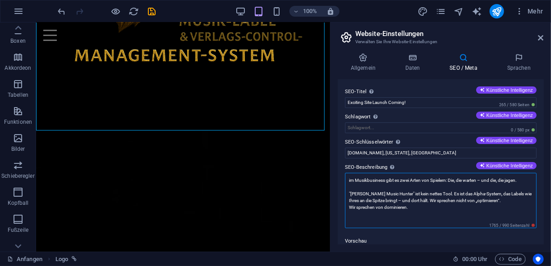
drag, startPoint x: 393, startPoint y: 194, endPoint x: 352, endPoint y: 185, distance: 41.9
click at [352, 185] on textarea "im Musikbusiness gibt es zwei Arten von Spielern: Die, die warten – und die, di…" at bounding box center [441, 200] width 192 height 55
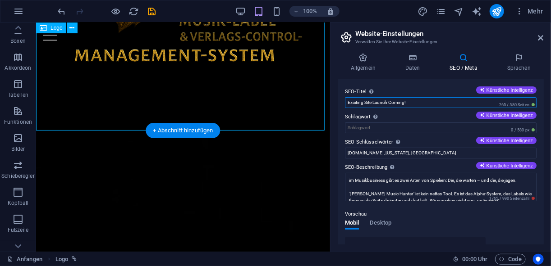
drag, startPoint x: 452, startPoint y: 129, endPoint x: 307, endPoint y: 92, distance: 148.9
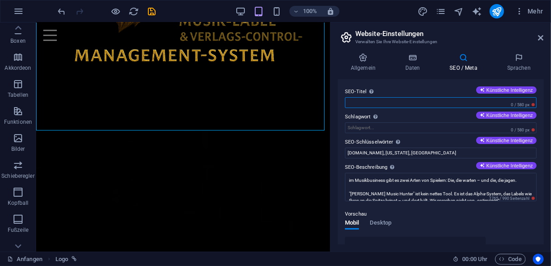
paste input ""Leon’s Music Hunter""
type input ""Leon’s Music Hunter" coming soon"
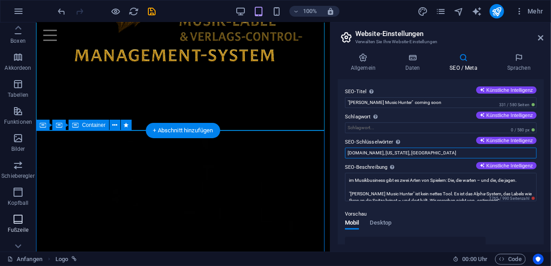
drag, startPoint x: 445, startPoint y: 151, endPoint x: 0, endPoint y: 218, distance: 449.9
click at [0, 205] on html "musichunter. Anfangen Favoriten Elemente Spalten Inhalt Boxen Akkordeon Tabelle…" at bounding box center [275, 133] width 551 height 266
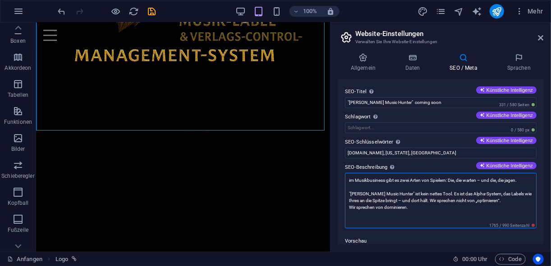
drag, startPoint x: 393, startPoint y: 193, endPoint x: 338, endPoint y: 185, distance: 55.1
click at [338, 185] on div "SEO-Titel Der Titel Ihrer Website - machen Sie ihn zu etwas, das in den Suchmas…" at bounding box center [441, 161] width 206 height 165
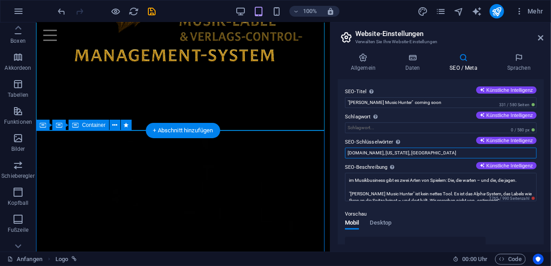
drag, startPoint x: 479, startPoint y: 176, endPoint x: 322, endPoint y: 153, distance: 158.1
paste input ""Leon’s Music Hunter""
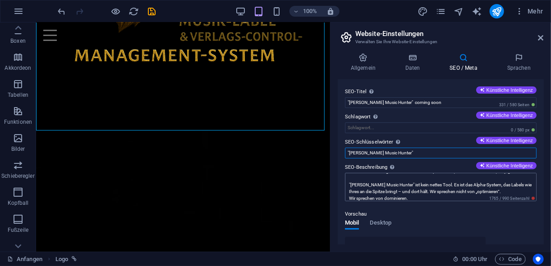
scroll to position [14, 0]
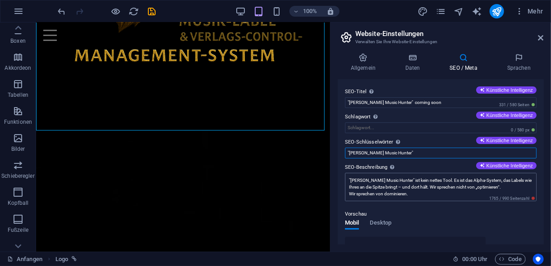
type input ""Leon’s Music Hunter""
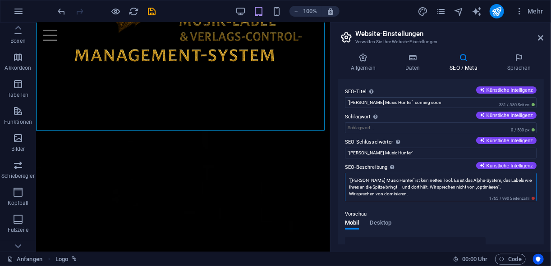
click at [420, 186] on textarea "im Musikbusiness gibt es zwei Arten von Spielern: Die, die warten – und die, di…" at bounding box center [441, 187] width 192 height 28
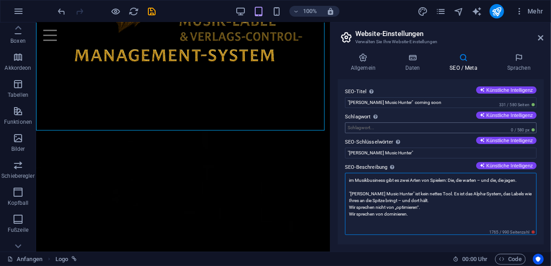
type textarea "im Musikbusiness gibt es zwei Arten von Spielern: Die, die warten – und die, di…"
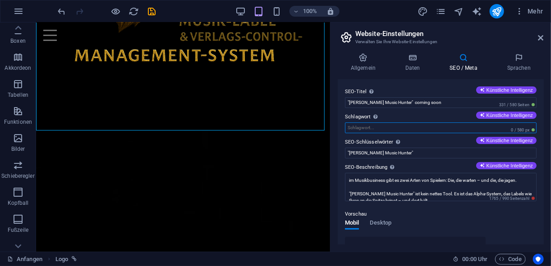
click at [370, 126] on input "Schlagwort Der Slogan Ihrer Website. Künstliche Intelligenz" at bounding box center [441, 128] width 192 height 11
drag, startPoint x: 422, startPoint y: 151, endPoint x: 315, endPoint y: 129, distance: 109.1
type input "KI Power,"
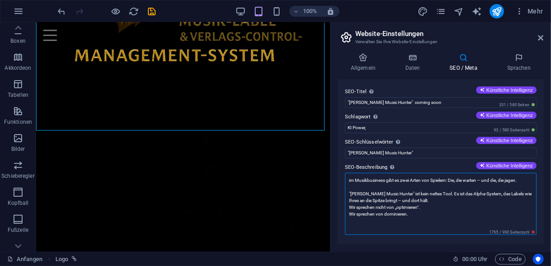
click at [352, 181] on textarea "im Musikbusiness gibt es zwei Arten von Spielern: Die, die warten – und die, di…" at bounding box center [441, 204] width 192 height 62
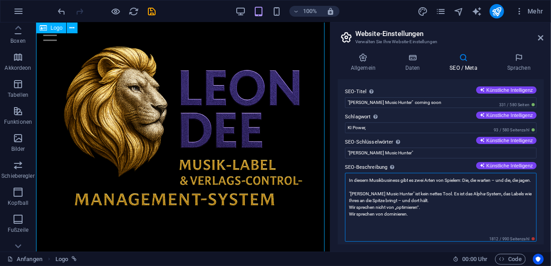
scroll to position [36, 0]
click at [464, 179] on textarea "In diesem Musikbusiness gibt es zwei Arten von Spielern: Die, die warten – und …" at bounding box center [441, 207] width 192 height 69
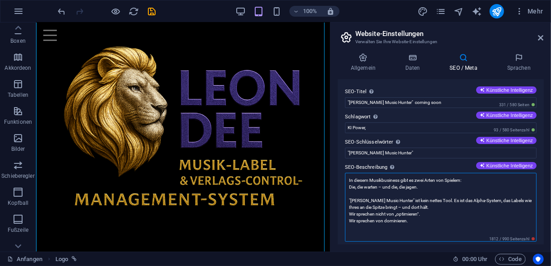
click at [433, 199] on textarea "In diesem Musikbusiness gibt es zwei Arten von Spielern: Die, die warten – und …" at bounding box center [441, 207] width 192 height 69
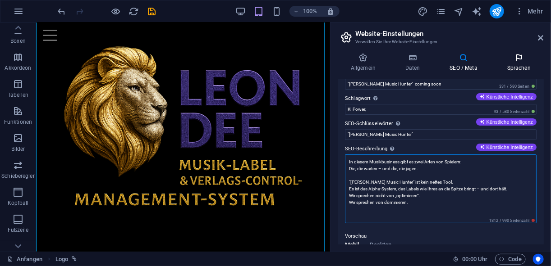
scroll to position [0, 0]
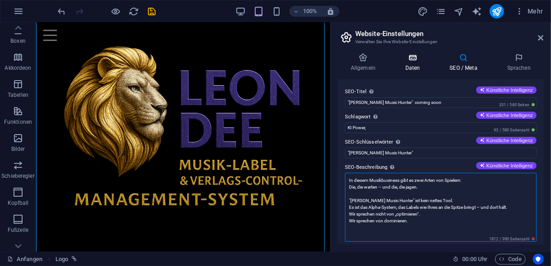
type textarea "In diesem Musikbusiness gibt es zwei Arten von Spielern: Die, die warten – und …"
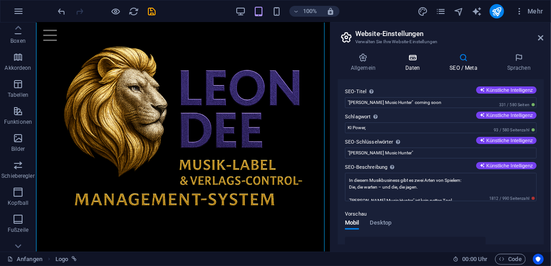
click at [417, 60] on icon at bounding box center [412, 57] width 41 height 9
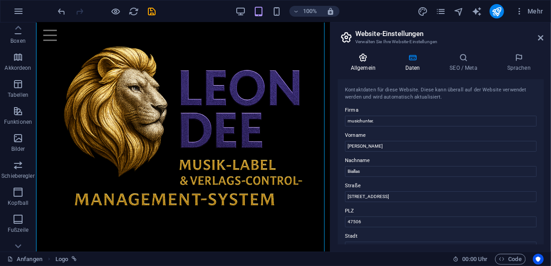
click at [358, 66] on font "Allgemein" at bounding box center [363, 68] width 25 height 6
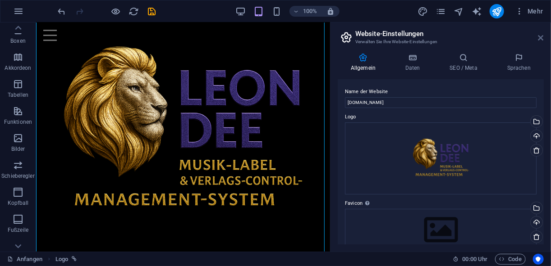
click at [541, 36] on icon at bounding box center [540, 37] width 5 height 7
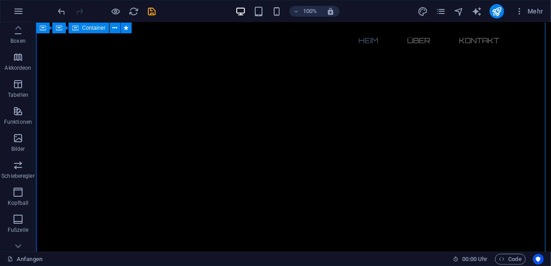
scroll to position [505, 0]
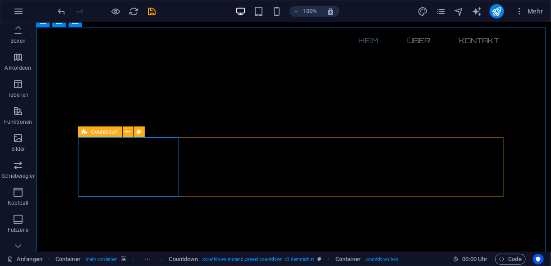
click at [88, 133] on div "Countdown" at bounding box center [100, 132] width 44 height 11
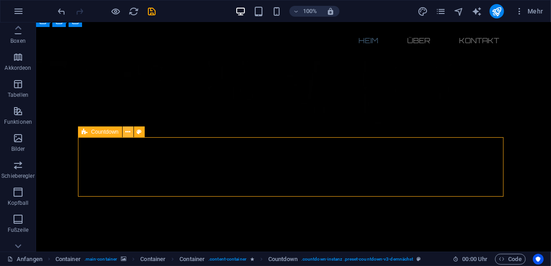
click at [128, 133] on icon at bounding box center [127, 132] width 5 height 9
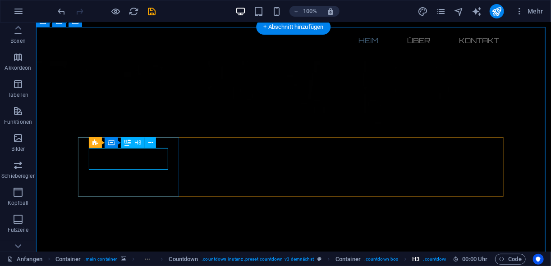
click at [440, 259] on span ".countdown-Inhalt" at bounding box center [442, 259] width 38 height 11
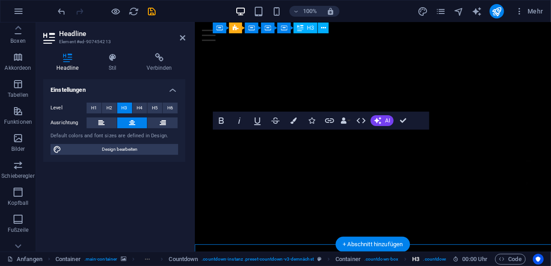
scroll to position [287, 0]
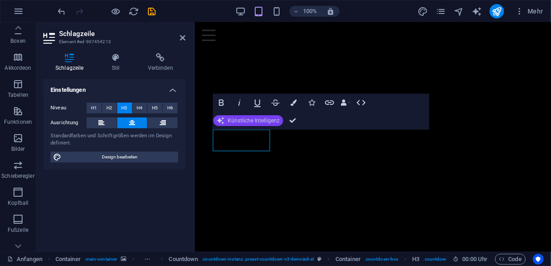
click at [240, 119] on span "Künstliche Intelligenz" at bounding box center [254, 120] width 52 height 5
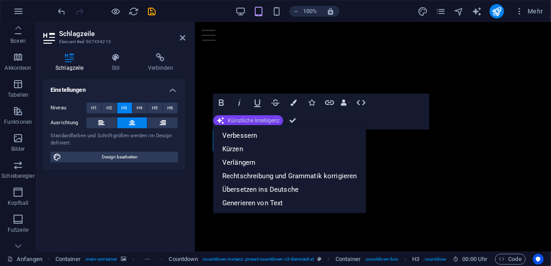
click at [240, 119] on span "Künstliche Intelligenz" at bounding box center [254, 120] width 52 height 5
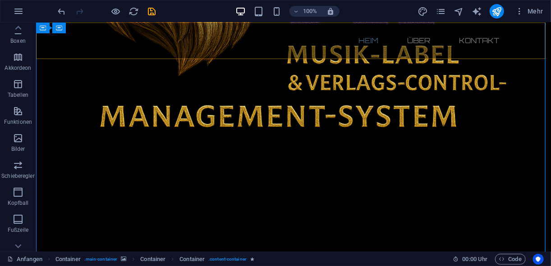
scroll to position [590, 0]
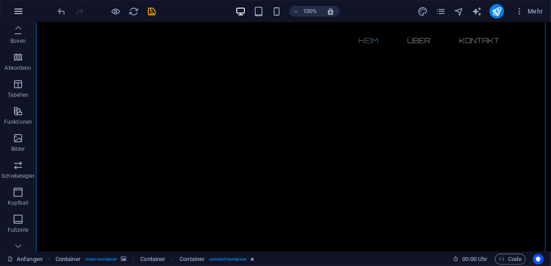
click at [21, 9] on icon "button" at bounding box center [18, 11] width 11 height 11
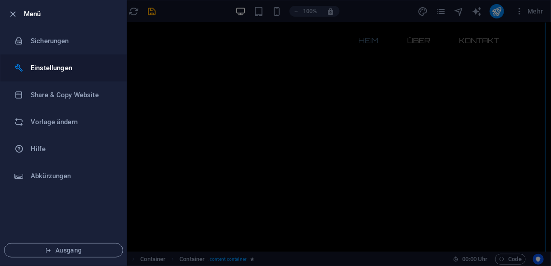
click at [53, 66] on h6 "Einstellungen" at bounding box center [72, 68] width 83 height 11
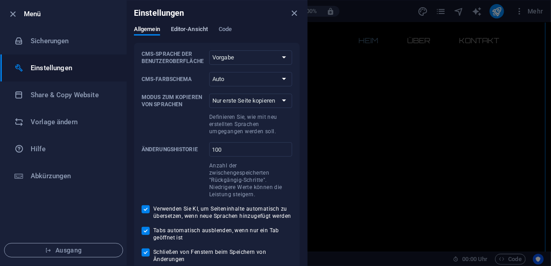
click at [182, 30] on span "Editor-Ansicht" at bounding box center [189, 30] width 37 height 13
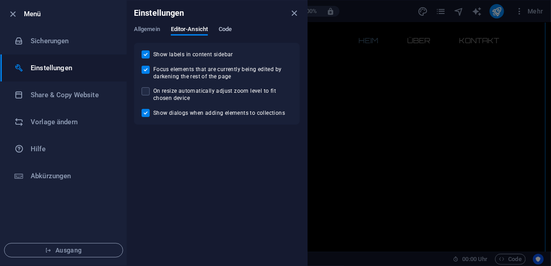
click at [231, 32] on span "Code" at bounding box center [225, 30] width 13 height 13
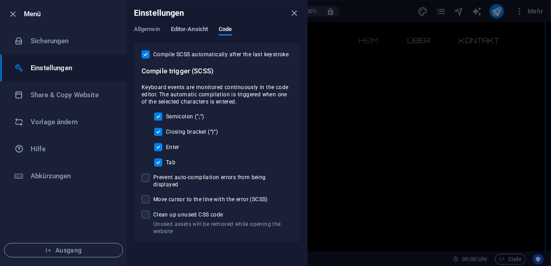
click at [190, 27] on span "Editor-Ansicht" at bounding box center [189, 30] width 37 height 13
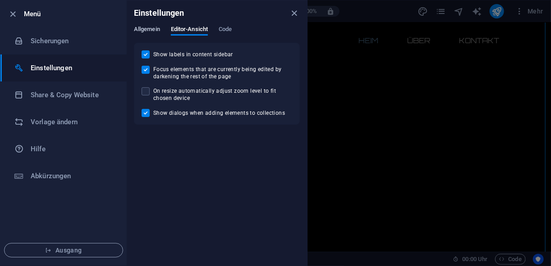
click at [155, 28] on span "Allgemein" at bounding box center [147, 30] width 26 height 13
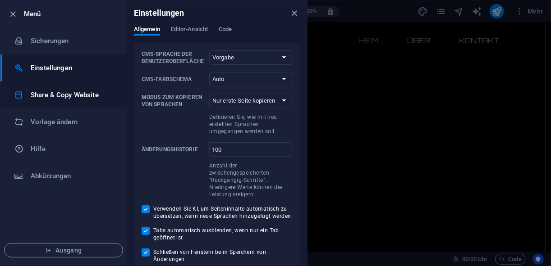
click at [68, 97] on h6 "Share & Copy Website" at bounding box center [72, 95] width 83 height 11
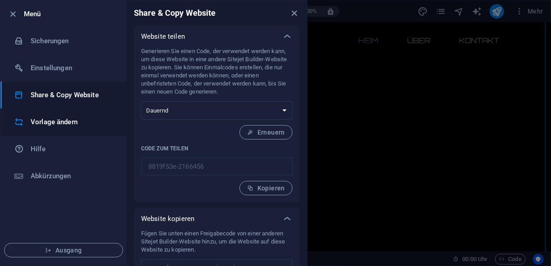
click at [58, 121] on h6 "Vorlage ändern" at bounding box center [72, 122] width 83 height 11
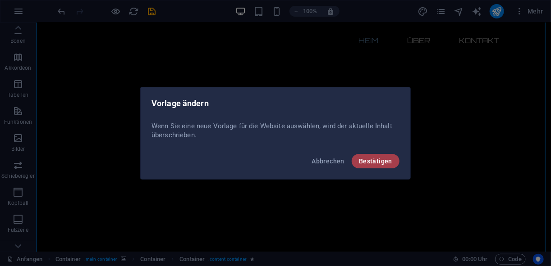
click at [380, 159] on span "Bestätigen" at bounding box center [375, 161] width 33 height 7
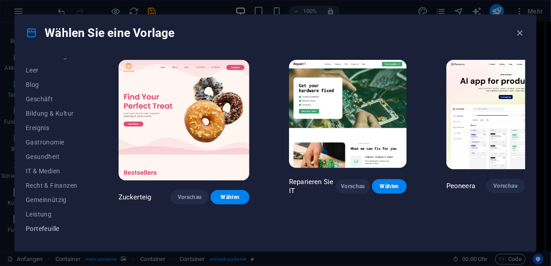
scroll to position [178, 0]
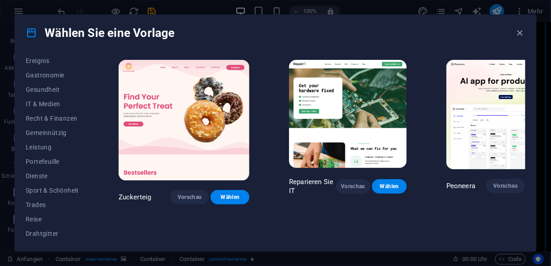
click at [29, 32] on icon at bounding box center [32, 33] width 12 height 12
drag, startPoint x: 522, startPoint y: 36, endPoint x: 485, endPoint y: 15, distance: 42.6
click at [522, 36] on icon "button" at bounding box center [520, 33] width 10 height 10
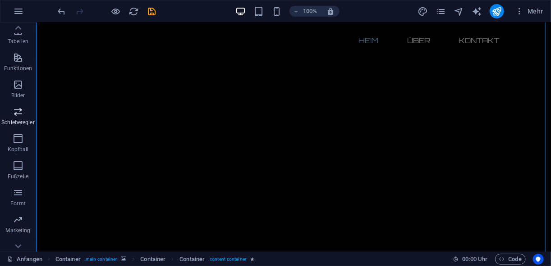
scroll to position [176, 0]
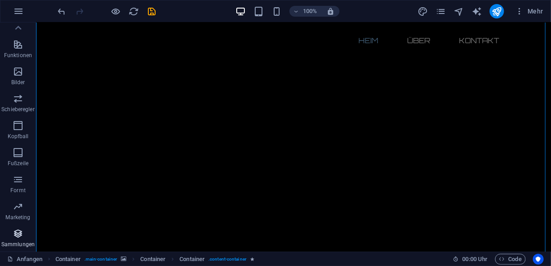
click at [19, 236] on icon "button" at bounding box center [18, 234] width 11 height 11
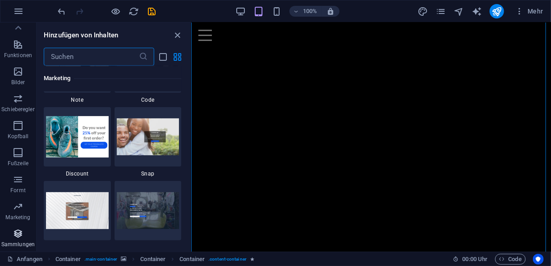
scroll to position [8250, 0]
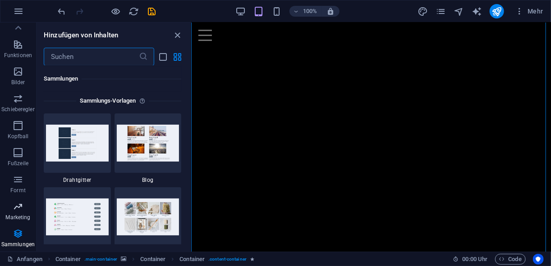
click at [14, 215] on p "Marketing" at bounding box center [17, 217] width 25 height 7
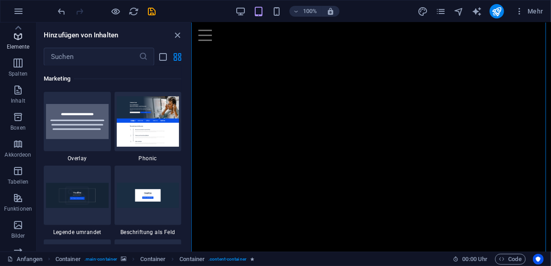
scroll to position [0, 0]
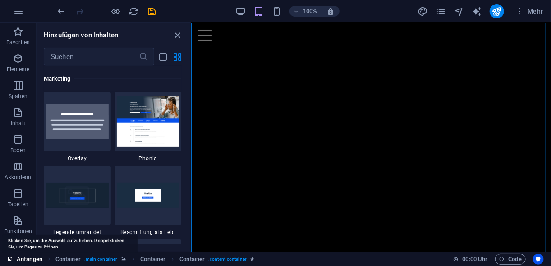
click at [31, 261] on font "Anfangen" at bounding box center [30, 259] width 26 height 11
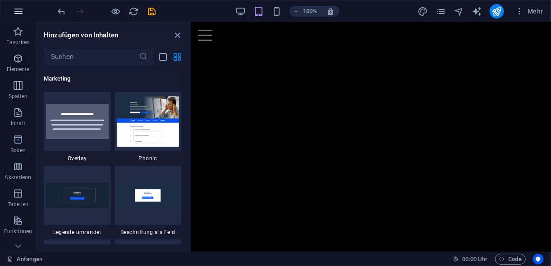
click at [17, 8] on icon "button" at bounding box center [18, 11] width 11 height 11
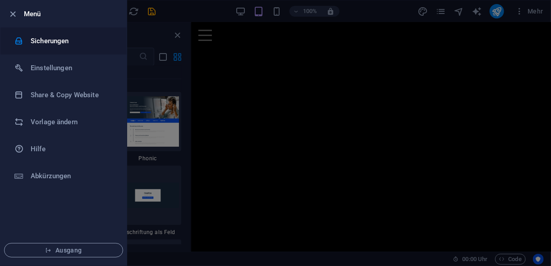
click at [50, 41] on h6 "Sicherungen" at bounding box center [72, 41] width 83 height 11
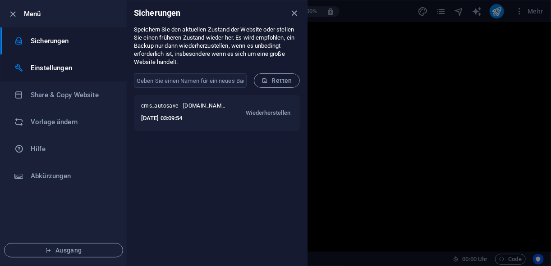
click at [41, 70] on h6 "Einstellungen" at bounding box center [72, 68] width 83 height 11
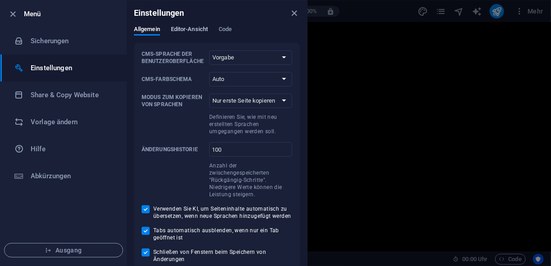
click at [179, 27] on span "Editor-Ansicht" at bounding box center [189, 30] width 37 height 13
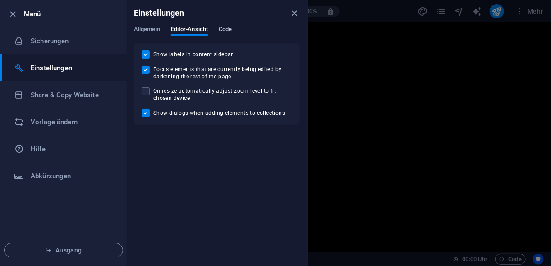
click at [226, 28] on span "Code" at bounding box center [225, 30] width 13 height 13
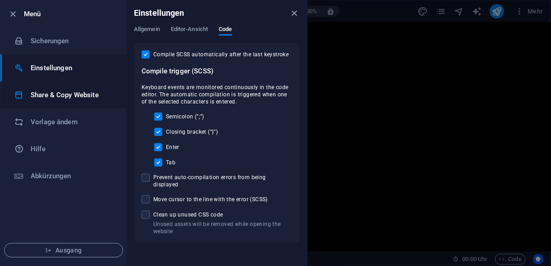
click at [68, 90] on h6 "Share & Copy Website" at bounding box center [72, 95] width 83 height 11
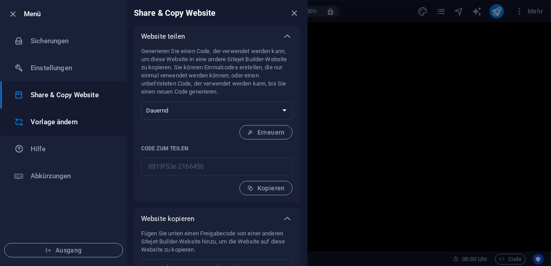
click at [58, 122] on h6 "Vorlage ändern" at bounding box center [72, 122] width 83 height 11
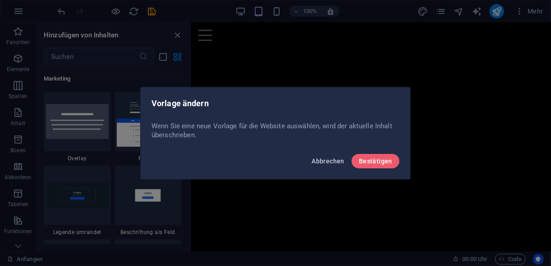
click at [325, 162] on span "Abbrechen" at bounding box center [327, 161] width 33 height 7
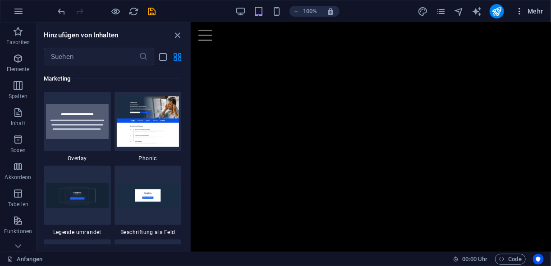
click at [530, 8] on font "Mehr" at bounding box center [535, 11] width 16 height 7
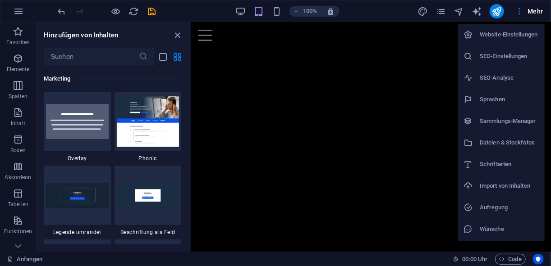
click at [509, 36] on h6 "Website-Einstellungen" at bounding box center [509, 34] width 59 height 11
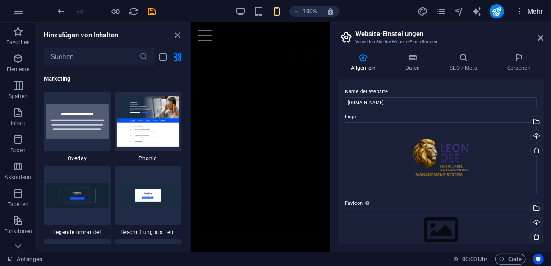
click at [539, 6] on button "Mehr" at bounding box center [529, 11] width 36 height 14
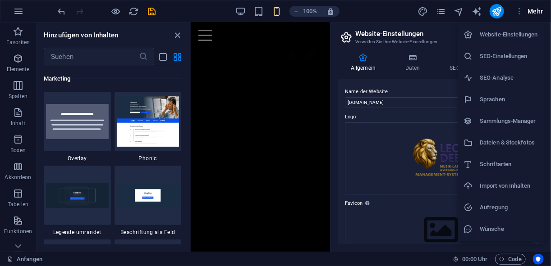
click at [491, 223] on li "Wünsche" at bounding box center [501, 230] width 87 height 22
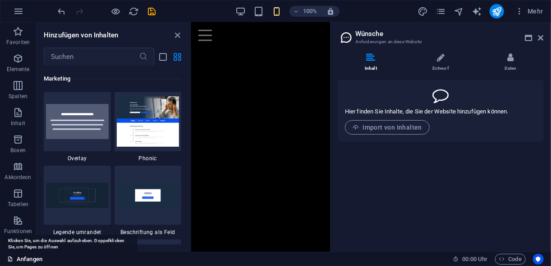
click at [14, 257] on link "Anfangen" at bounding box center [24, 259] width 35 height 11
click at [9, 261] on icon at bounding box center [10, 259] width 6 height 6
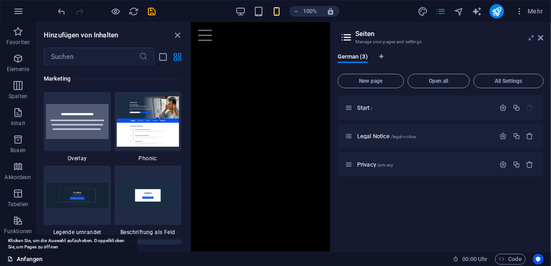
click at [15, 260] on link "Anfangen" at bounding box center [24, 259] width 35 height 11
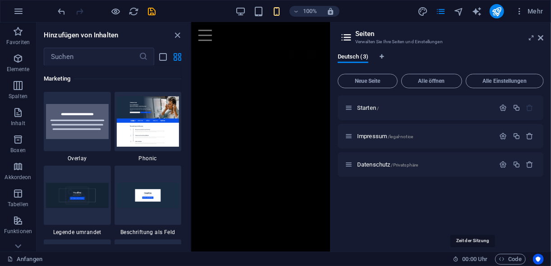
click at [476, 257] on span "00 : 00 Uhr" at bounding box center [474, 259] width 25 height 11
click at [453, 259] on icon at bounding box center [456, 259] width 6 height 6
click at [454, 258] on icon at bounding box center [456, 259] width 6 height 6
click at [476, 258] on span "00 : 00 Uhr" at bounding box center [474, 259] width 25 height 11
click at [478, 260] on span "00 : 00 Uhr" at bounding box center [474, 259] width 25 height 11
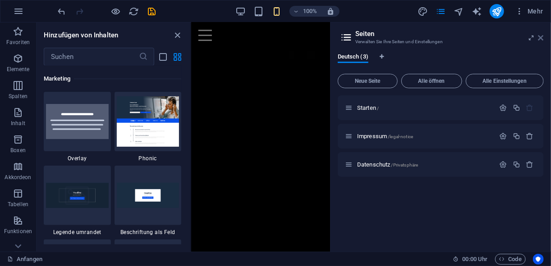
click at [543, 38] on icon at bounding box center [540, 37] width 5 height 7
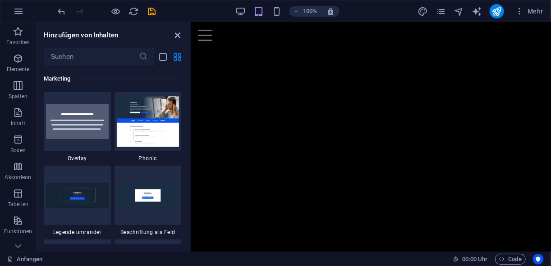
click at [174, 33] on icon "Panel schließen" at bounding box center [178, 35] width 10 height 10
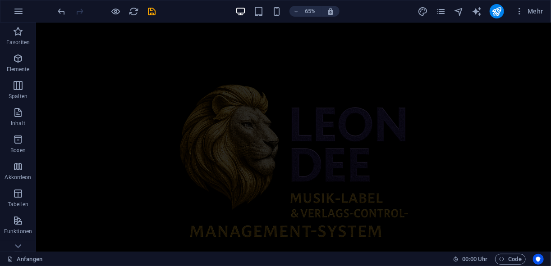
scroll to position [482, 0]
